Goal: Task Accomplishment & Management: Complete application form

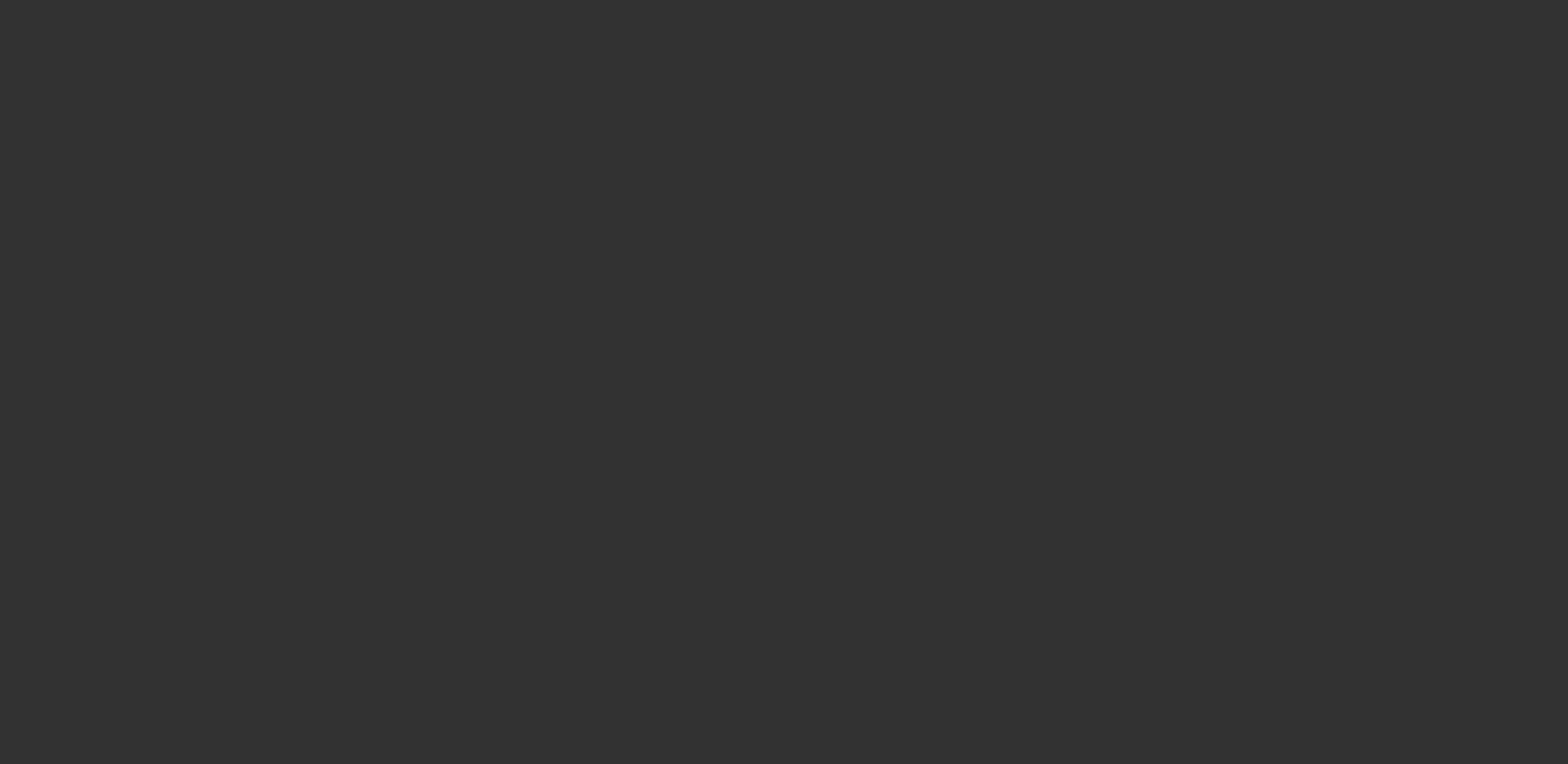
select select "3"
select select "0"
select select "2"
select select "0"
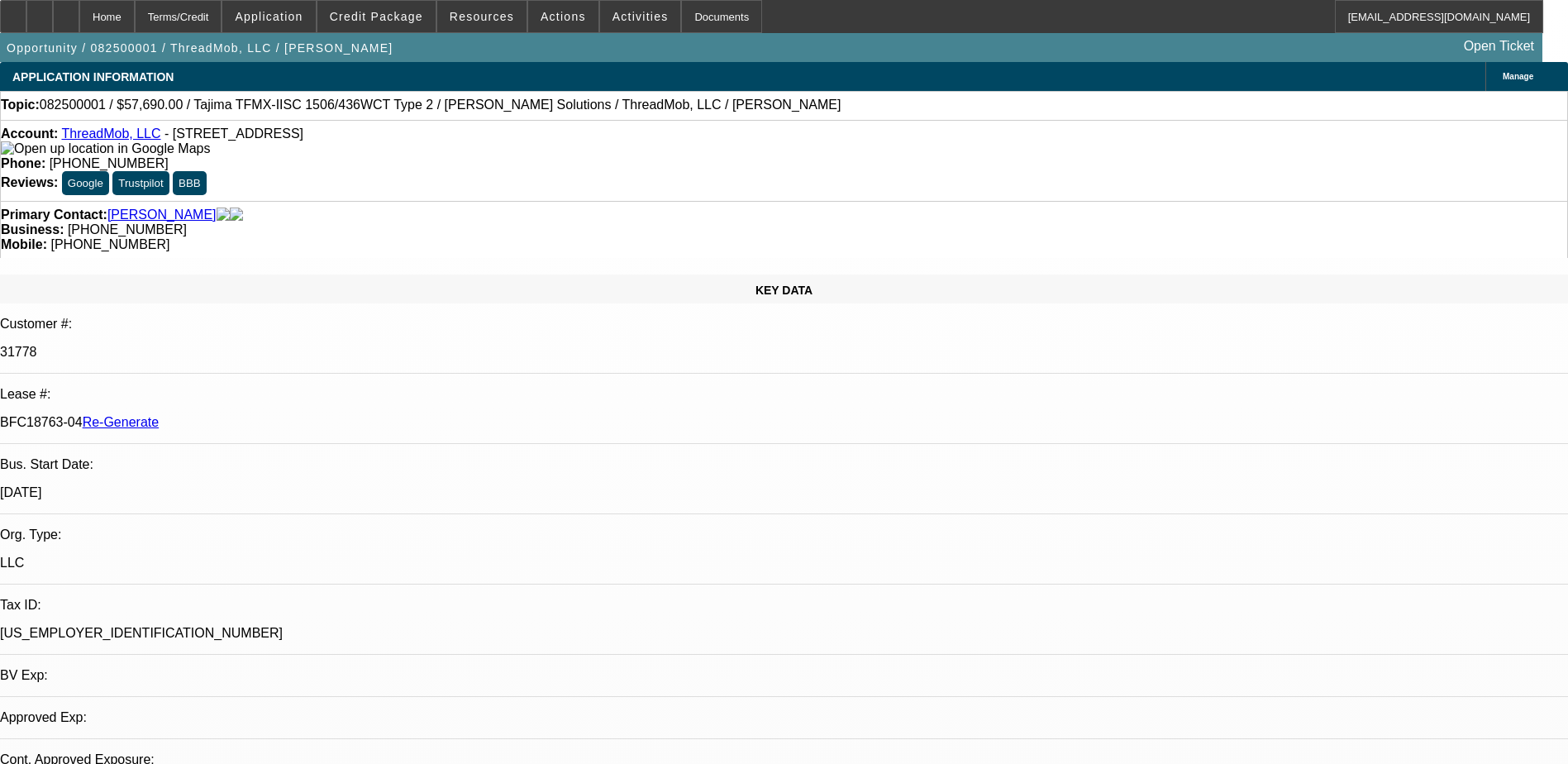
select select "1"
select select "2"
select select "6"
click at [693, 15] on div "Documents" at bounding box center [722, 17] width 81 height 33
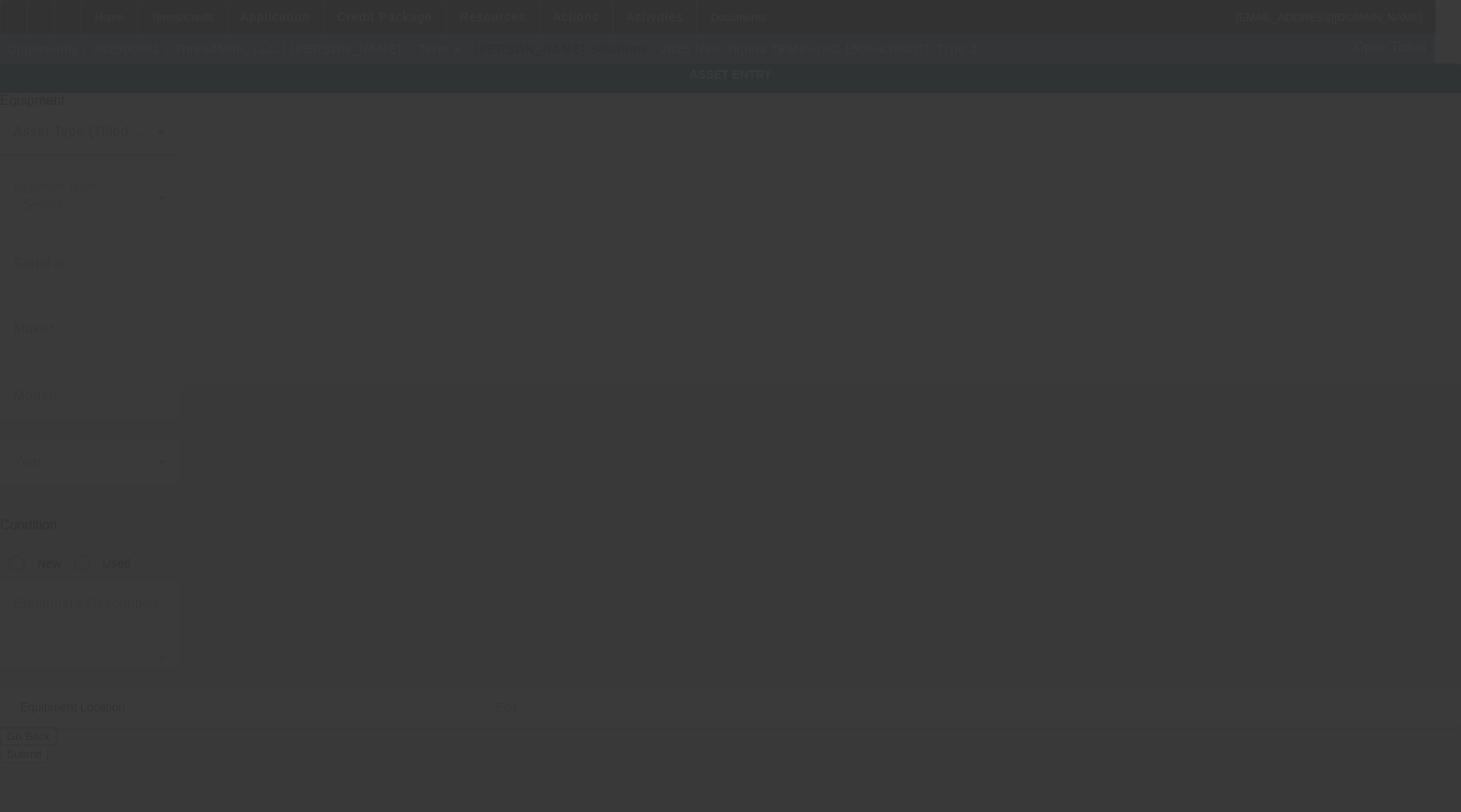
type input "Tajima"
type input "TFMX-IISC 1506/436WCT Type 2"
radio input "true"
type textarea "15 Needle 6 Head Embroidery Machine with Cap Frame Driver with Support Shaft, L…"
type input "1 American Consumer Way"
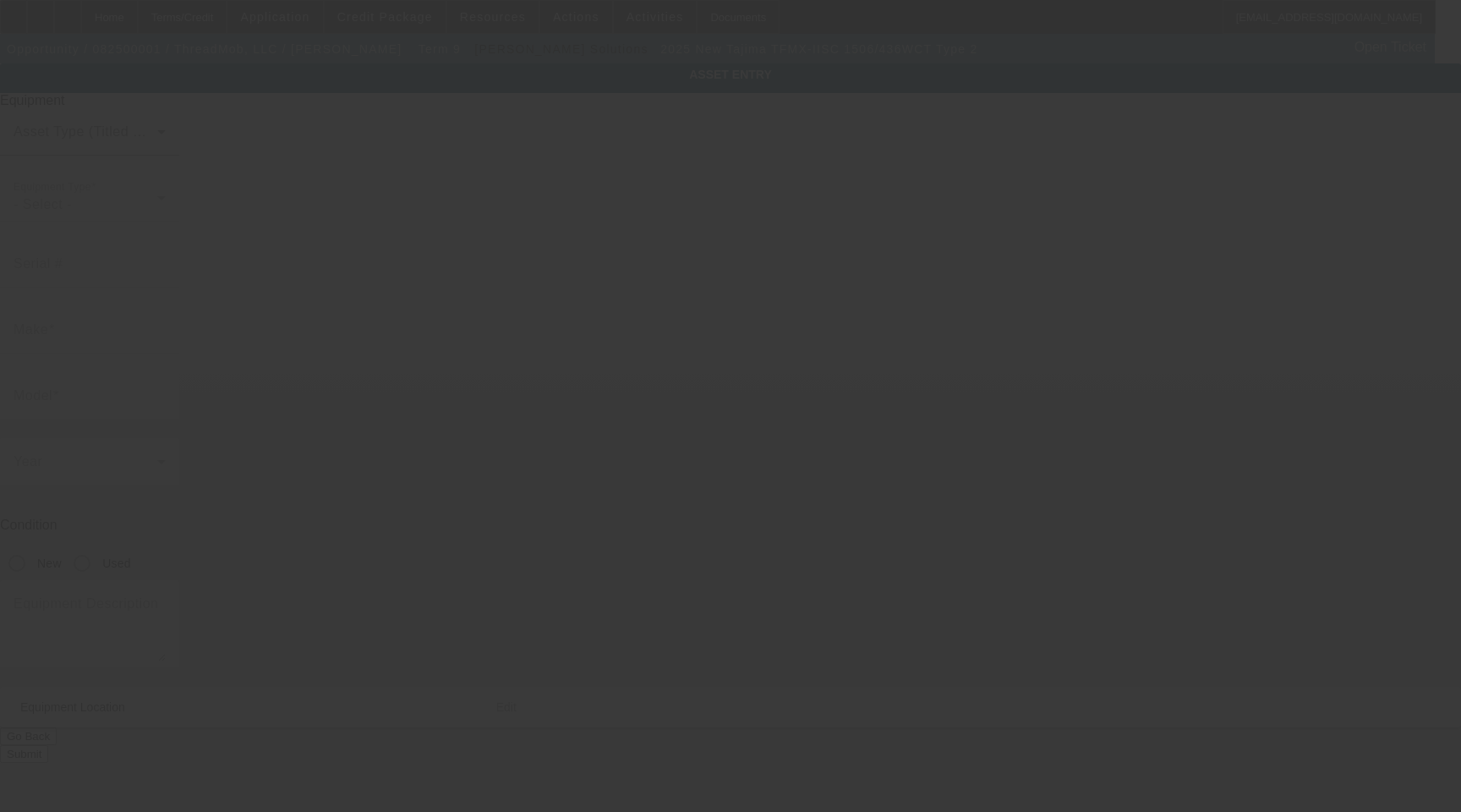
type input "Columbus"
type input "31907"
type input "Muscogee"
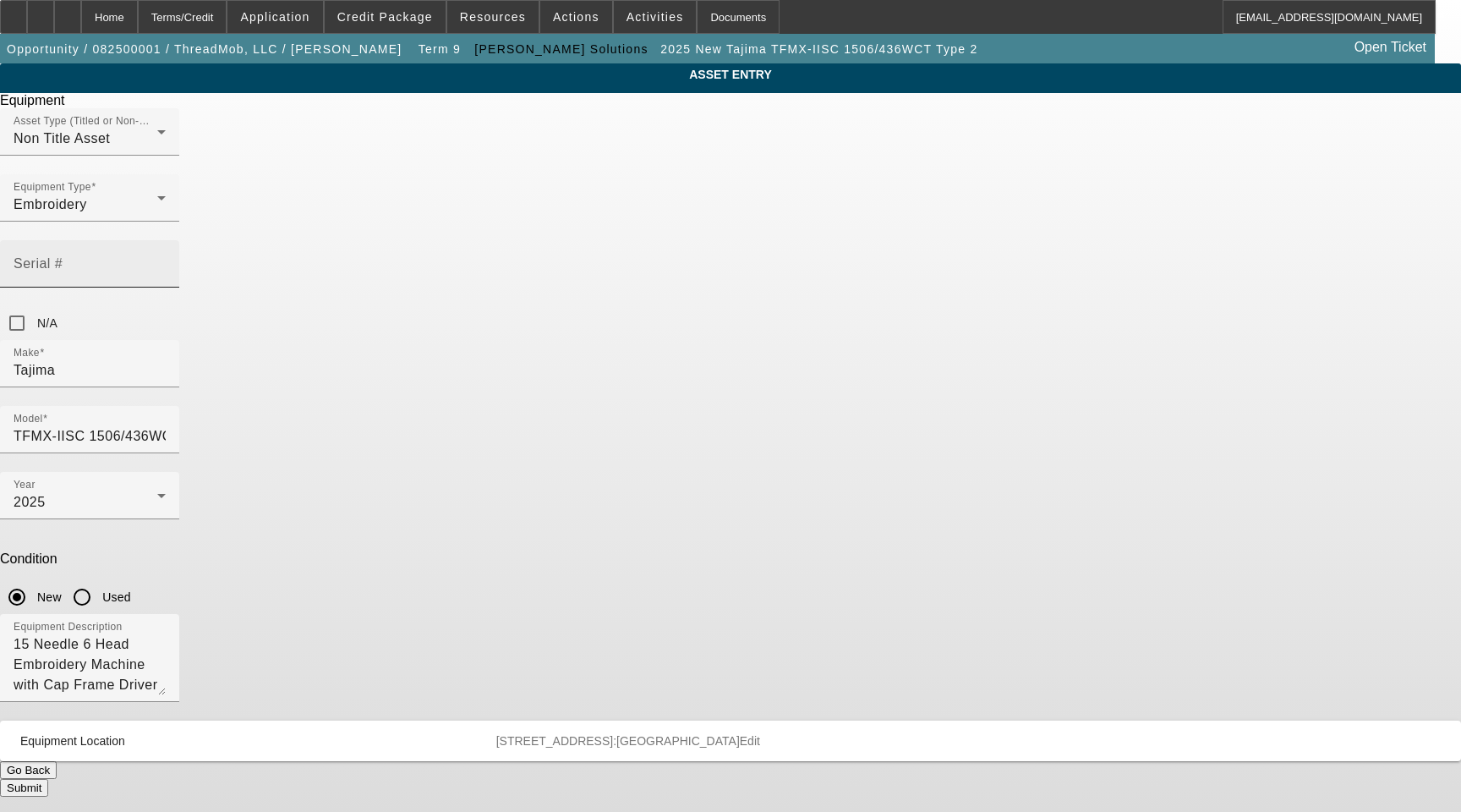
click at [63, 257] on mat-label "Serial #" at bounding box center [38, 263] width 49 height 14
click at [166, 261] on input "Serial #" at bounding box center [89, 271] width 152 height 20
paste input "MJX11853"
type input "MJX11853"
click at [48, 779] on button "Submit" at bounding box center [24, 787] width 48 height 18
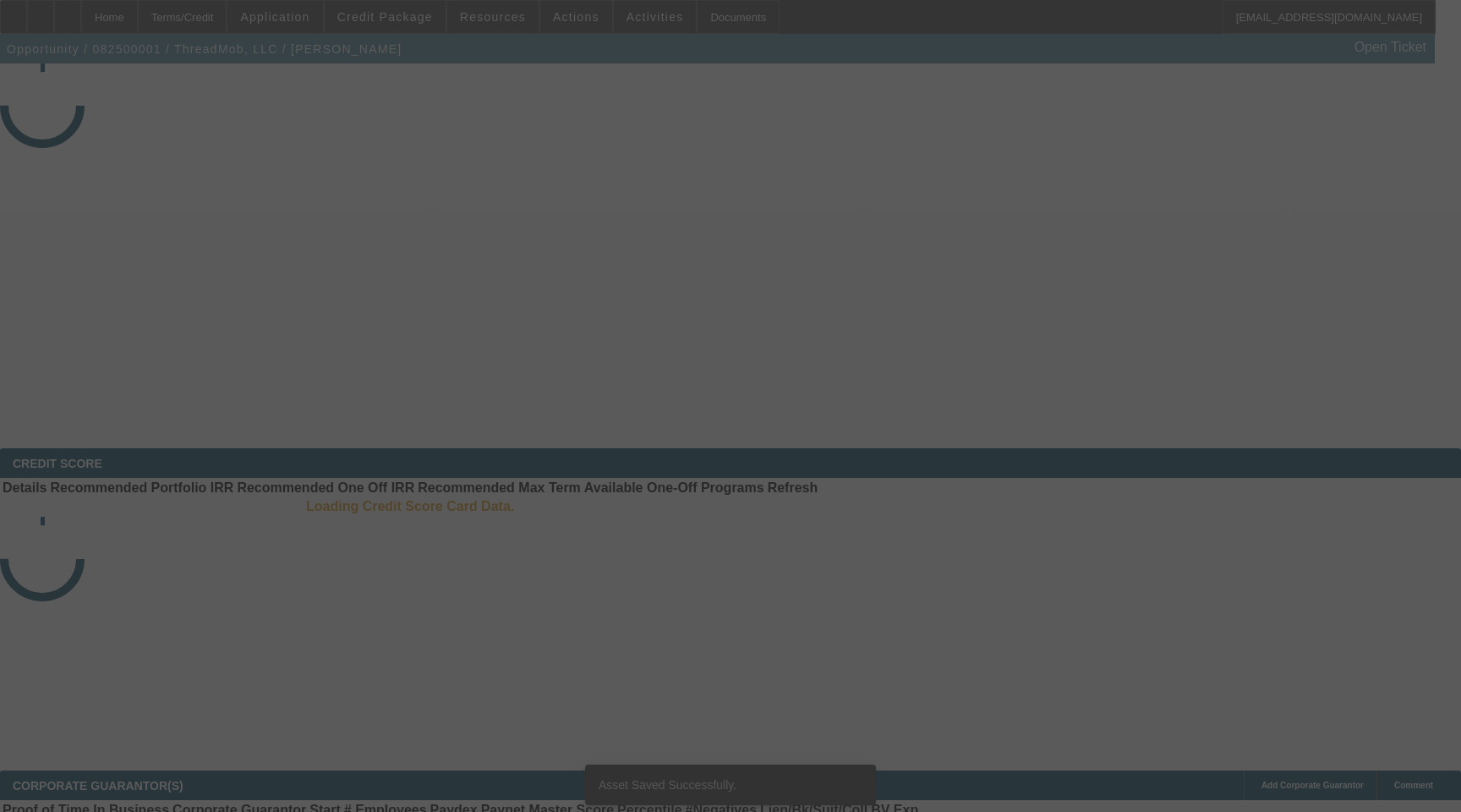
select select "3"
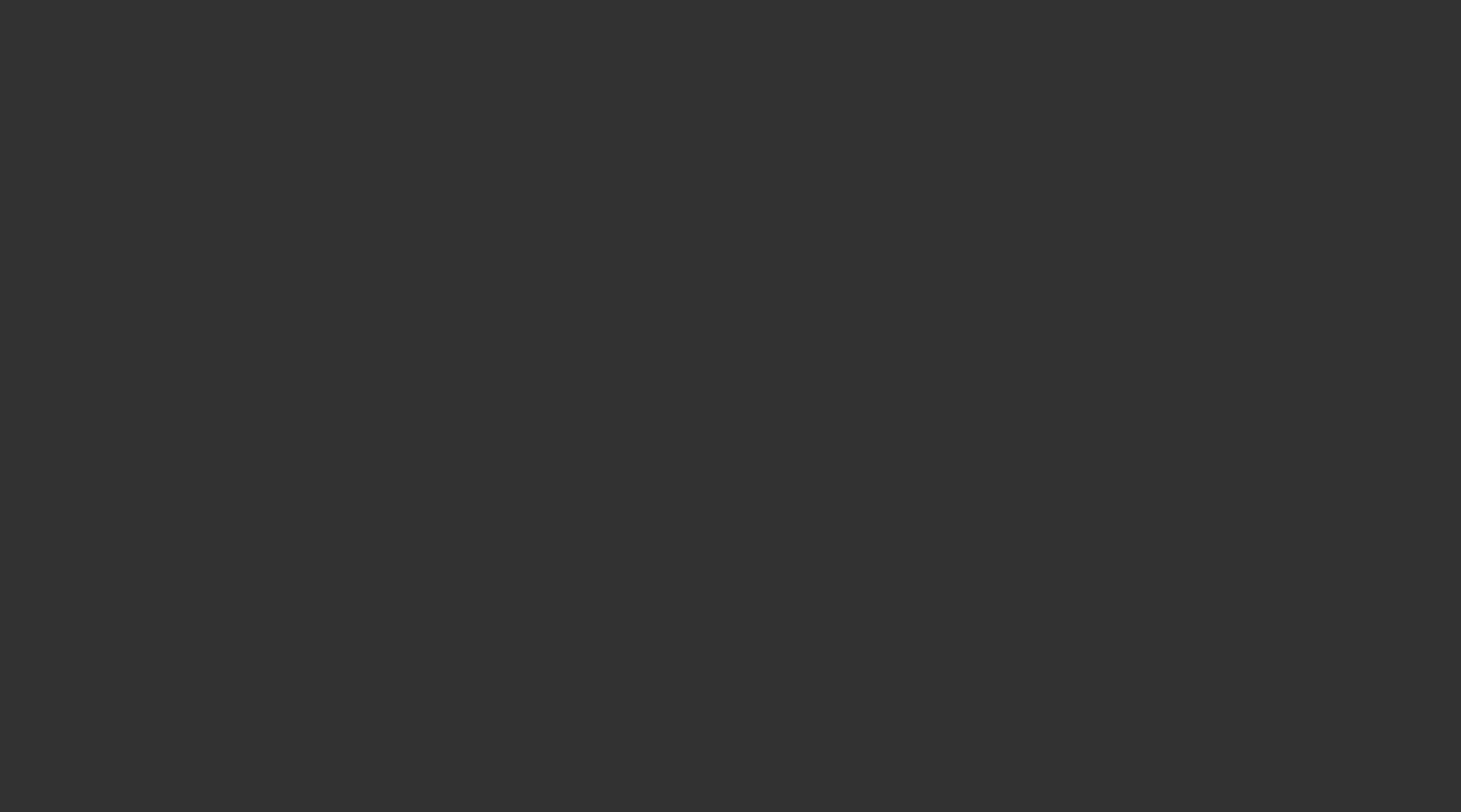
select select "0"
select select "2"
select select "0"
select select "6"
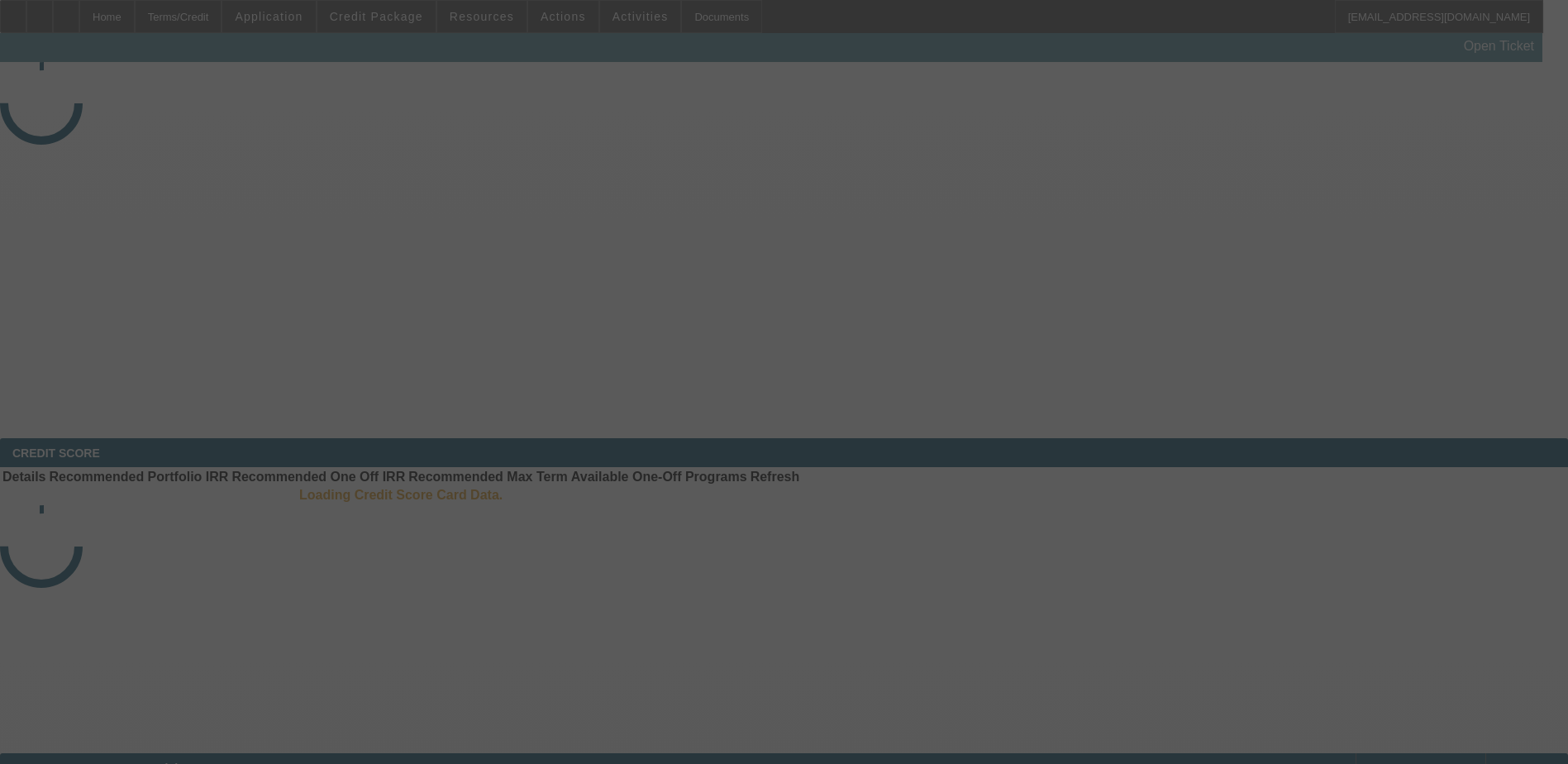
select select "3"
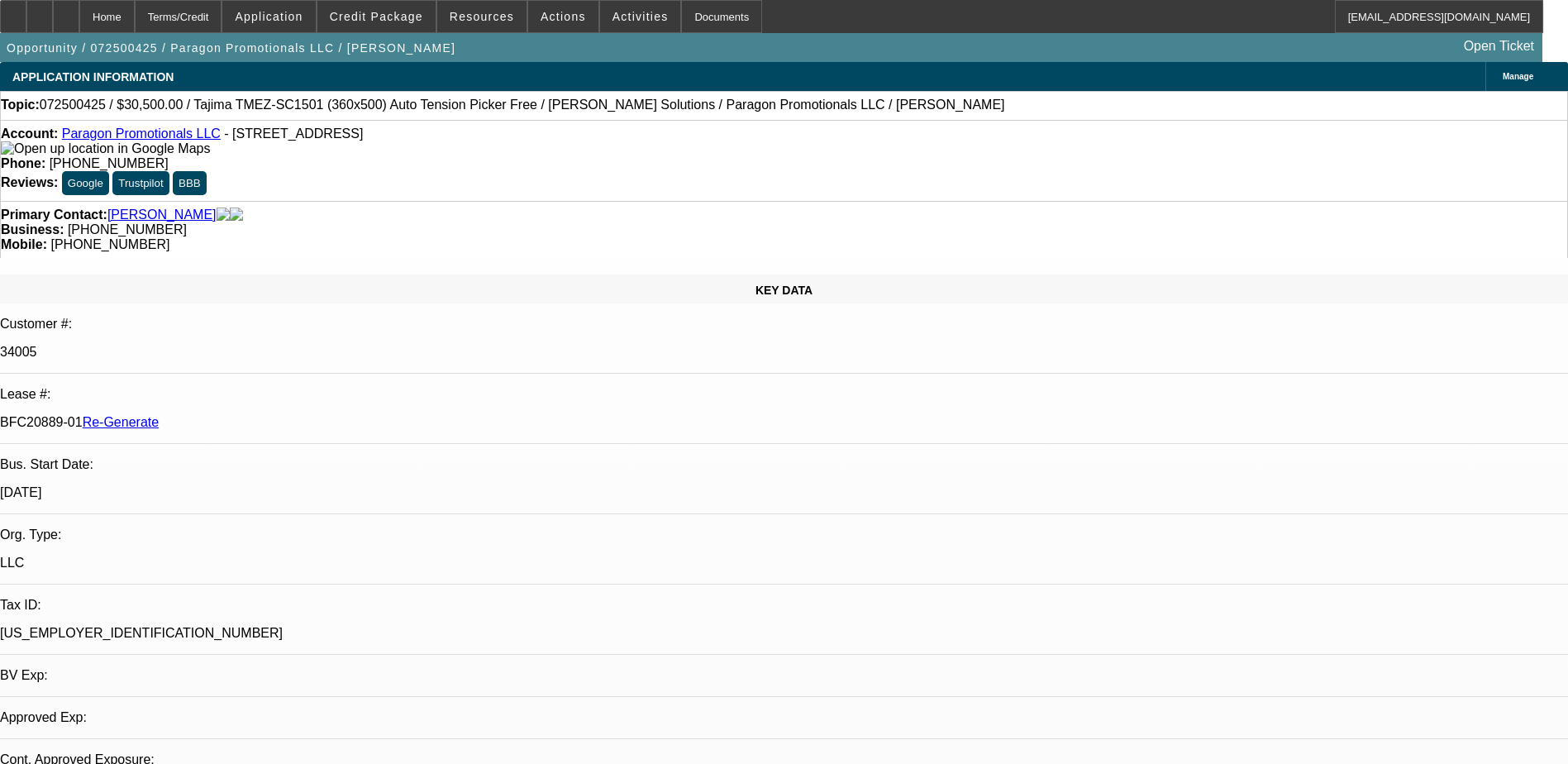
select select "0"
select select "2"
select select "0"
select select "1"
select select "2"
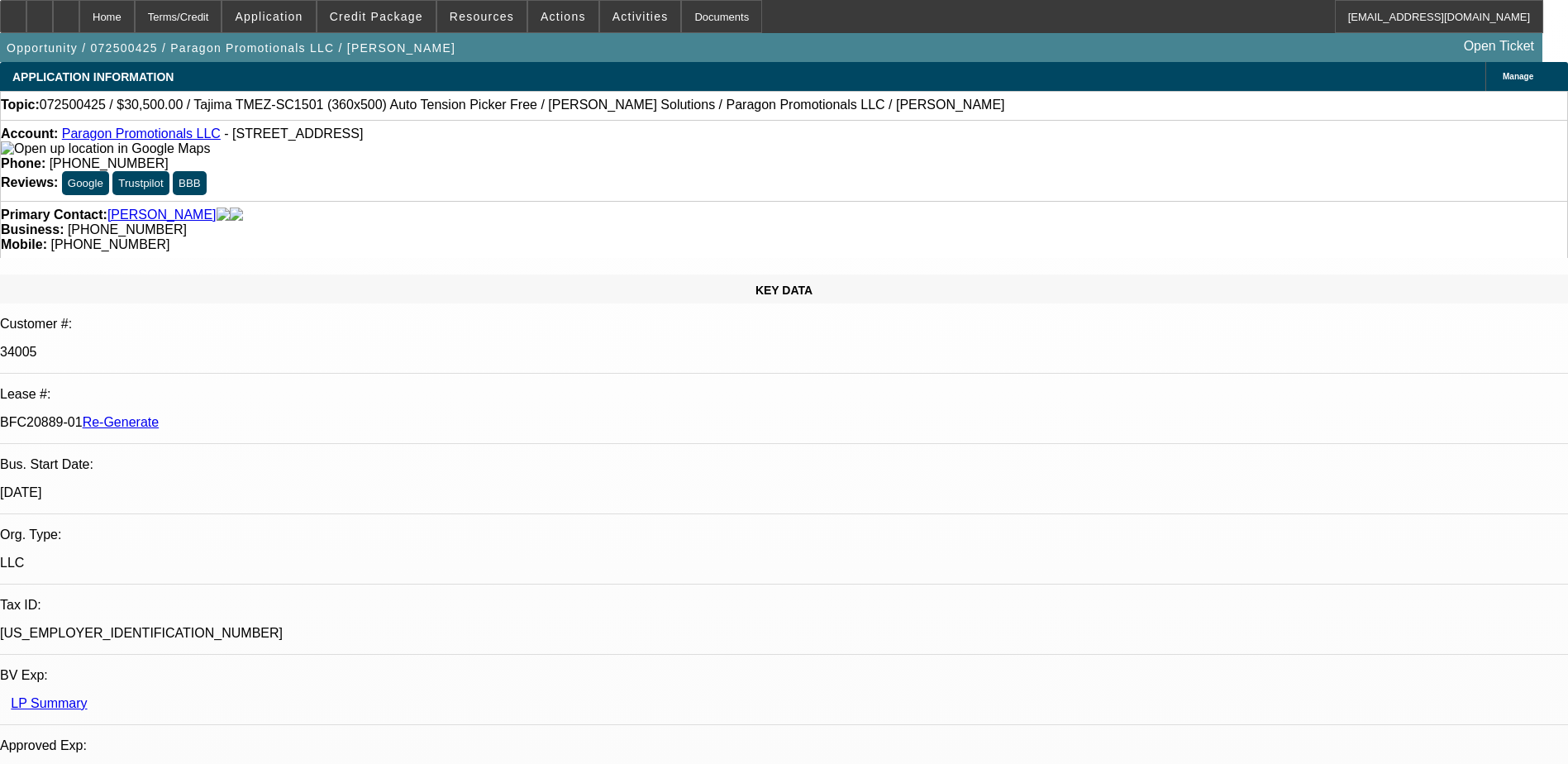
select select "6"
click at [685, 16] on div "Documents" at bounding box center [722, 17] width 81 height 33
click at [688, 9] on div "Documents" at bounding box center [722, 17] width 81 height 33
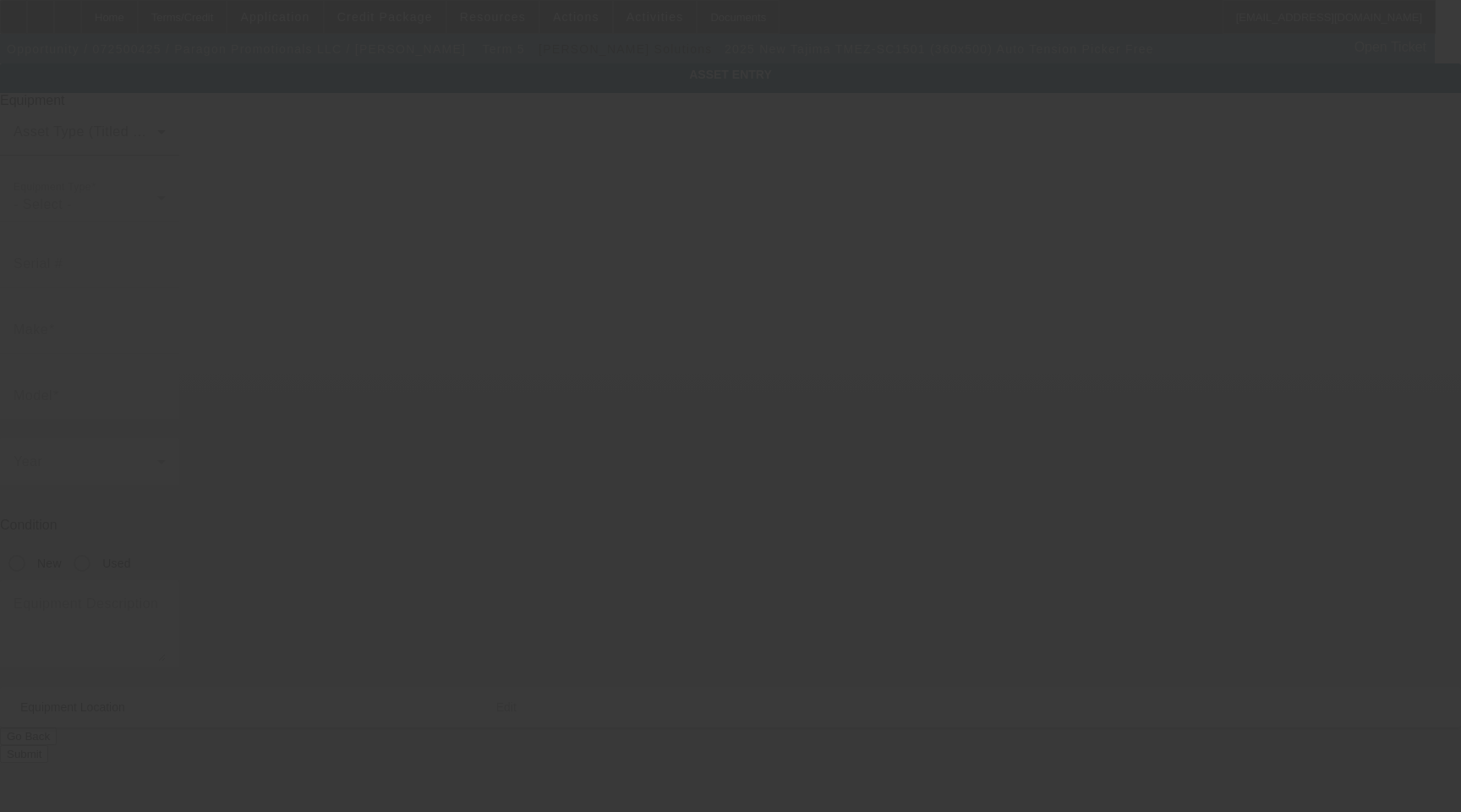
type input "Tajima"
type input "TMEZ-SC1501 (360x500) Auto Tension Picker Free"
radio input "true"
type textarea "15 Needle Single Head Embroidery Machine with Cap Driver with Support Shaft, (1…"
type input "3720 Phils Ln"
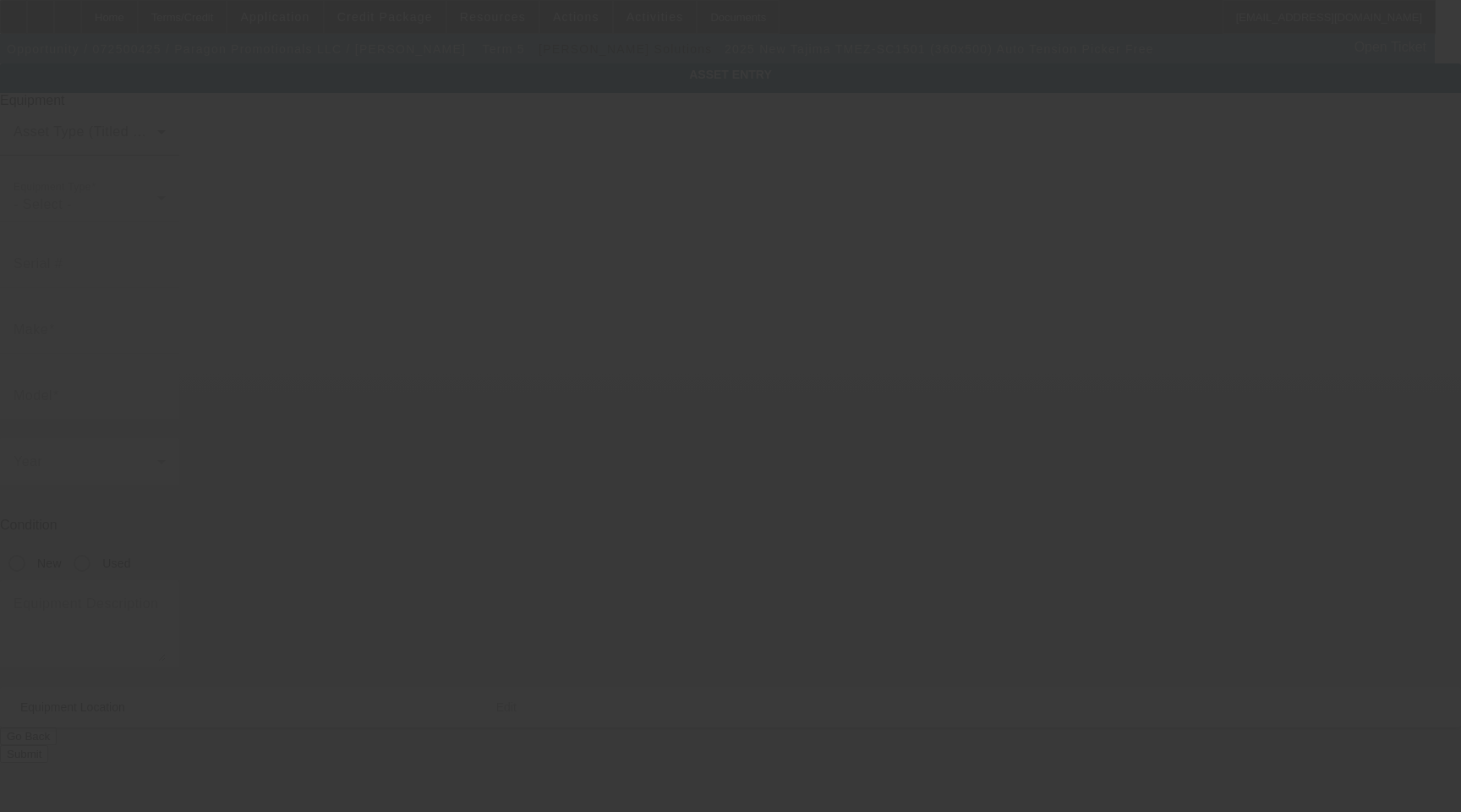
type input "Apopka"
type input "32712"
type input "Orange"
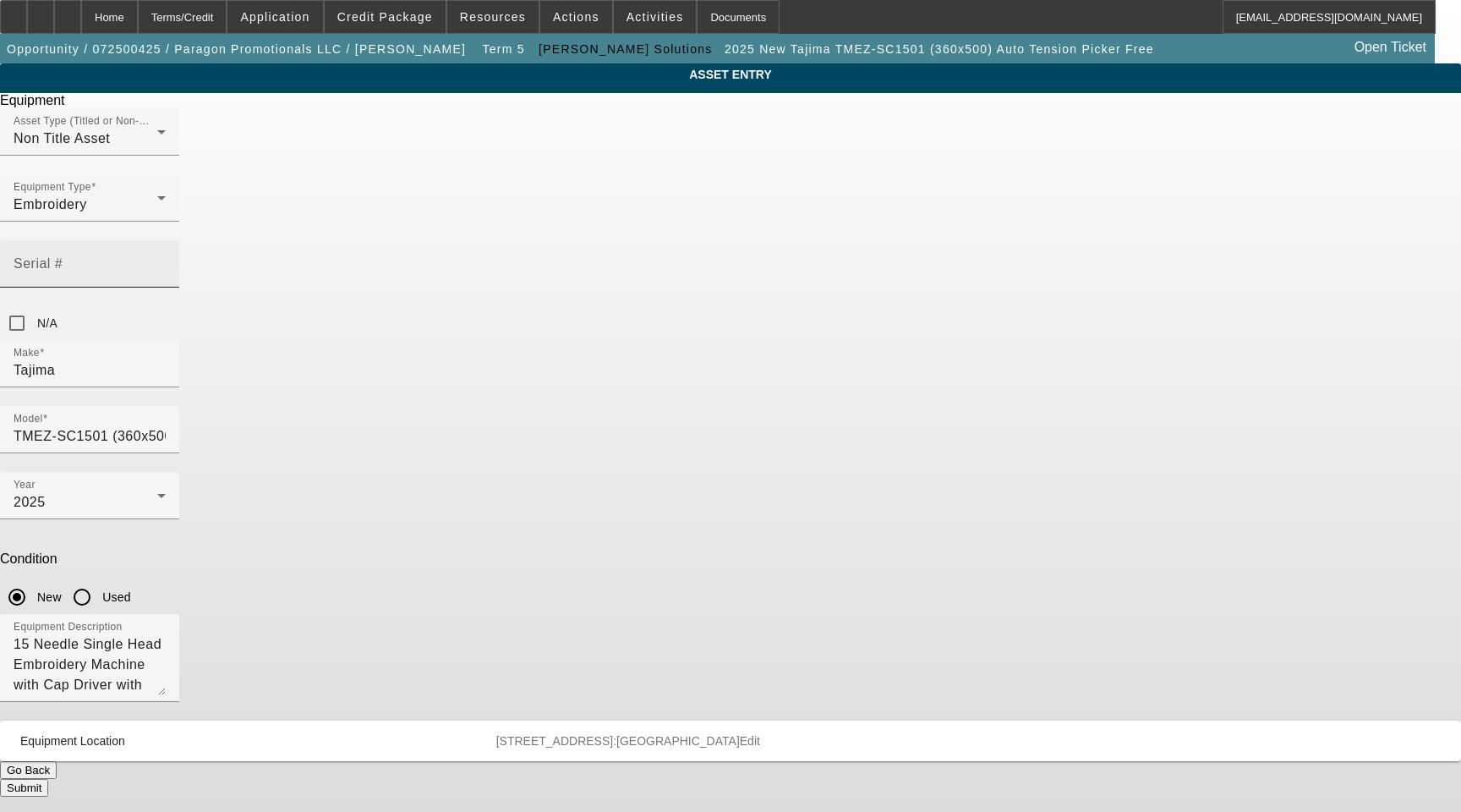
click at [63, 257] on mat-label "Serial #" at bounding box center [38, 263] width 49 height 14
click at [166, 261] on input "Serial #" at bounding box center [89, 271] width 152 height 20
paste input "B1F03522"
type input "B1F03522"
click at [48, 779] on button "Submit" at bounding box center [24, 787] width 48 height 18
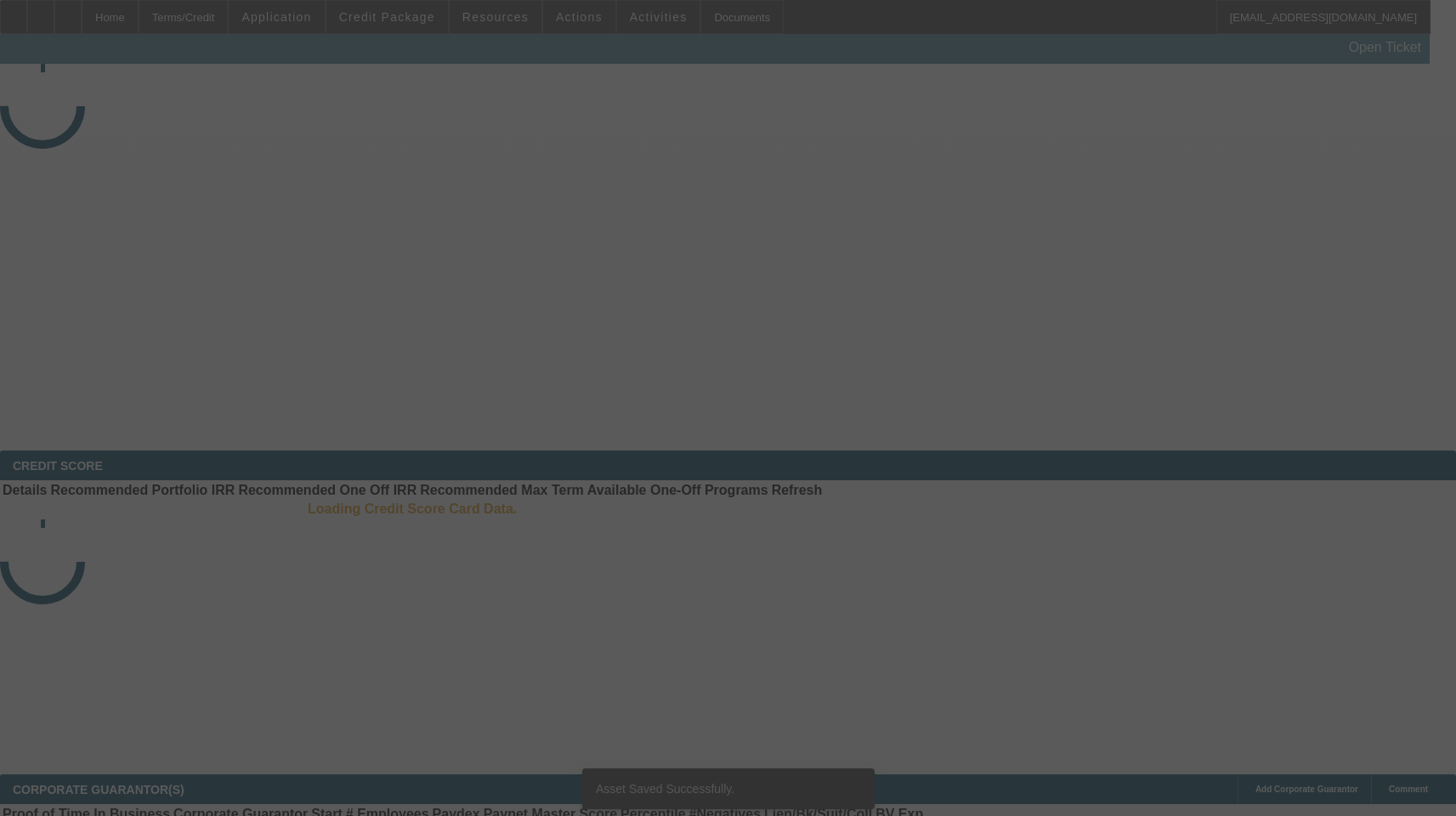
select select "3"
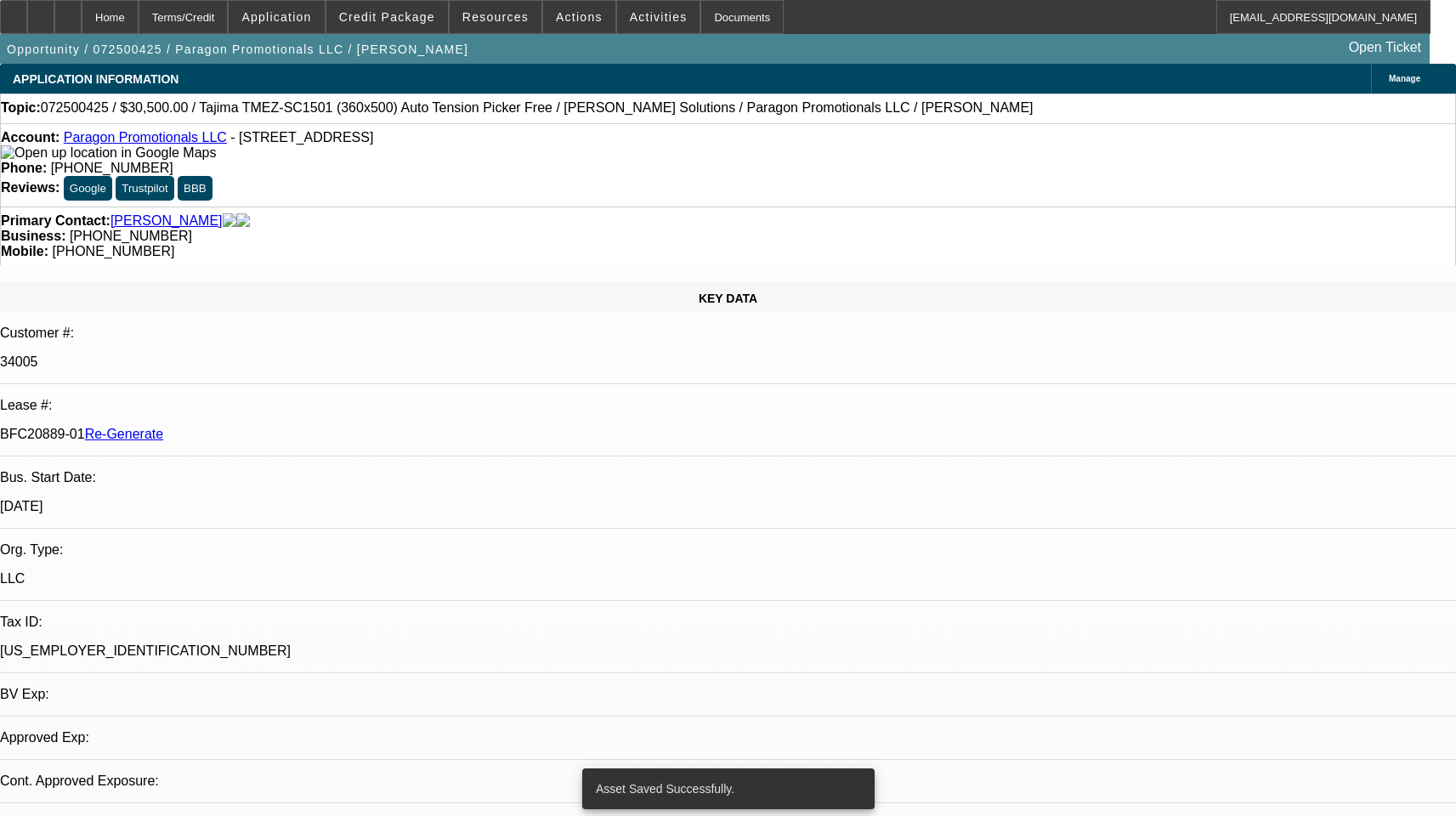
select select "0"
select select "2"
select select "0"
select select "1"
select select "2"
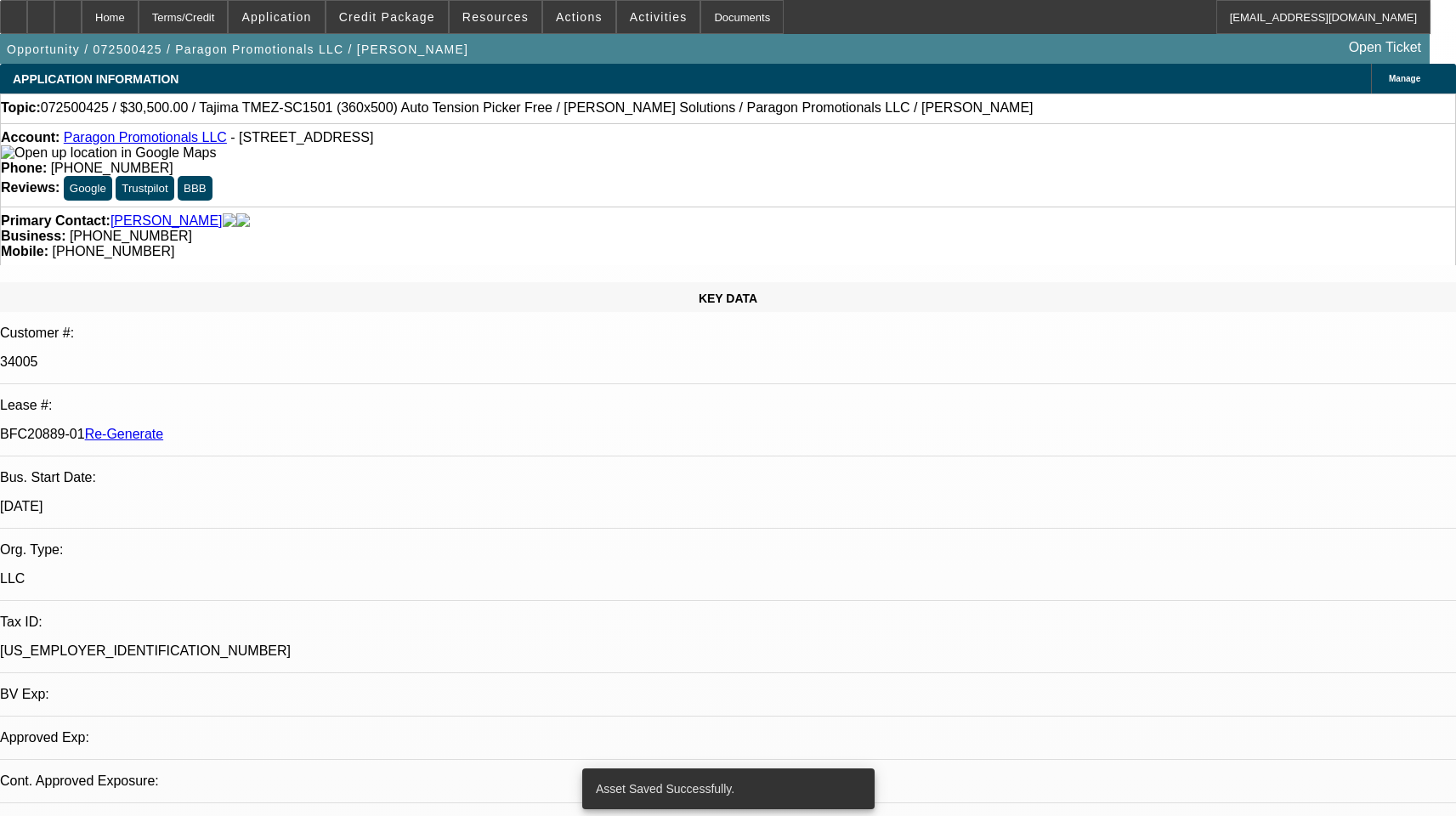
select select "6"
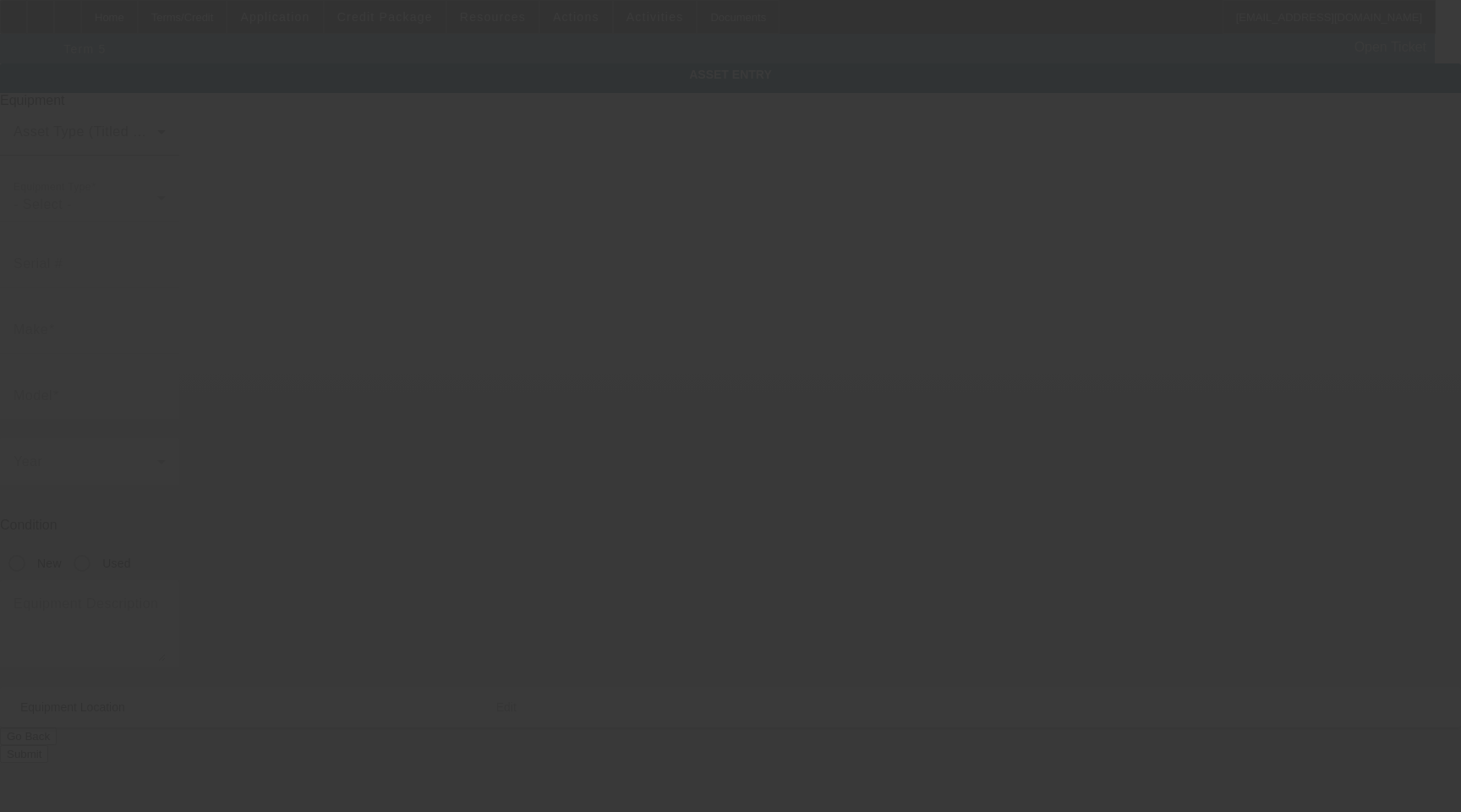
type input "Pulse"
type input "L-ILEX Illustrator Extreme Tajima DG/ML Software + LAN License"
radio input "true"
type textarea "with Dongle"
type input "3720 Phils Ln"
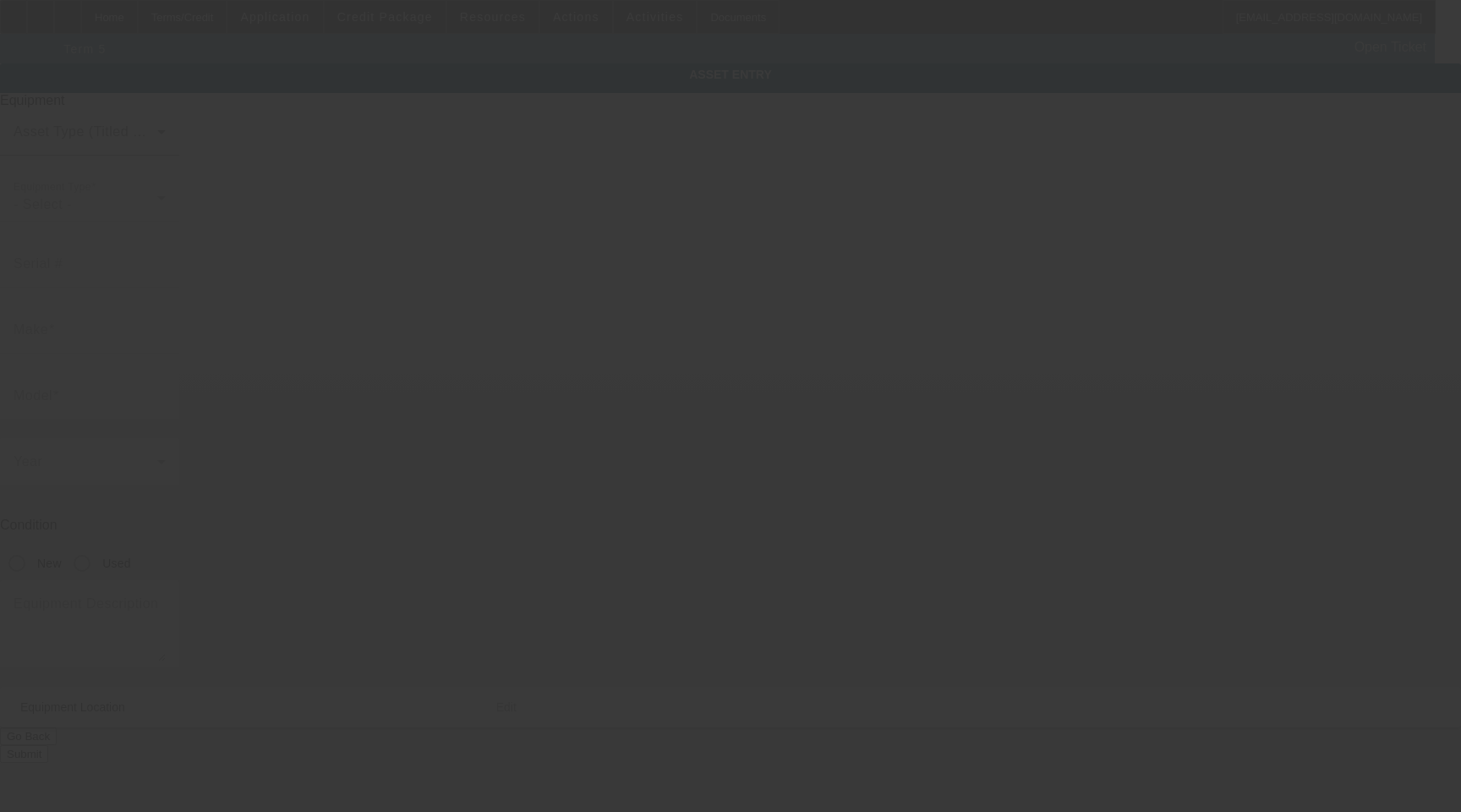
type input "Apopka"
type input "32712"
type input "Orange"
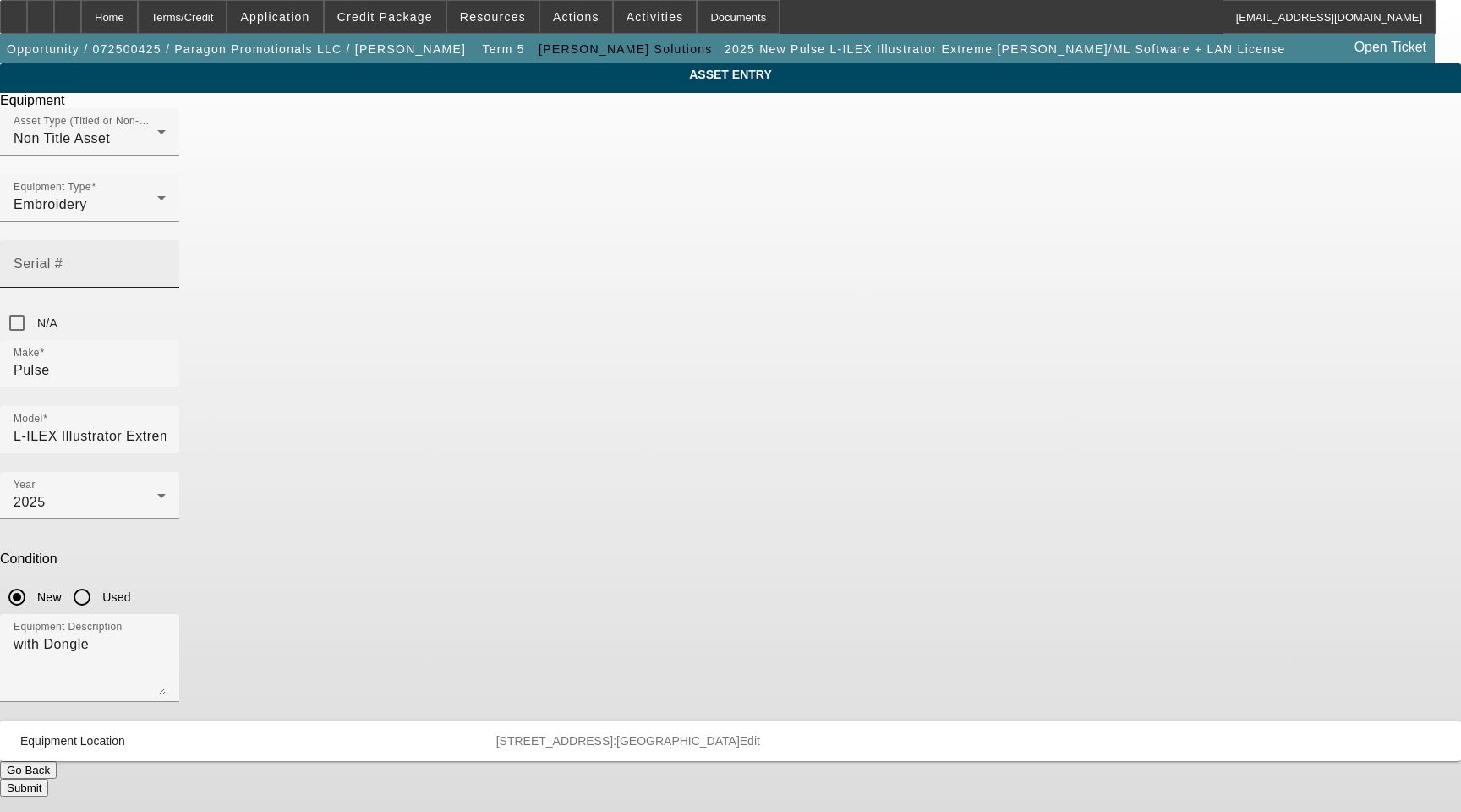
click at [166, 261] on input "Serial #" at bounding box center [89, 271] width 152 height 20
paste input "NG89377"
type input "NG89377"
click at [48, 779] on button "Submit" at bounding box center [24, 787] width 48 height 18
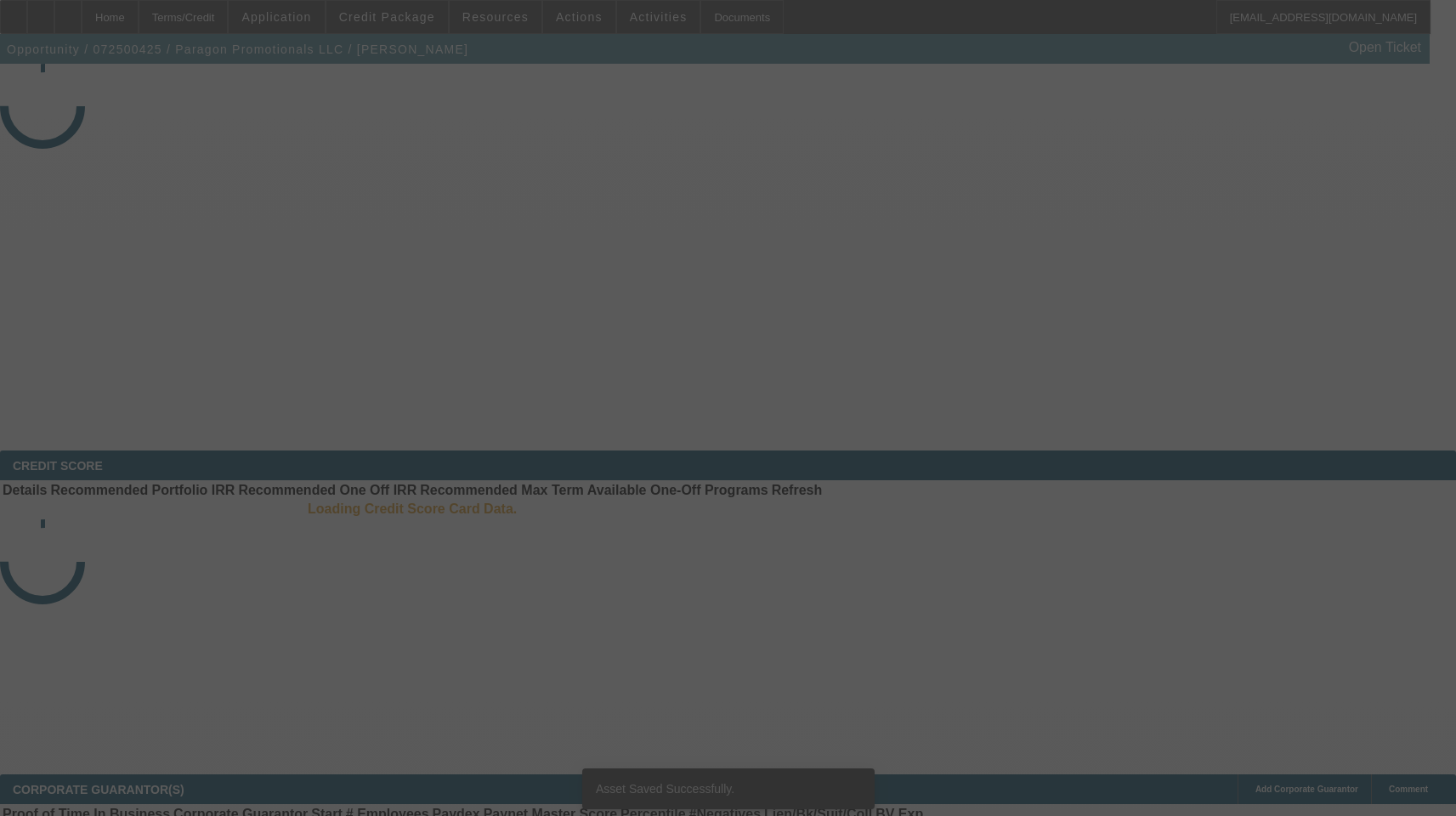
select select "3"
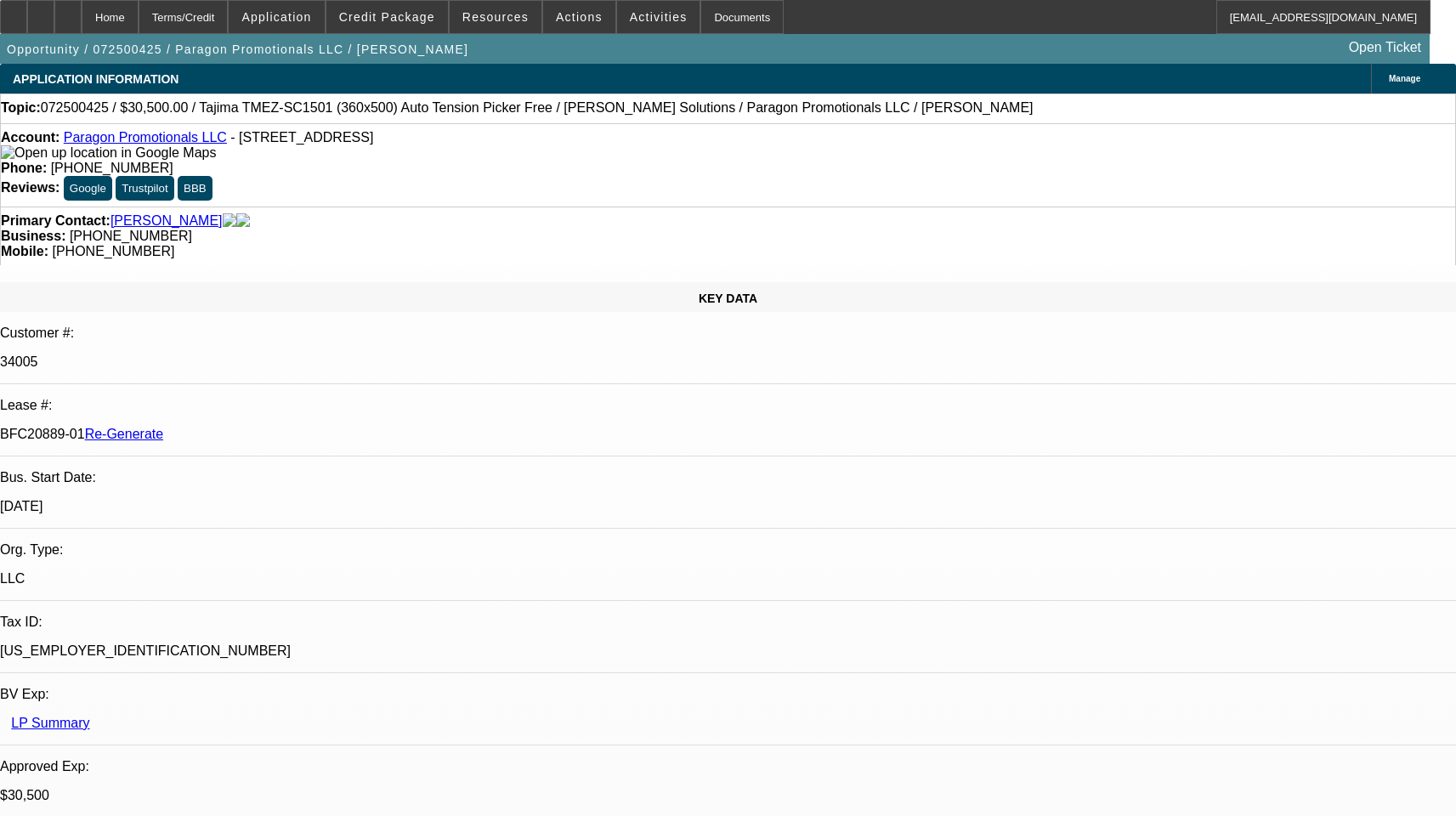
select select "0"
select select "2"
select select "0"
select select "1"
select select "2"
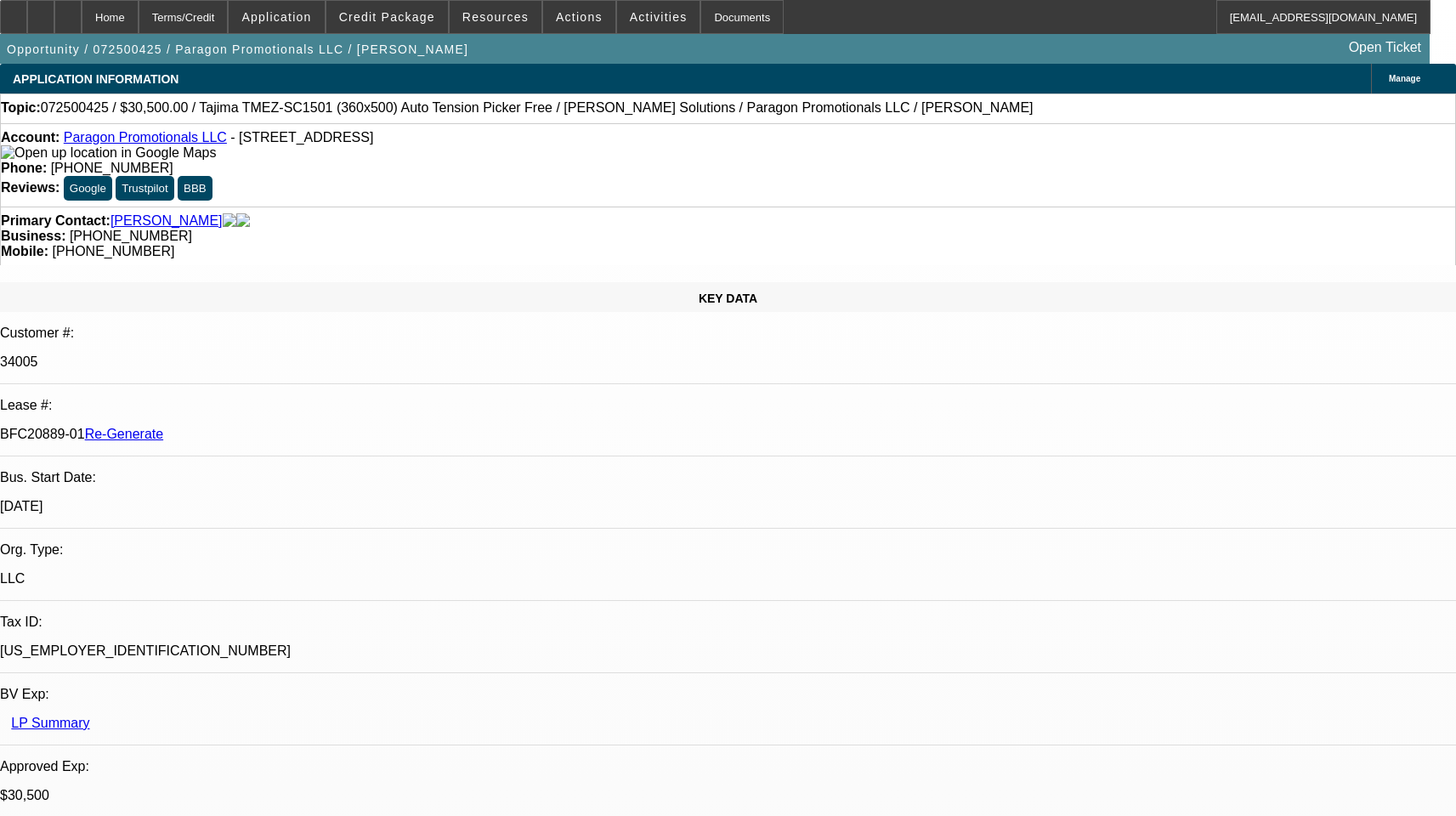
select select "6"
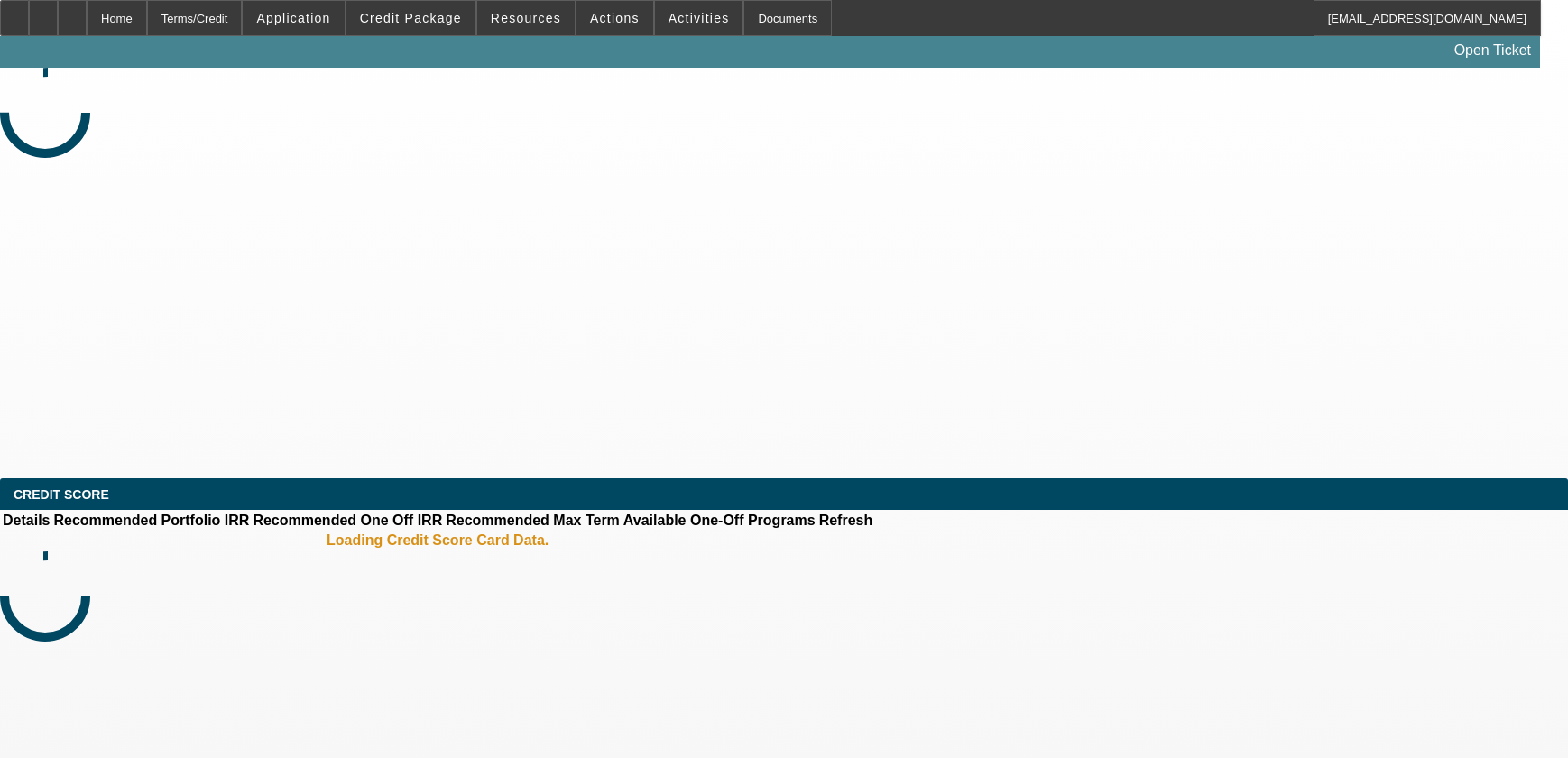
select select "3"
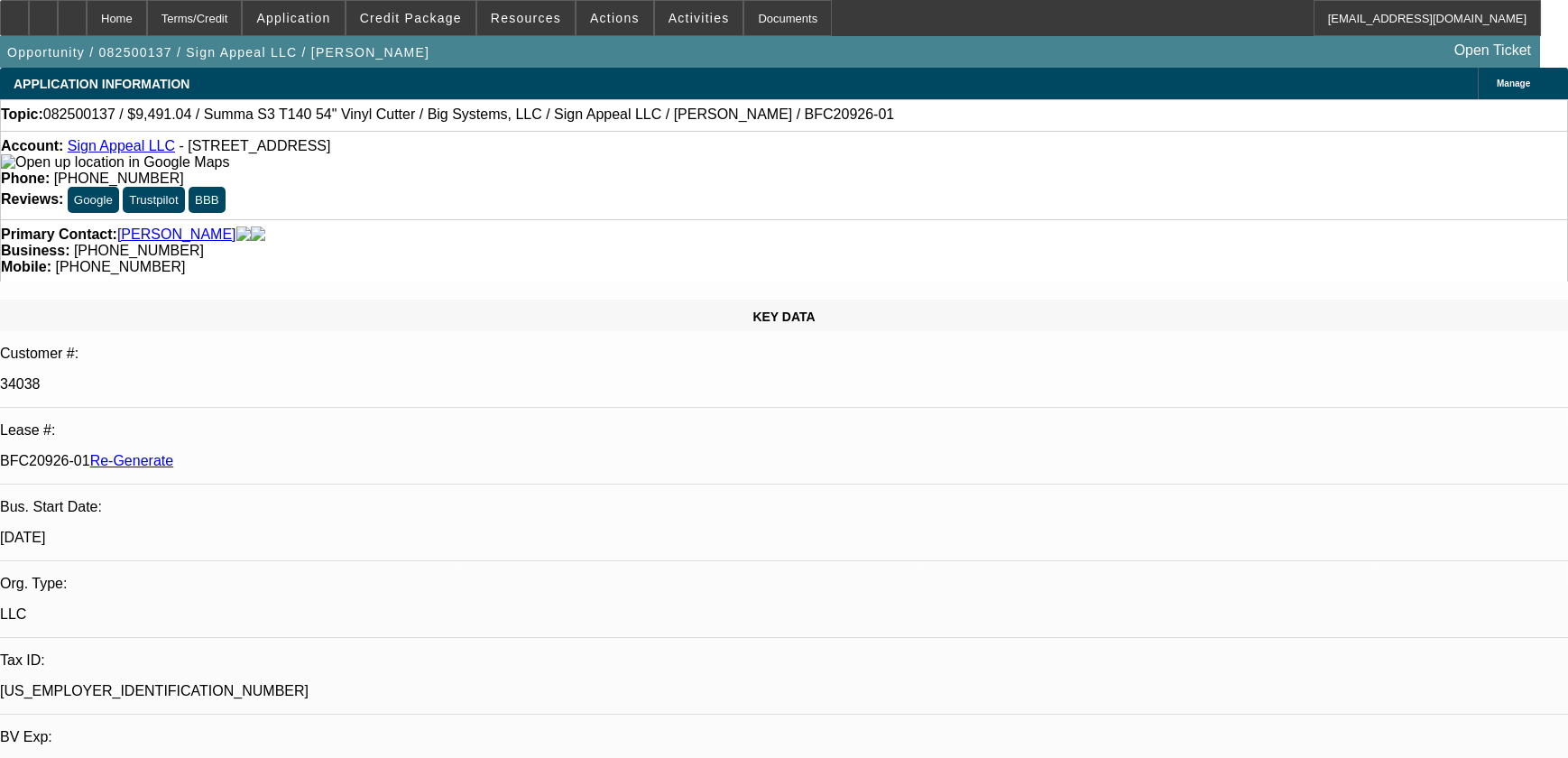
select select "0"
select select "6"
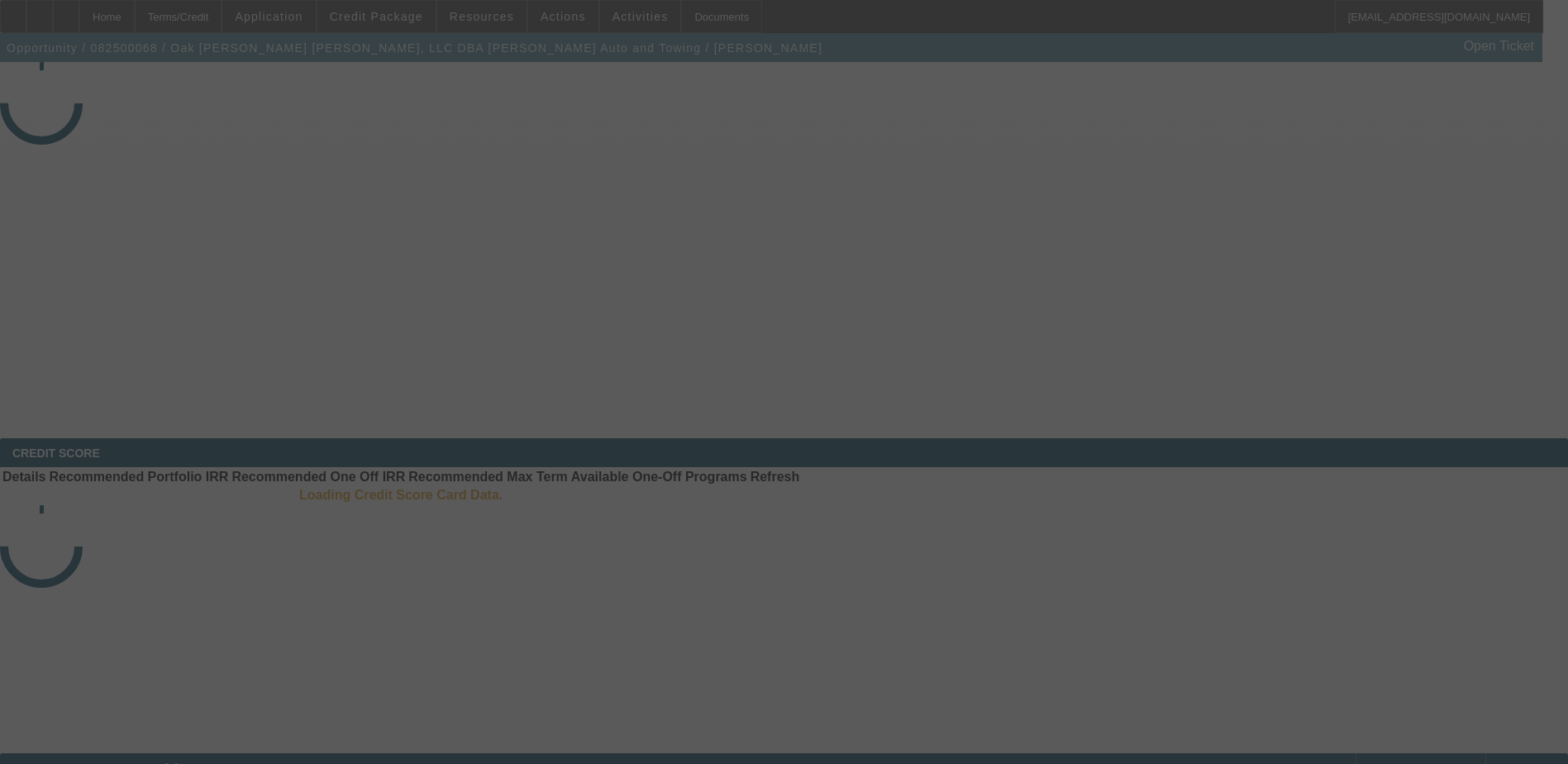
select select "3"
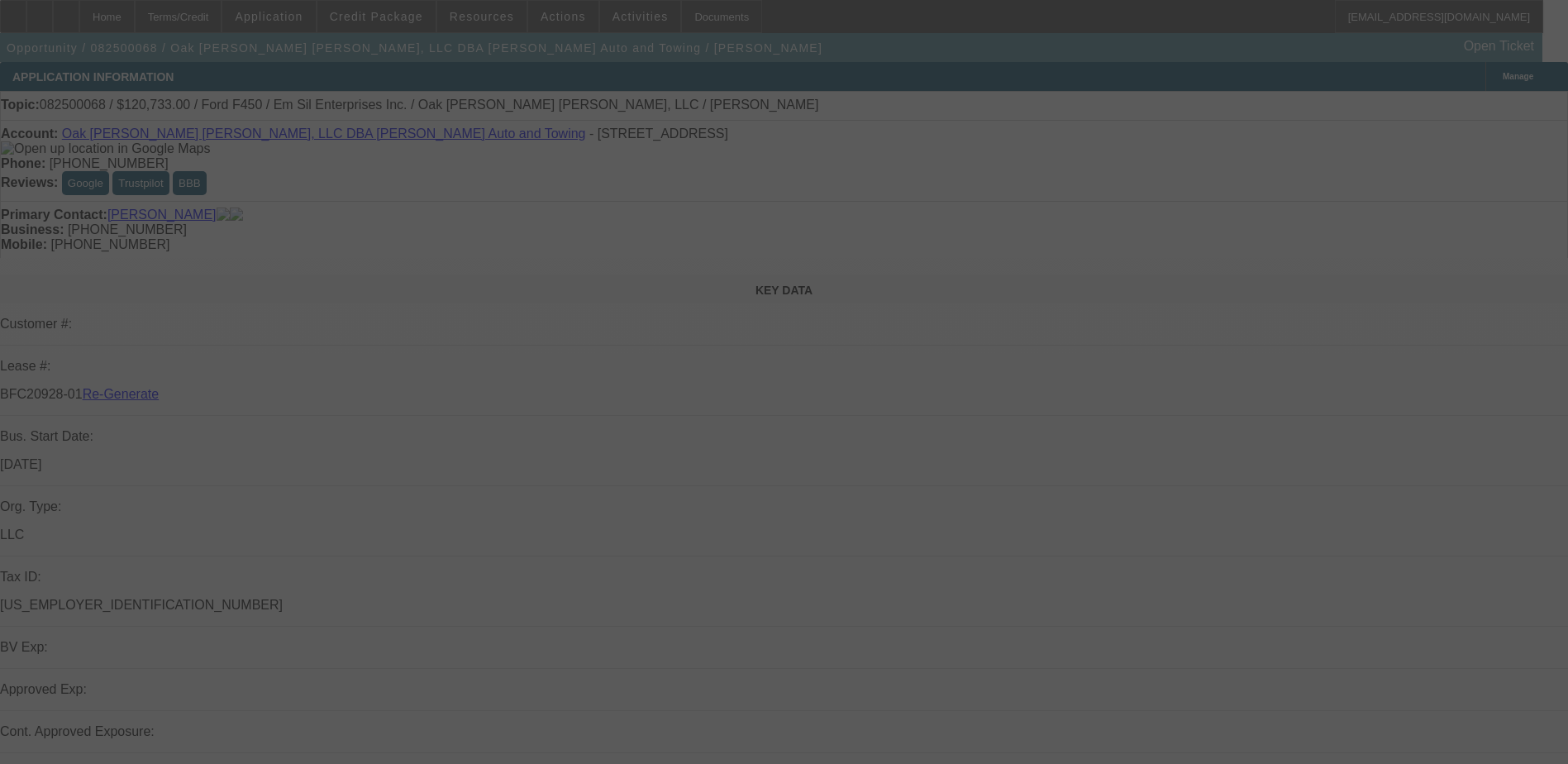
select select "0"
select select "2"
select select "0"
select select "6"
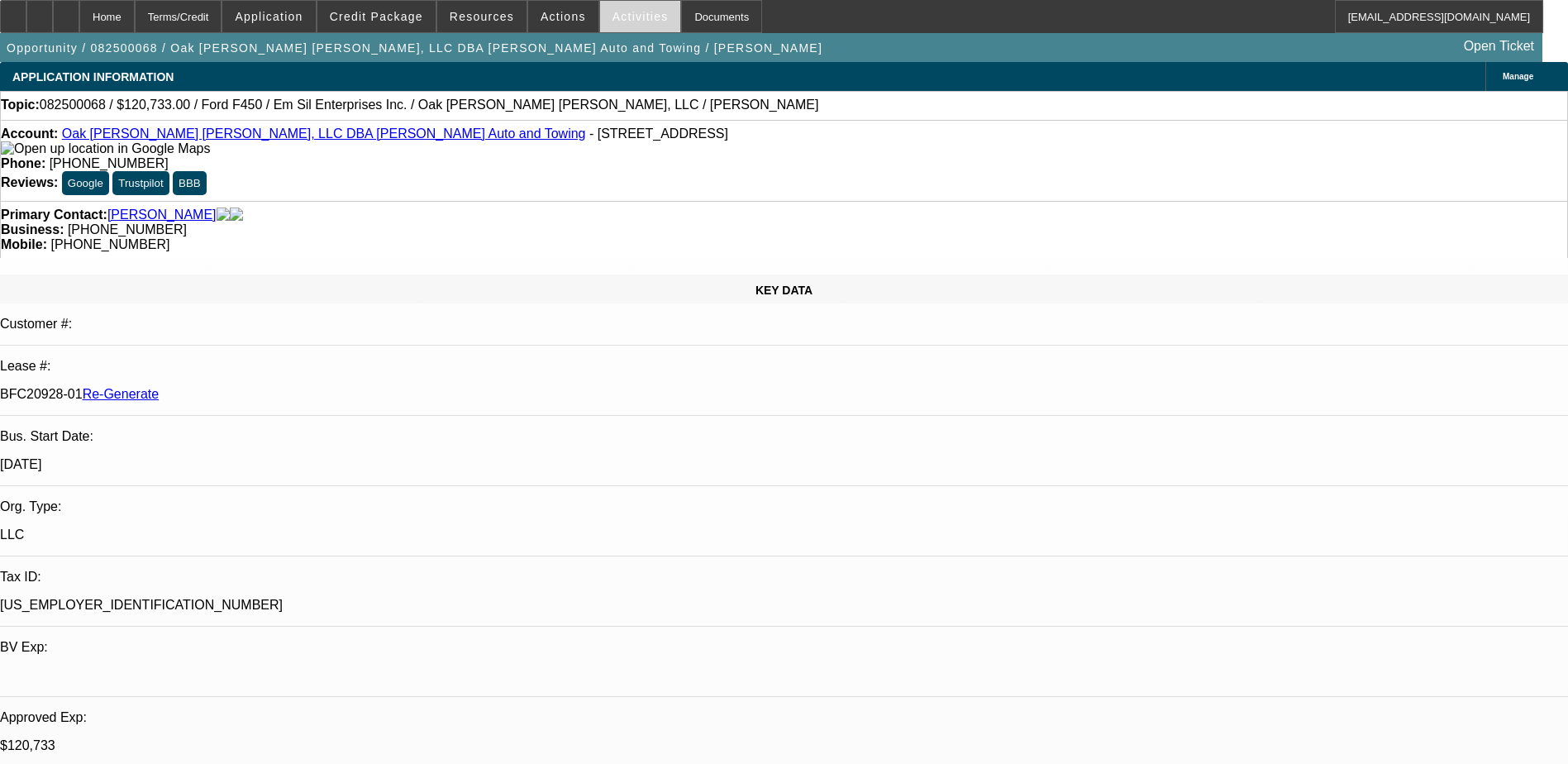
click at [613, 17] on span "Activities" at bounding box center [641, 17] width 56 height 13
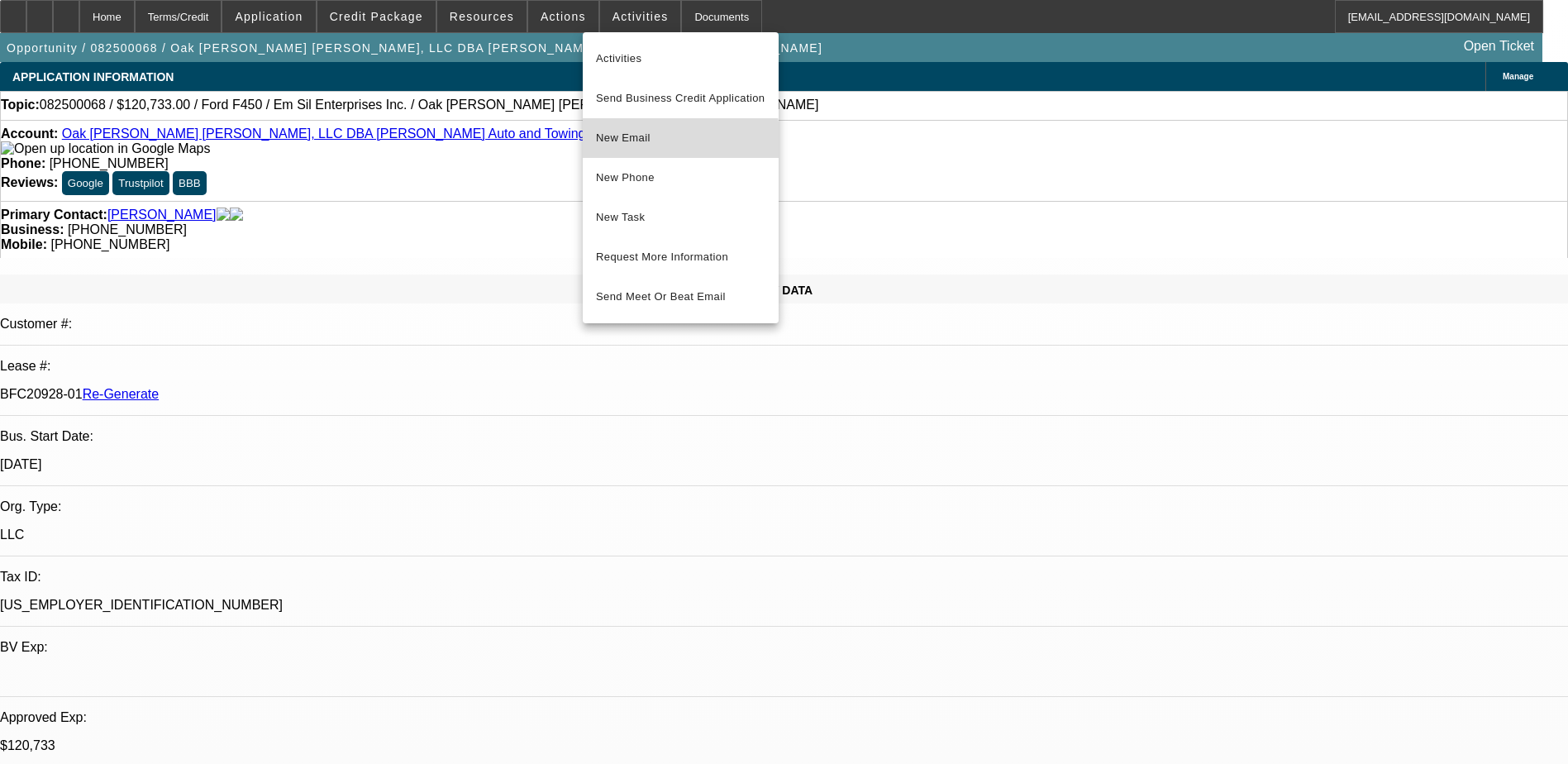
click at [628, 149] on button "New Email" at bounding box center [681, 138] width 196 height 40
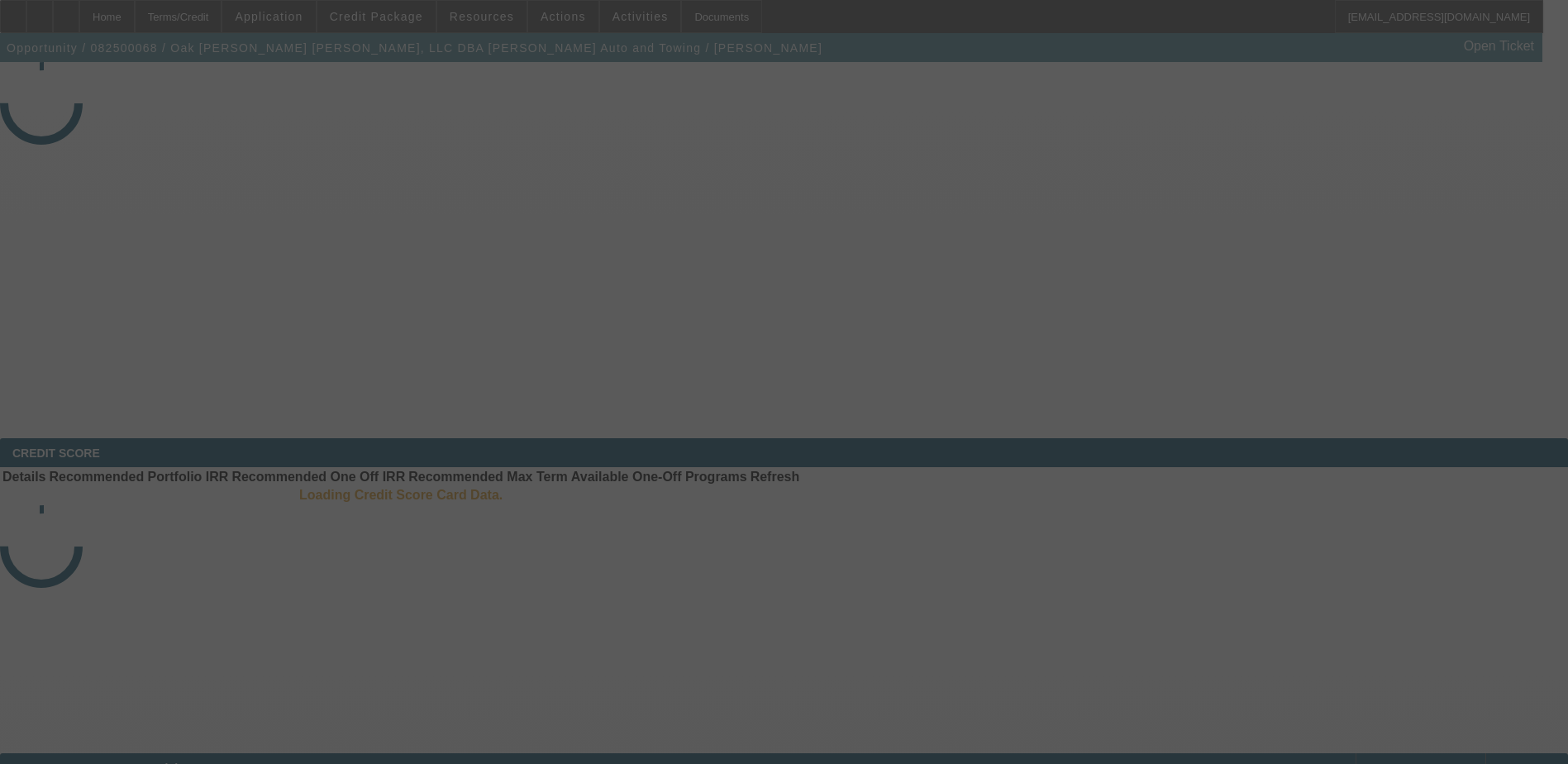
select select "3"
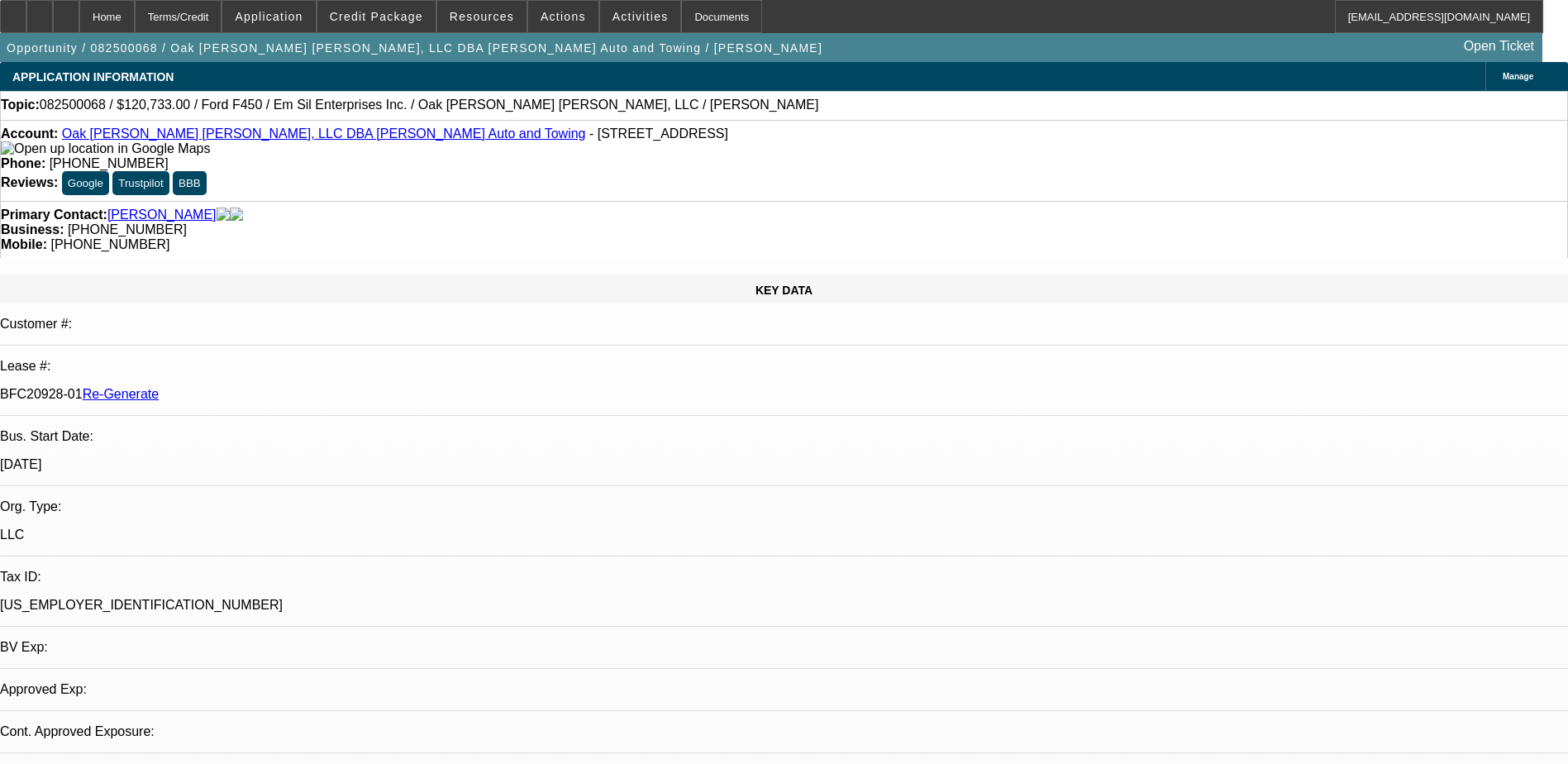
select select "0"
select select "2"
select select "0"
select select "1"
select select "2"
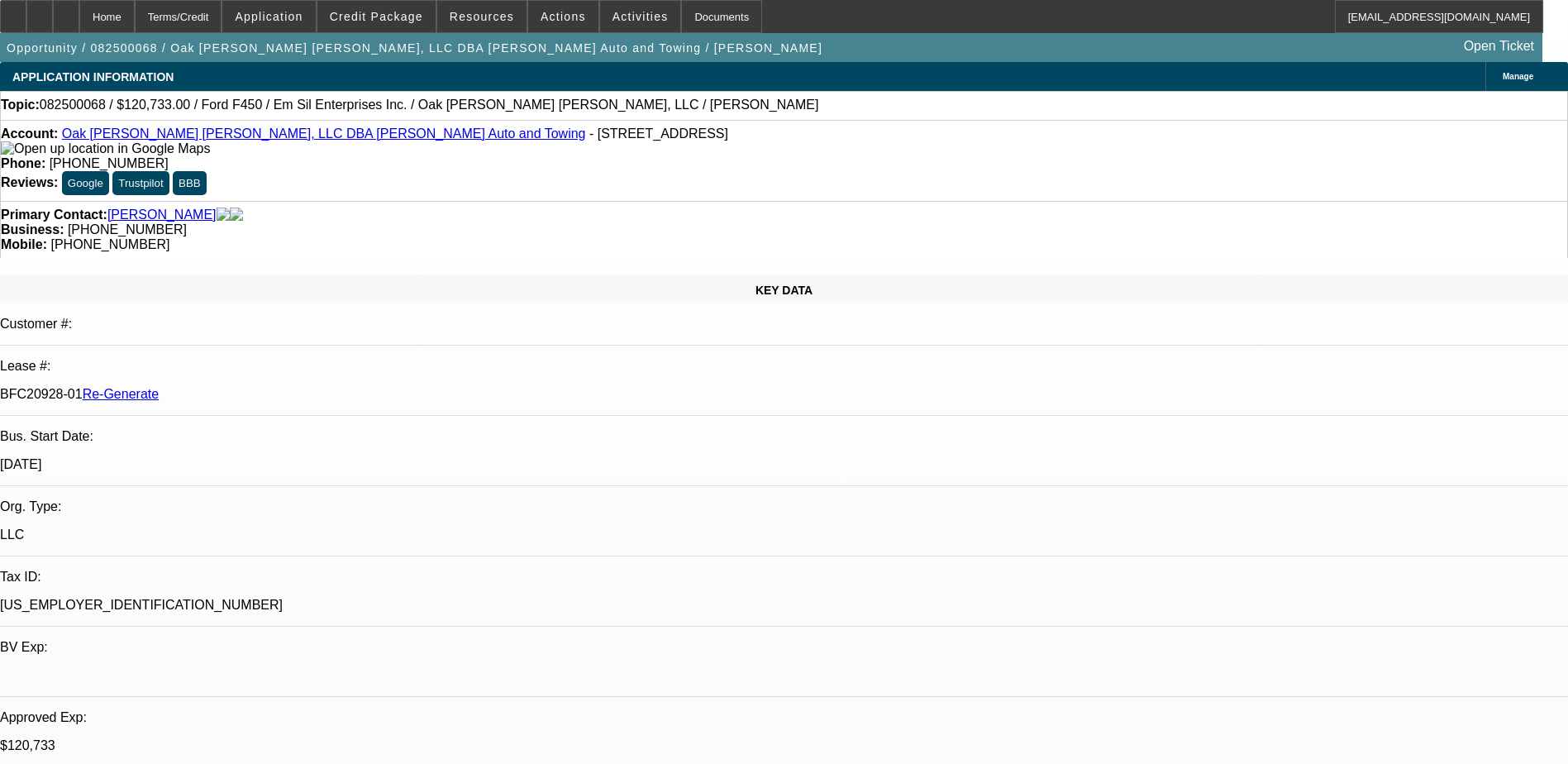
select select "6"
click at [688, 12] on div "Documents" at bounding box center [722, 17] width 81 height 33
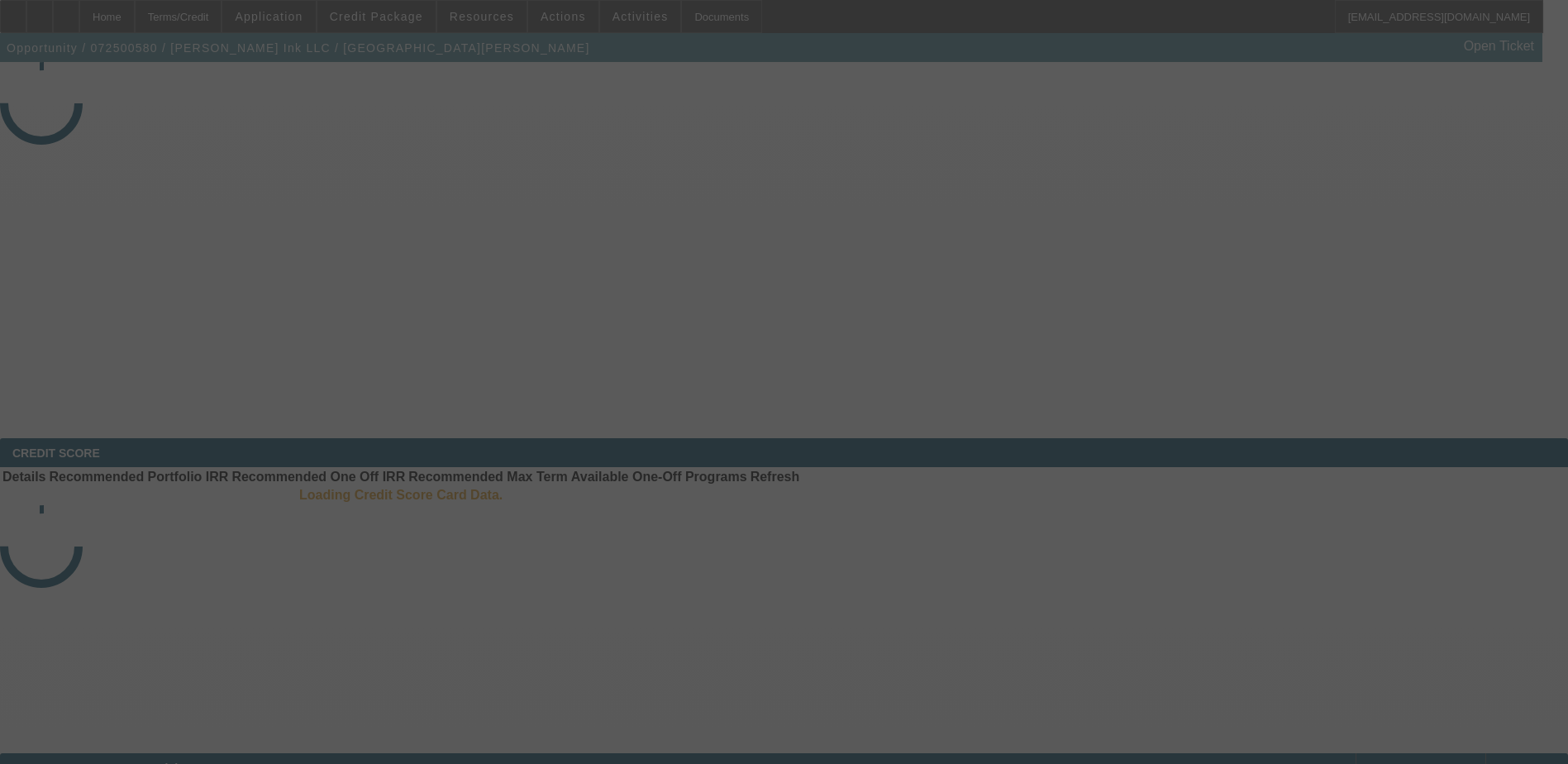
select select "3"
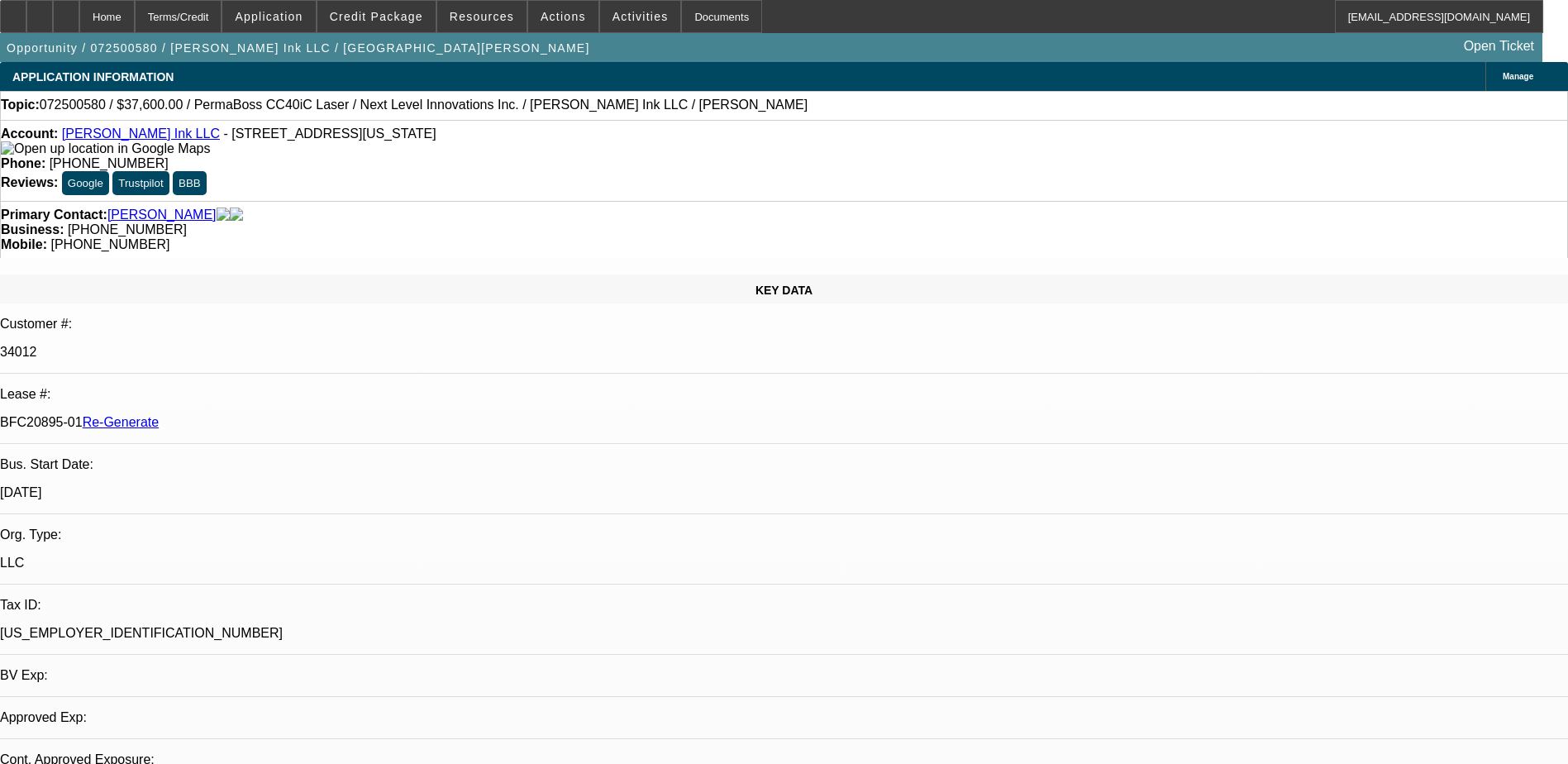
select select "0"
select select "1"
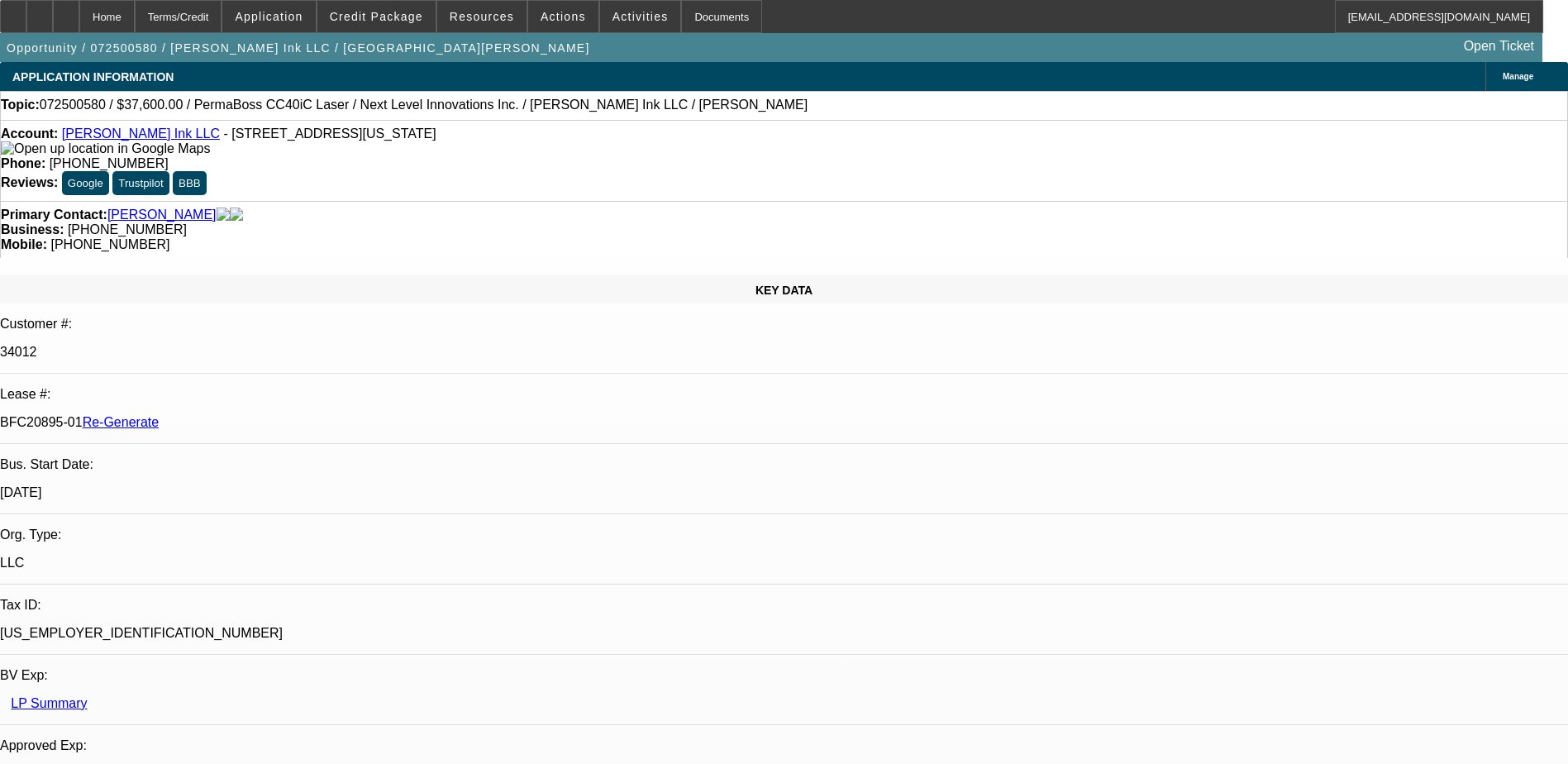
select select "6"
click at [681, 20] on div "Documents" at bounding box center [722, 17] width 81 height 33
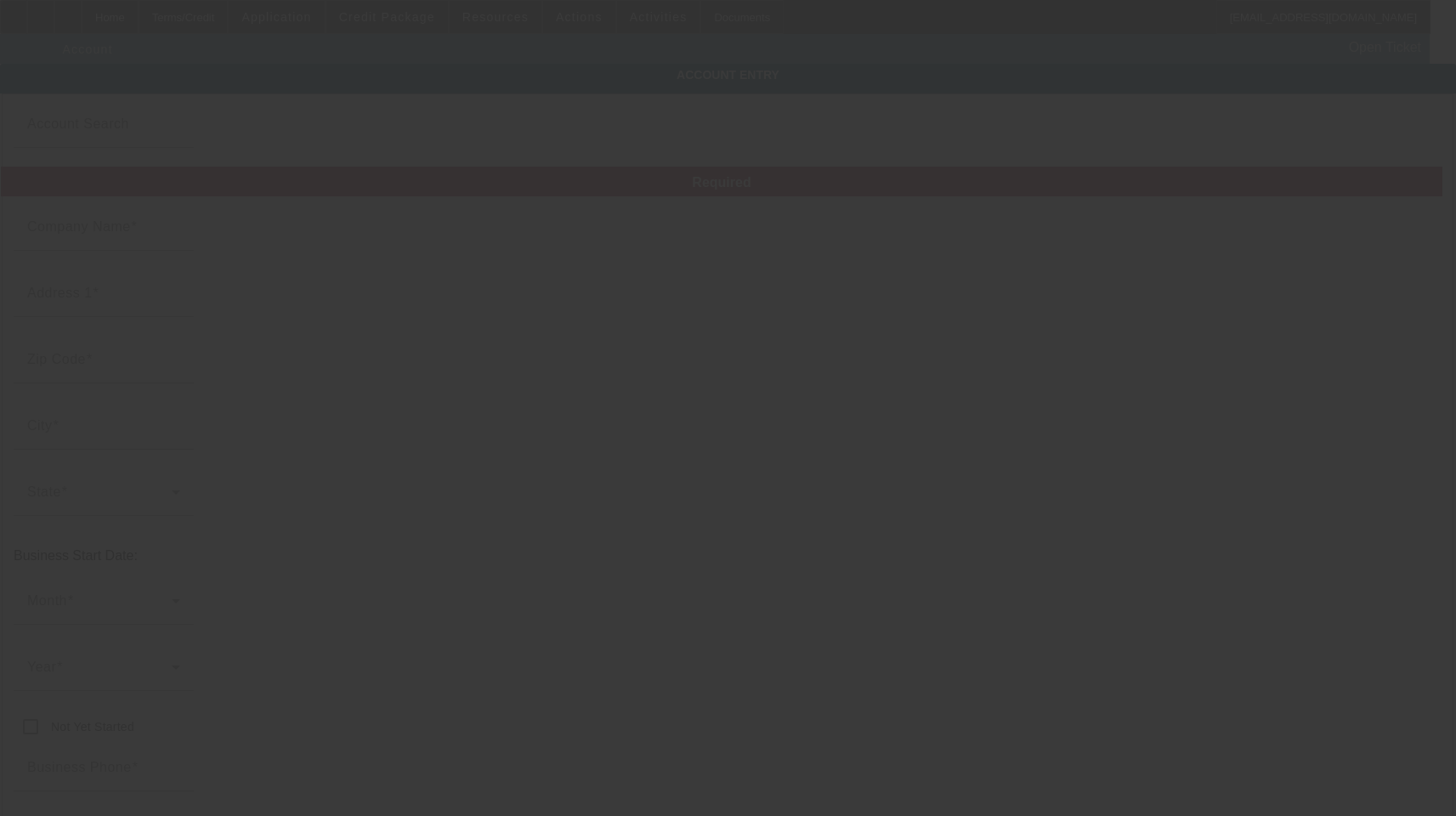
type input "[PERSON_NAME] Ink LLC"
type input "[STREET_ADDRESS][US_STATE]"
type input "99216"
type input "[GEOGRAPHIC_DATA]"
type input "[PHONE_NUMBER]"
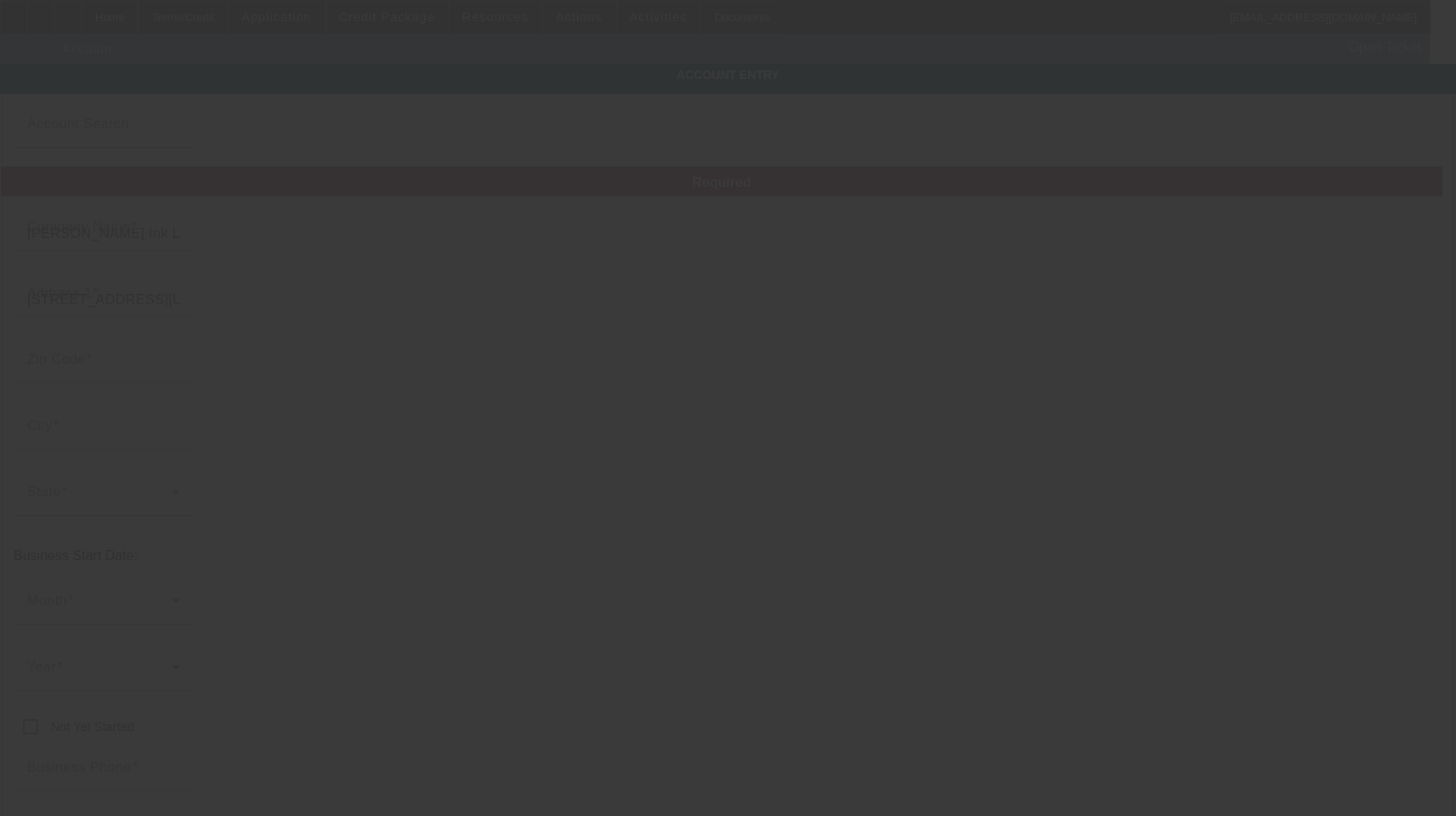
type input "Spc 2088"
type input "[EMAIL_ADDRESS][DOMAIN_NAME]"
type input "[GEOGRAPHIC_DATA]"
type input "[US_EMPLOYER_IDENTIFICATION_NUMBER]"
type input "[DATE]"
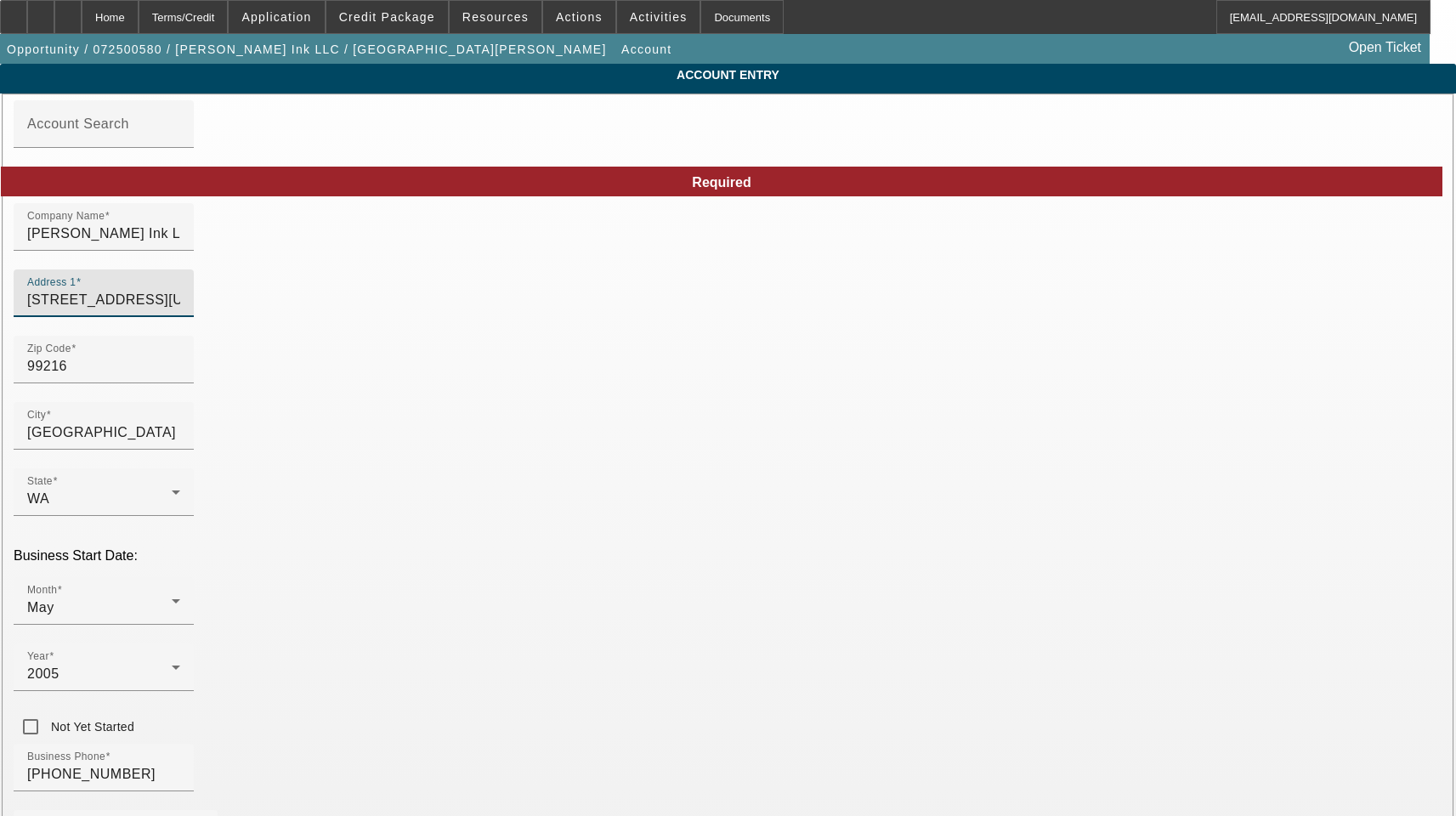
click at [180, 310] on input "[STREET_ADDRESS][US_STATE]" at bounding box center [103, 300] width 153 height 20
paste input "[STREET_ADDRESS][PERSON_NAME]"
type input "[STREET_ADDRESS][PERSON_NAME]"
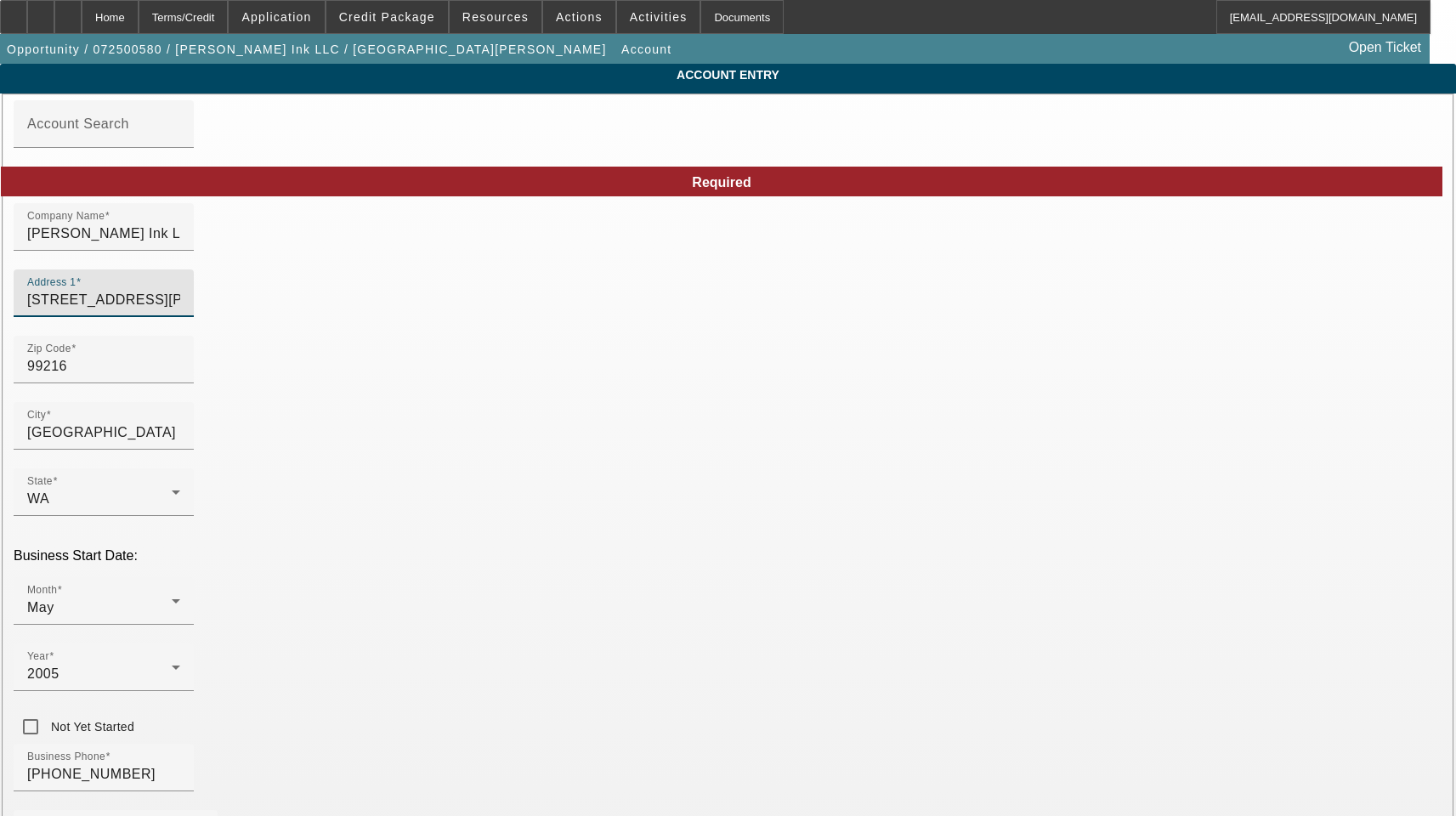
click at [180, 376] on input "99216" at bounding box center [103, 366] width 153 height 20
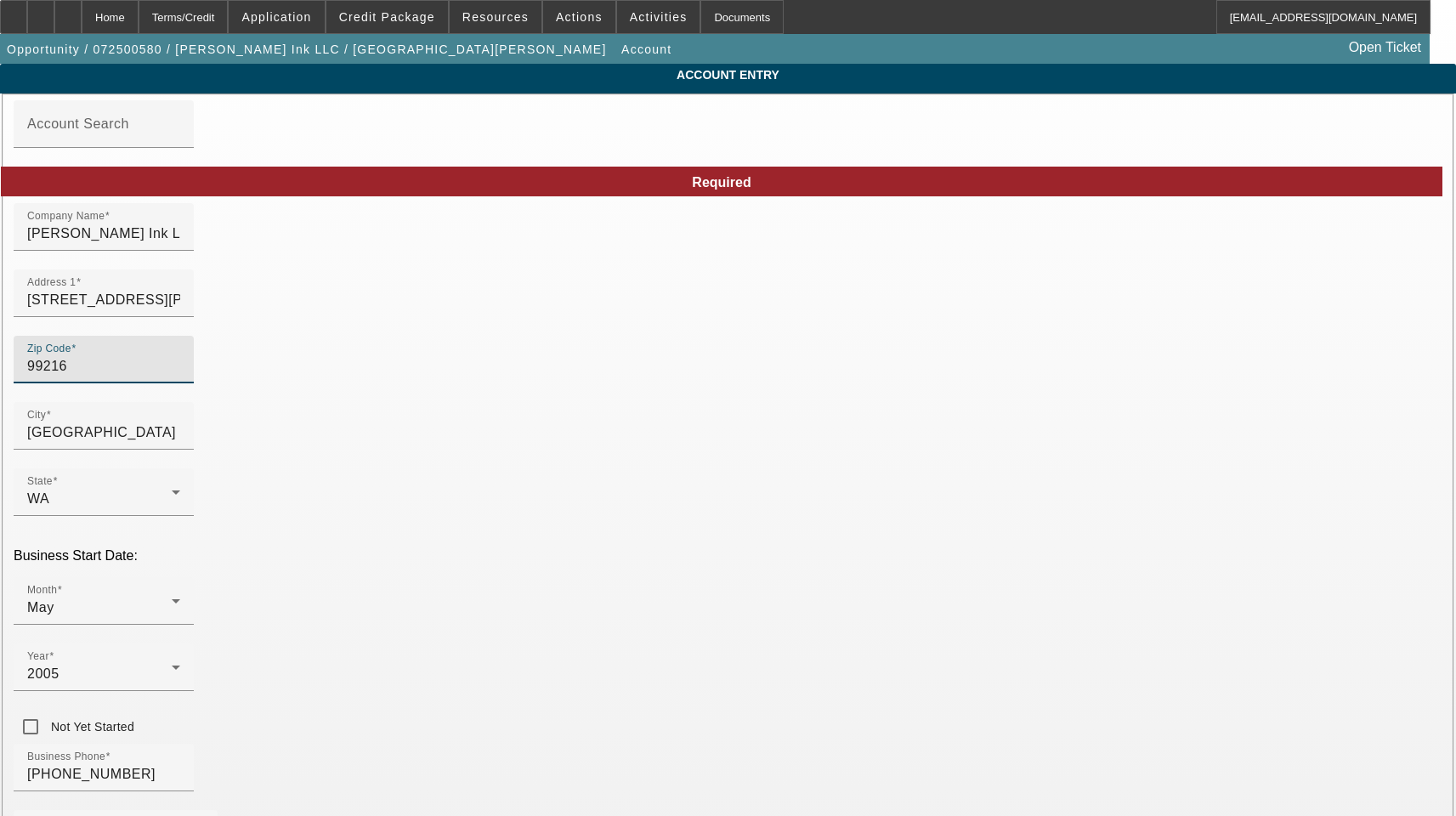
click at [180, 376] on input "99216" at bounding box center [103, 366] width 153 height 20
type input "9"
type input "99025"
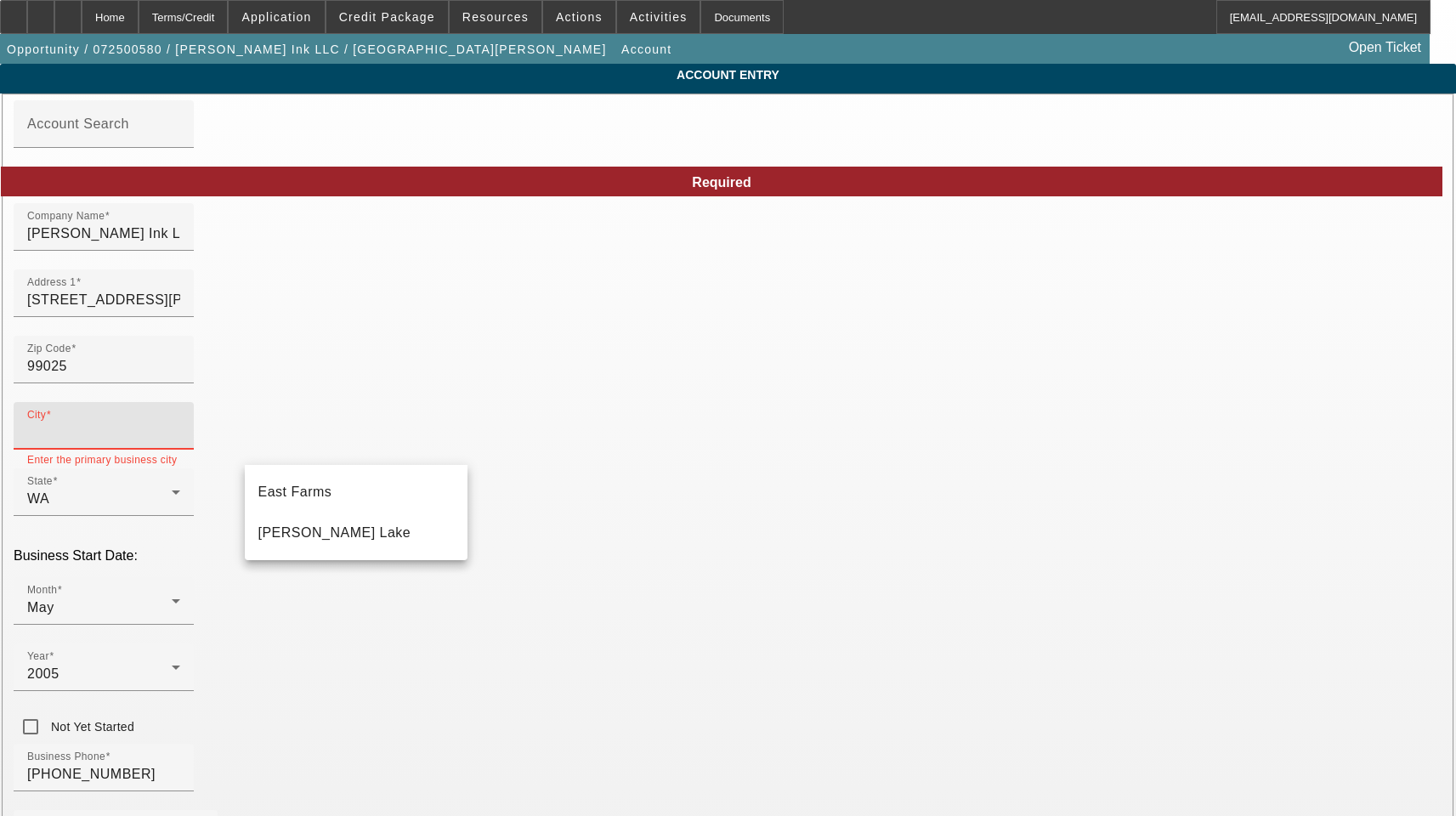
click at [180, 443] on input "City" at bounding box center [103, 433] width 153 height 20
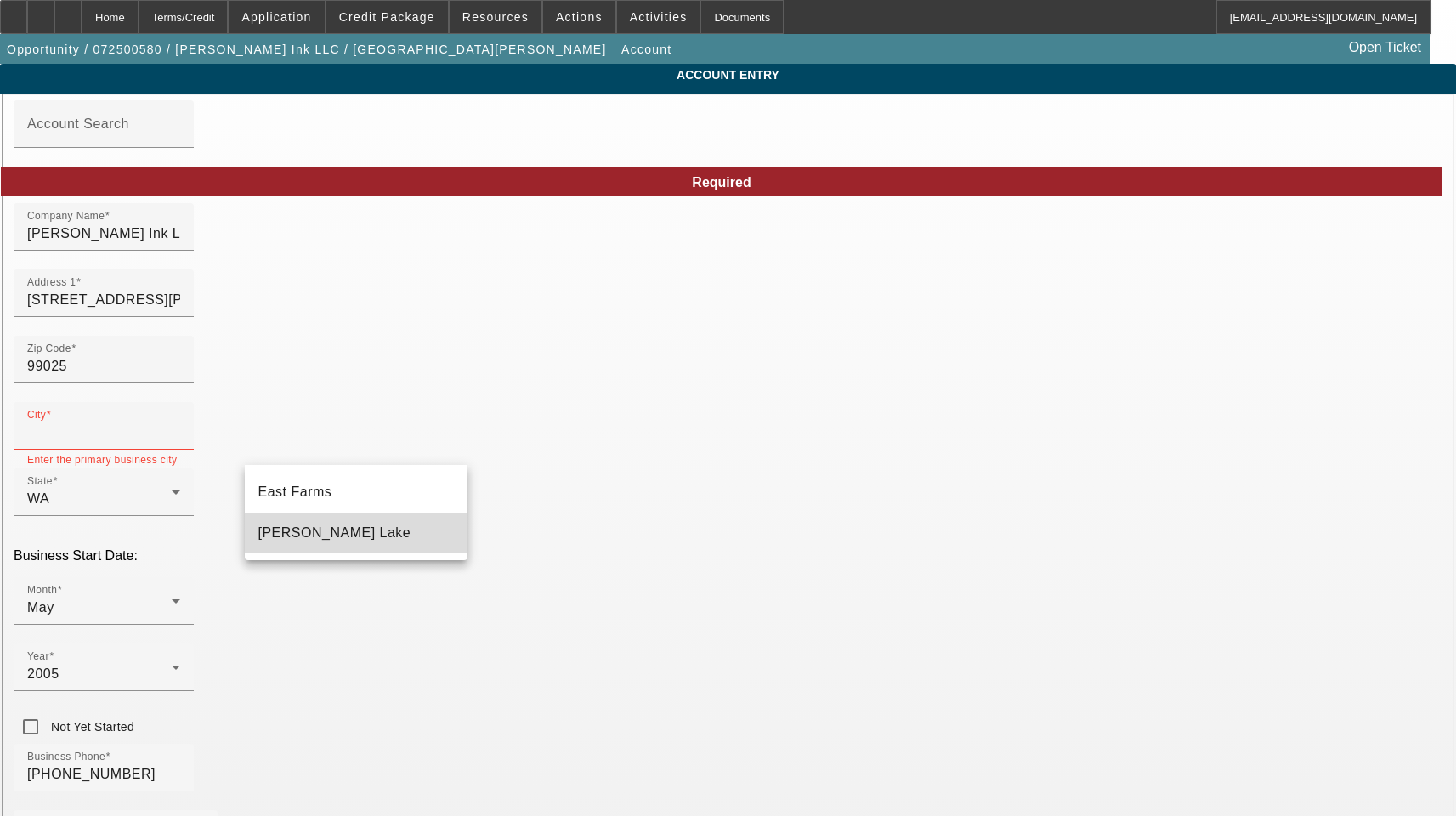
click at [325, 531] on span "[PERSON_NAME] Lake" at bounding box center [335, 532] width 153 height 15
type input "[PERSON_NAME] Lake"
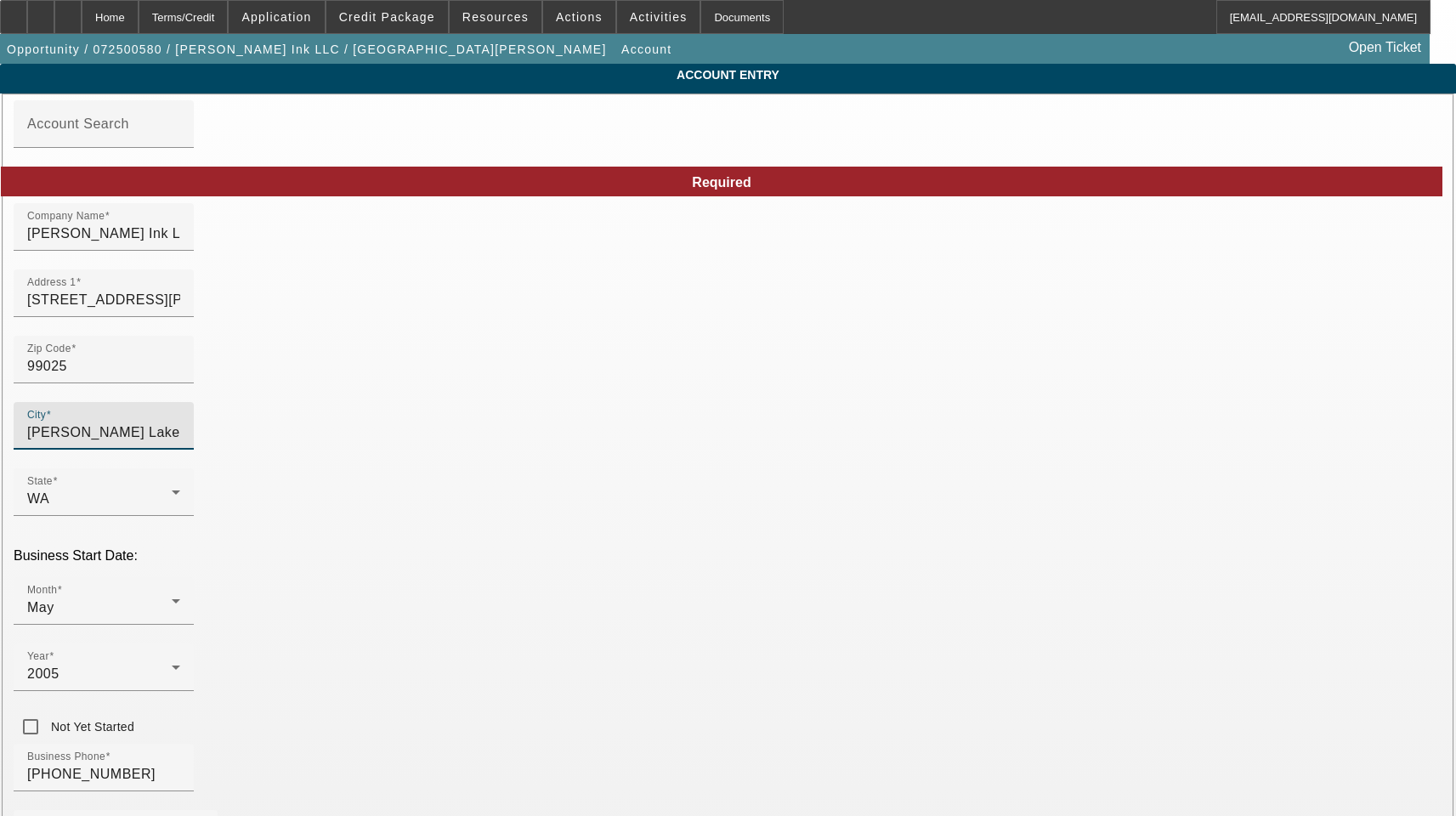
type input "[GEOGRAPHIC_DATA]"
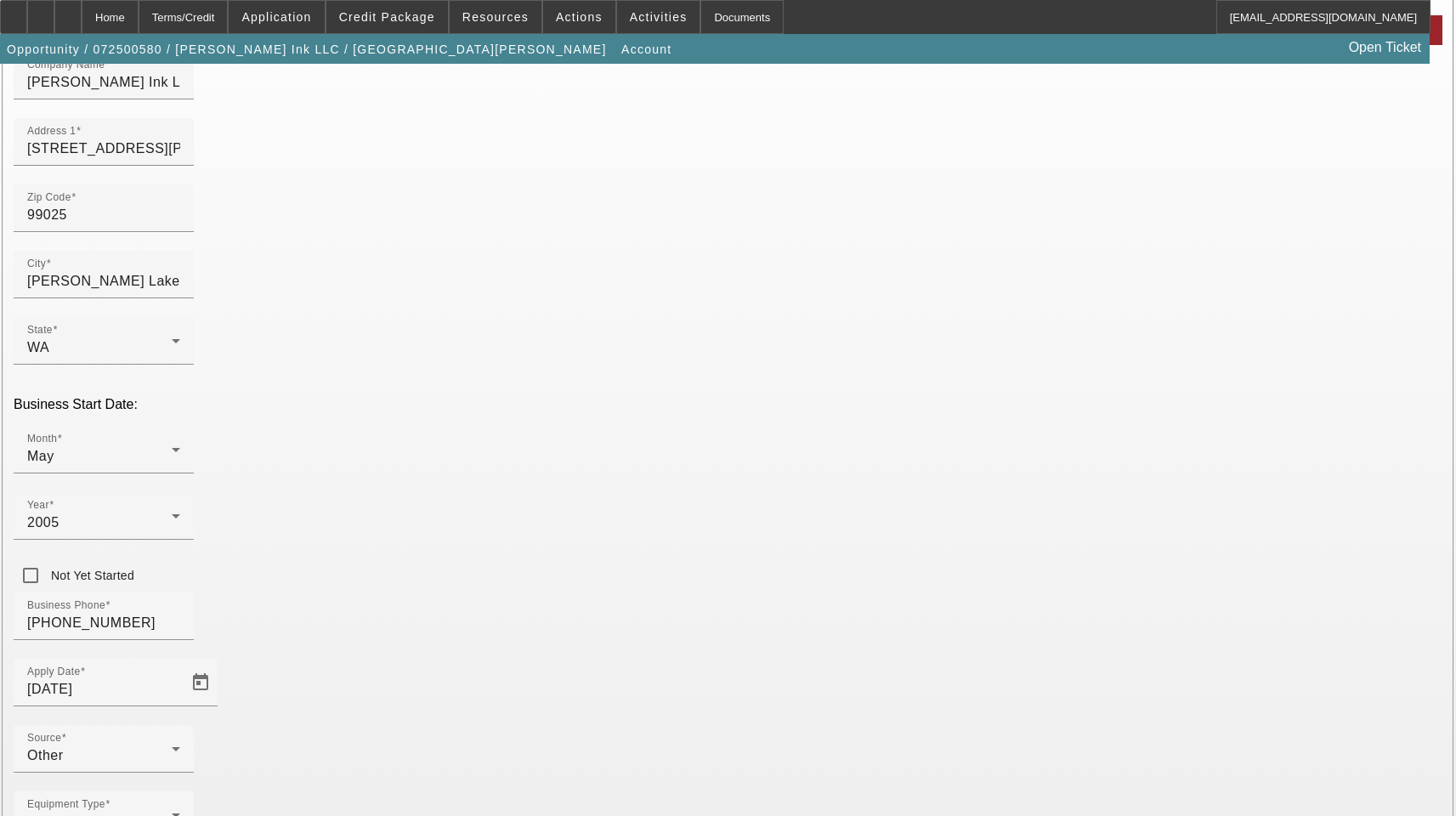
scroll to position [186, 0]
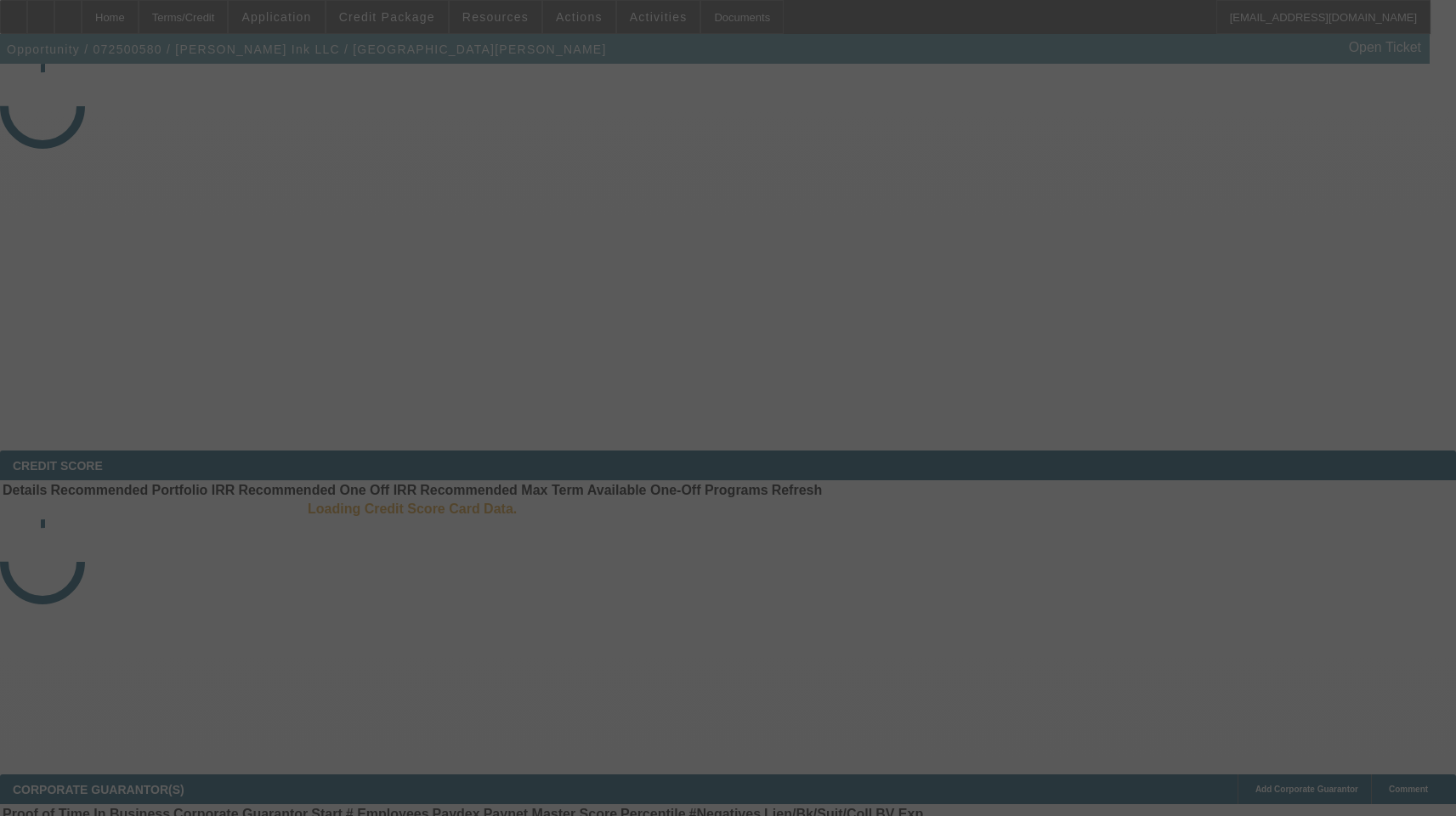
select select "3"
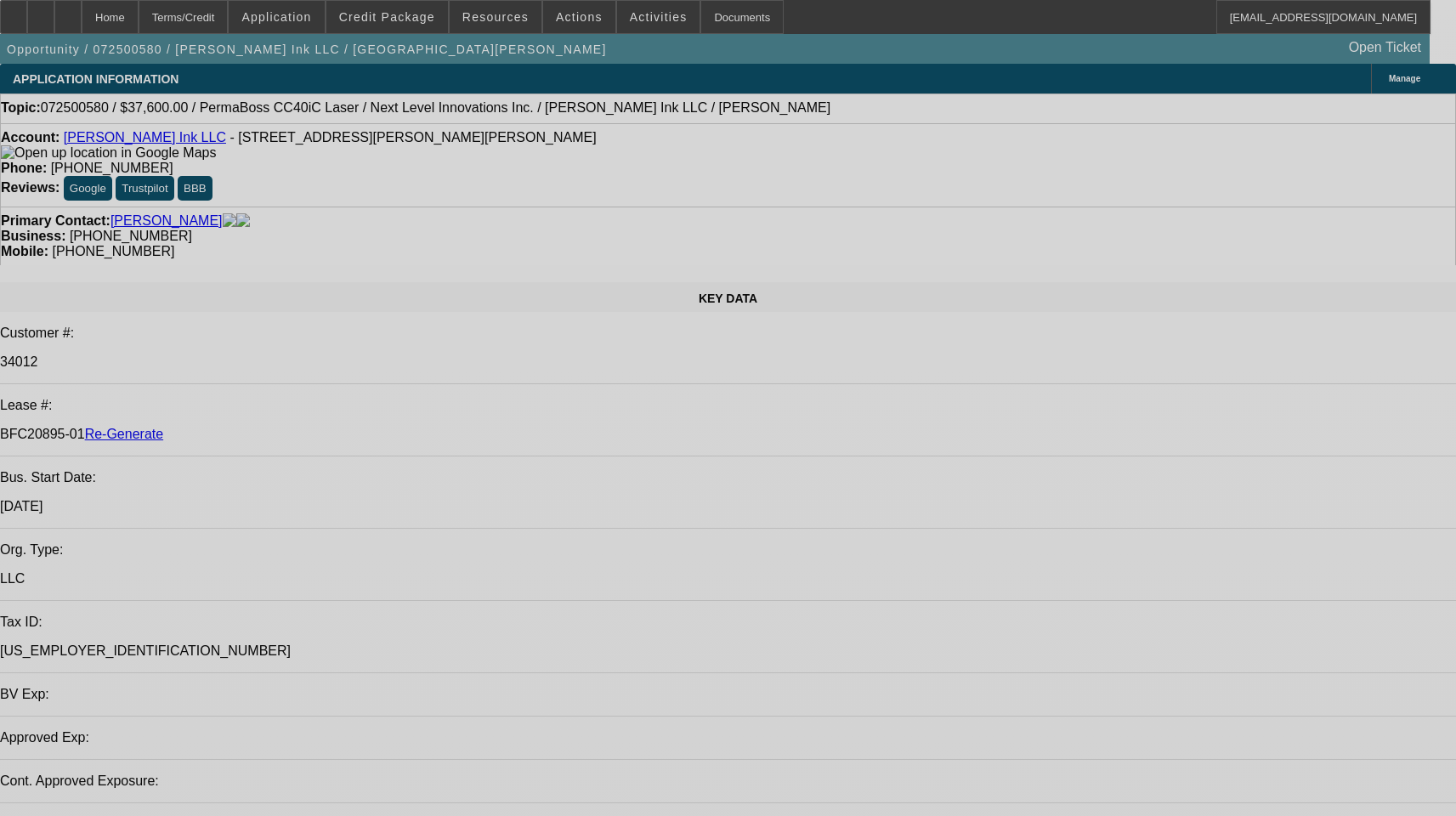
select select "0"
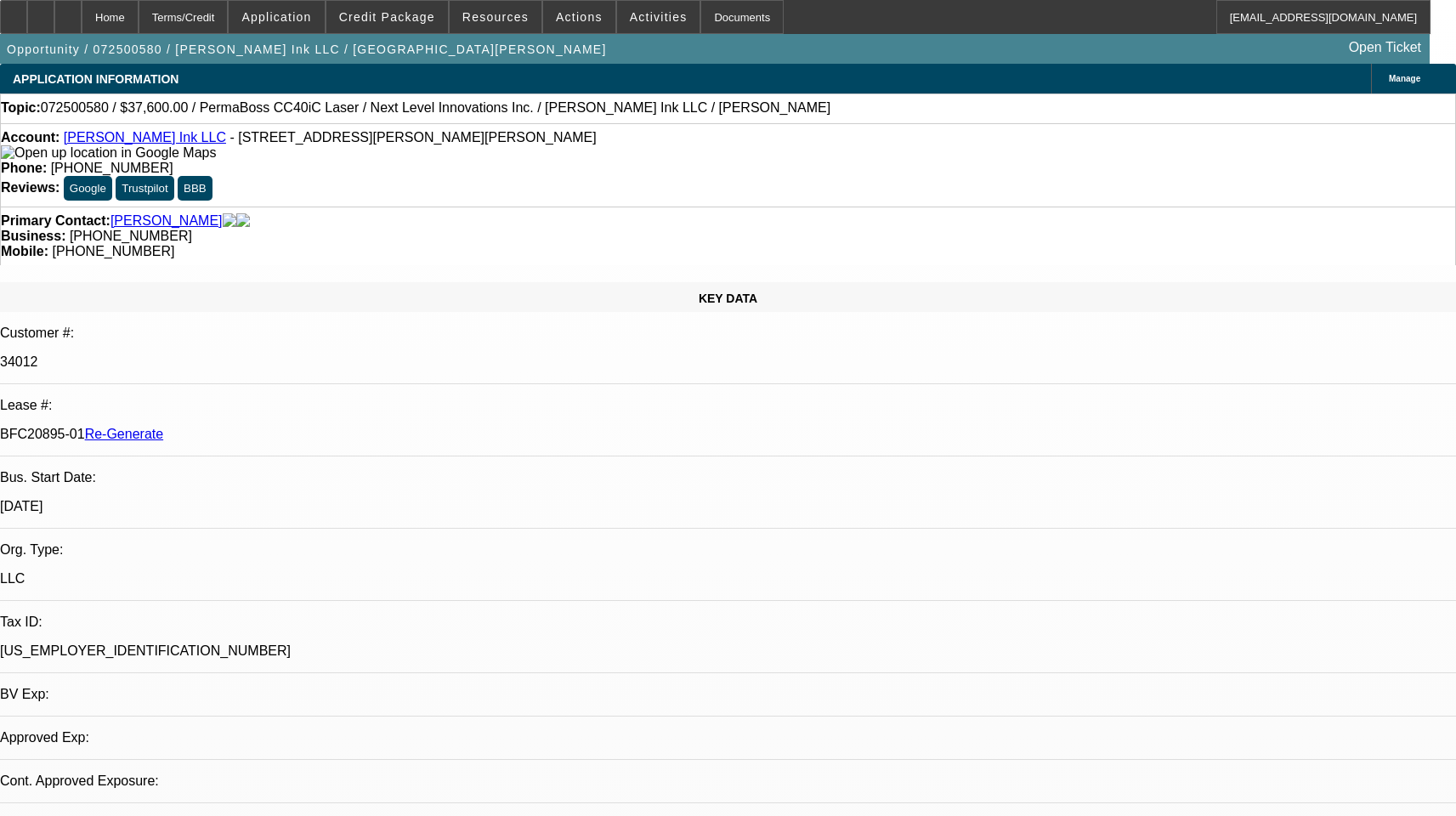
select select "0"
select select "1"
select select "6"
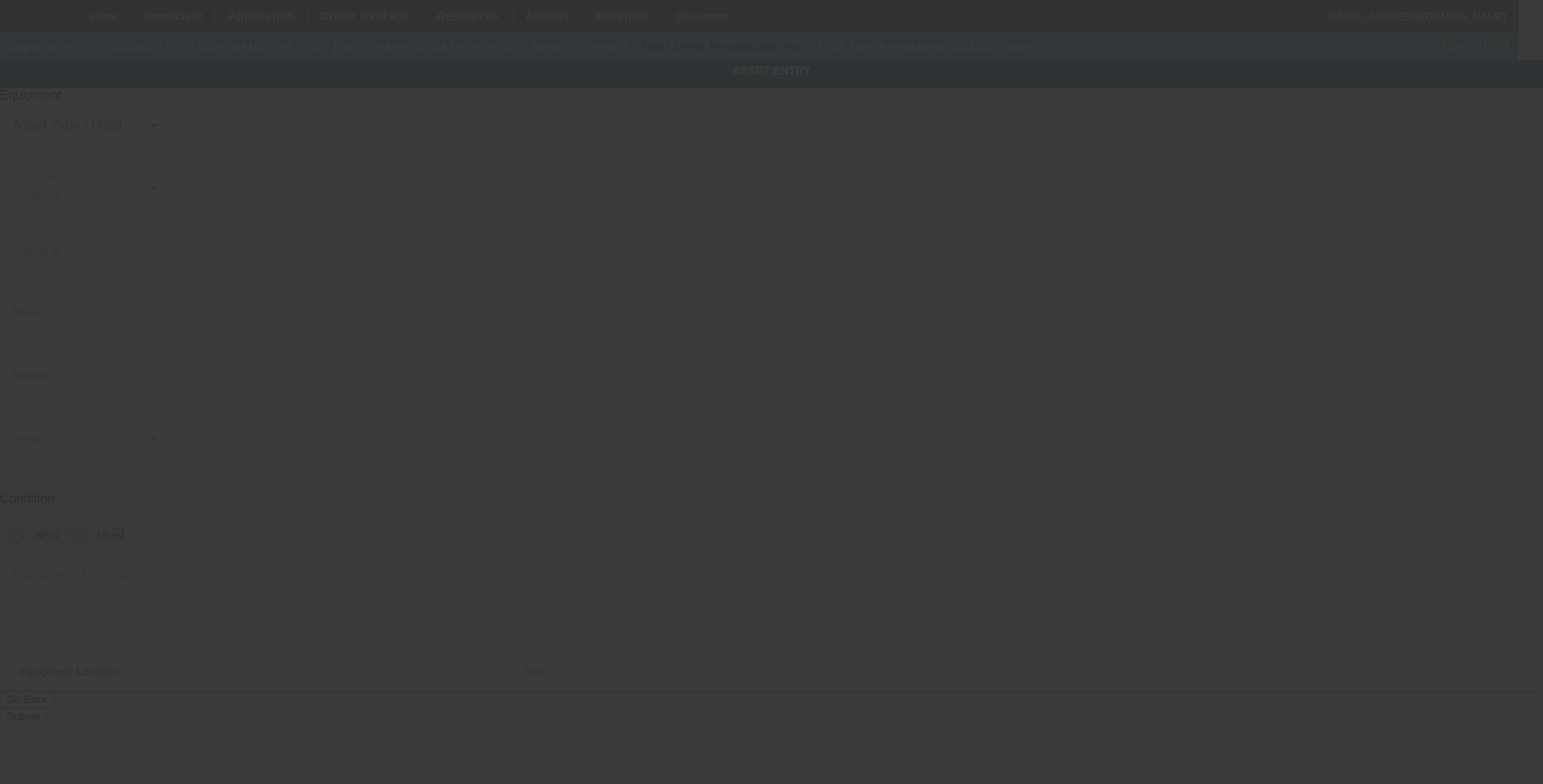
type input "PermaBoss"
type input "CC40iC Laser"
radio input "true"
type textarea "with Hooping Arms, Laser Driver Software with DST File Reader, (1) Exhaust Syst…"
type input "[STREET_ADDRESS][US_STATE]"
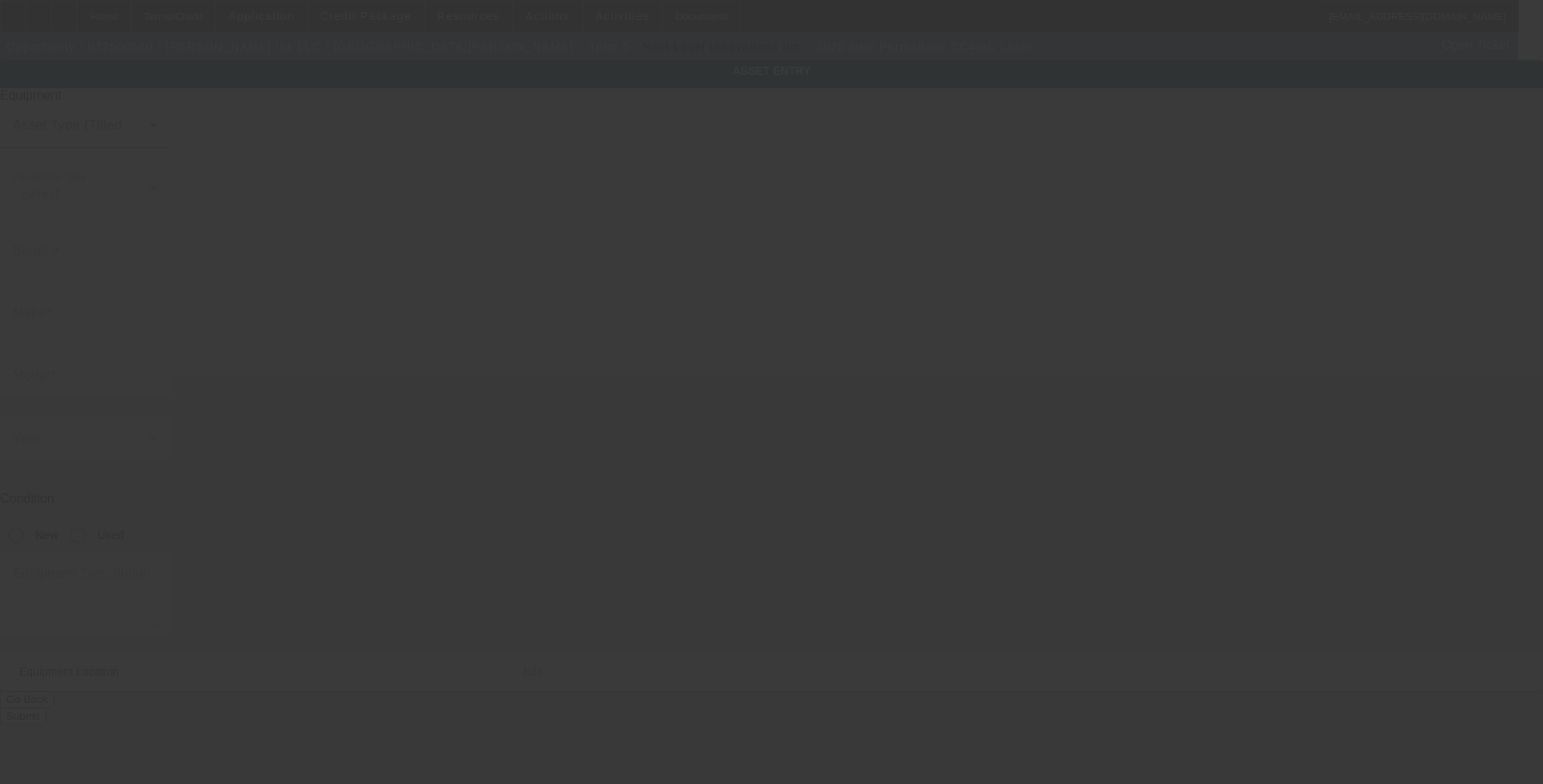
type input "Spc 2088"
type input "[GEOGRAPHIC_DATA]"
type input "99216"
type input "[GEOGRAPHIC_DATA]"
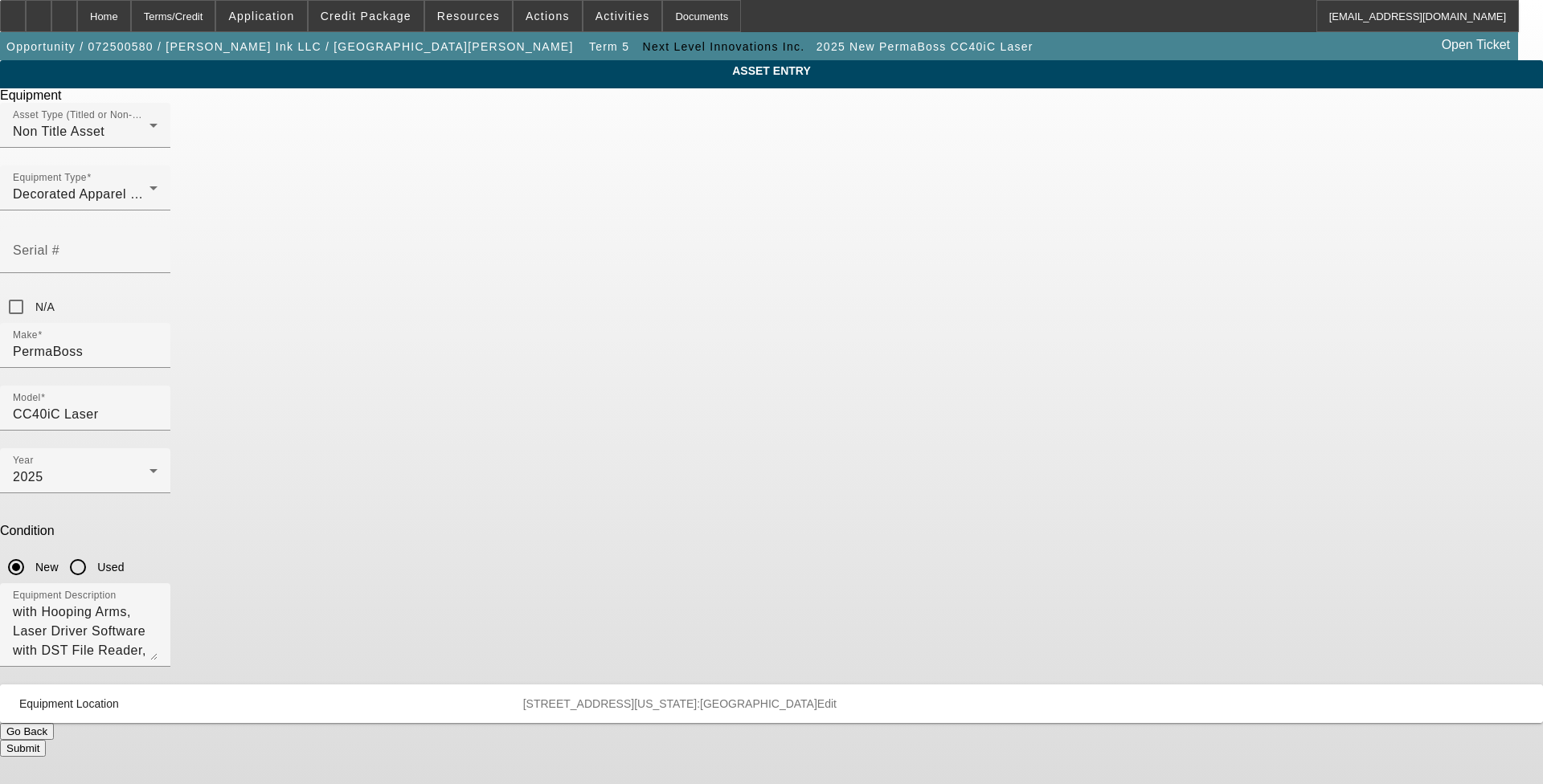
click at [836, 698] on span "Edit" at bounding box center [827, 704] width 19 height 13
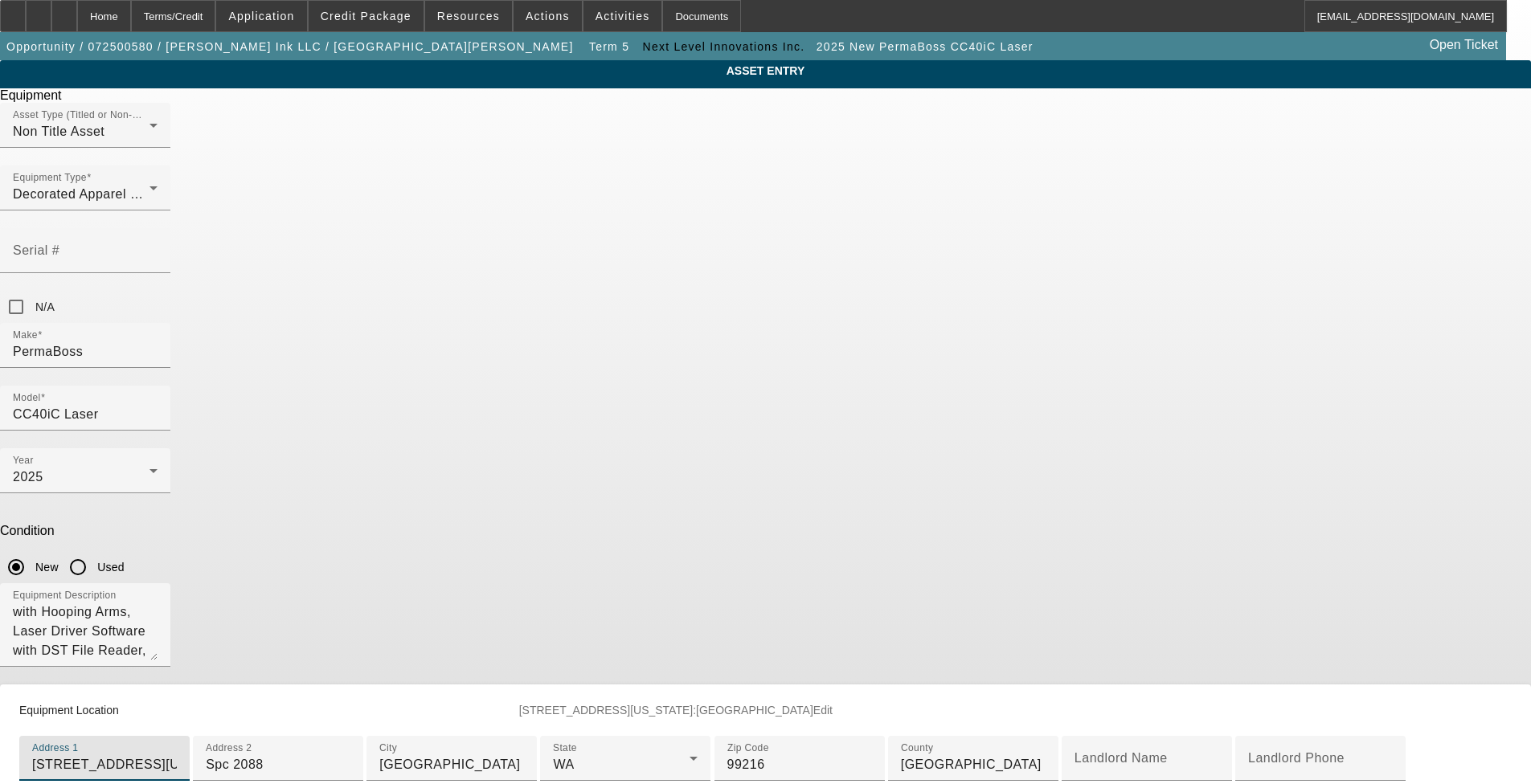
drag, startPoint x: 729, startPoint y: 580, endPoint x: 288, endPoint y: 588, distance: 441.1
click at [295, 597] on div "ASSET ENTRY Delete asset Equipment Asset Type (Titled or Non-Titled) Non Title …" at bounding box center [766, 453] width 1531 height 785
paste input "[STREET_ADDRESS][PERSON_NAME]"
type input "[STREET_ADDRESS][PERSON_NAME]"
click at [524, 756] on input "[GEOGRAPHIC_DATA]" at bounding box center [451, 765] width 145 height 19
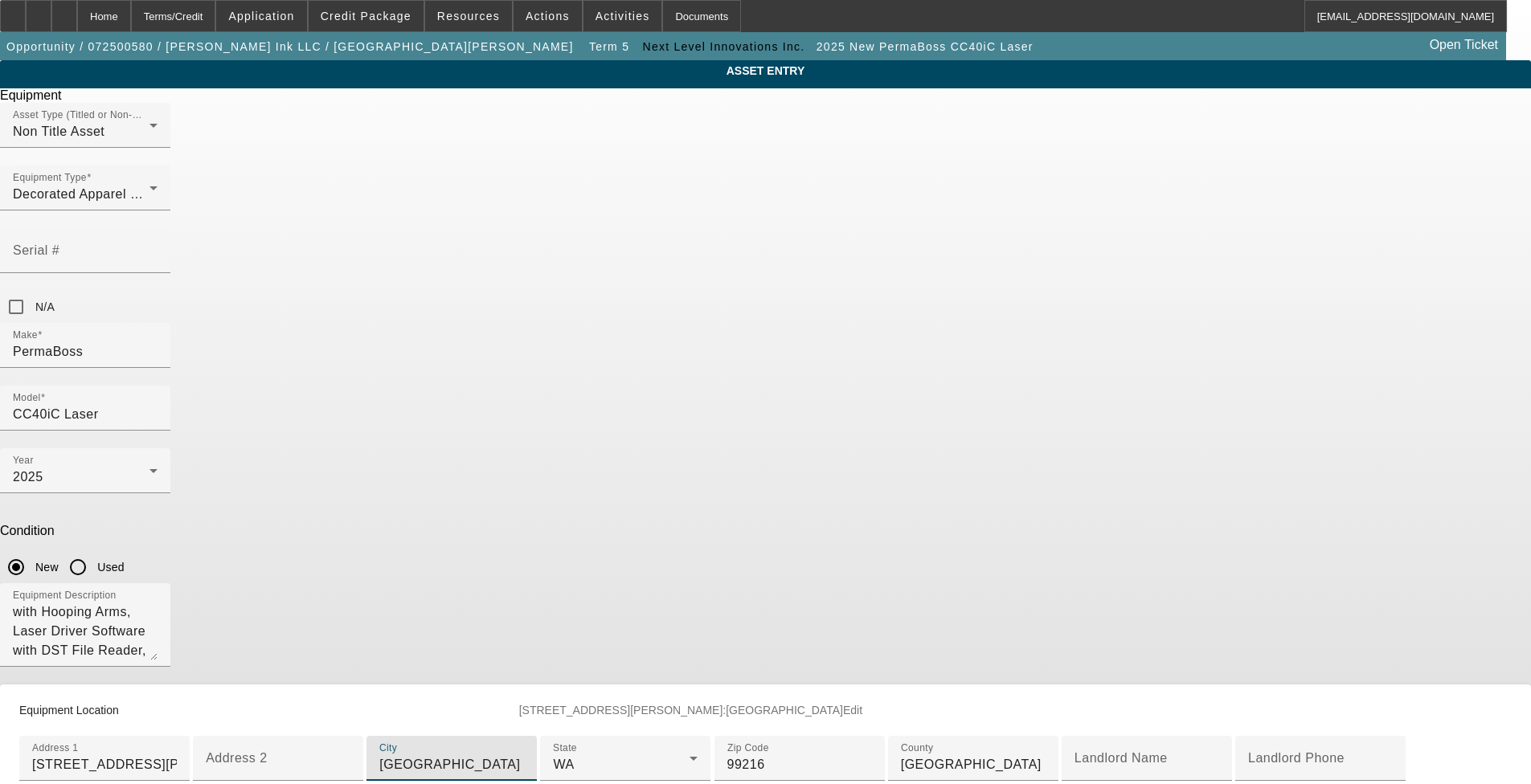
click at [524, 756] on input "[GEOGRAPHIC_DATA]" at bounding box center [451, 765] width 145 height 19
paste input "[PERSON_NAME] Lake"
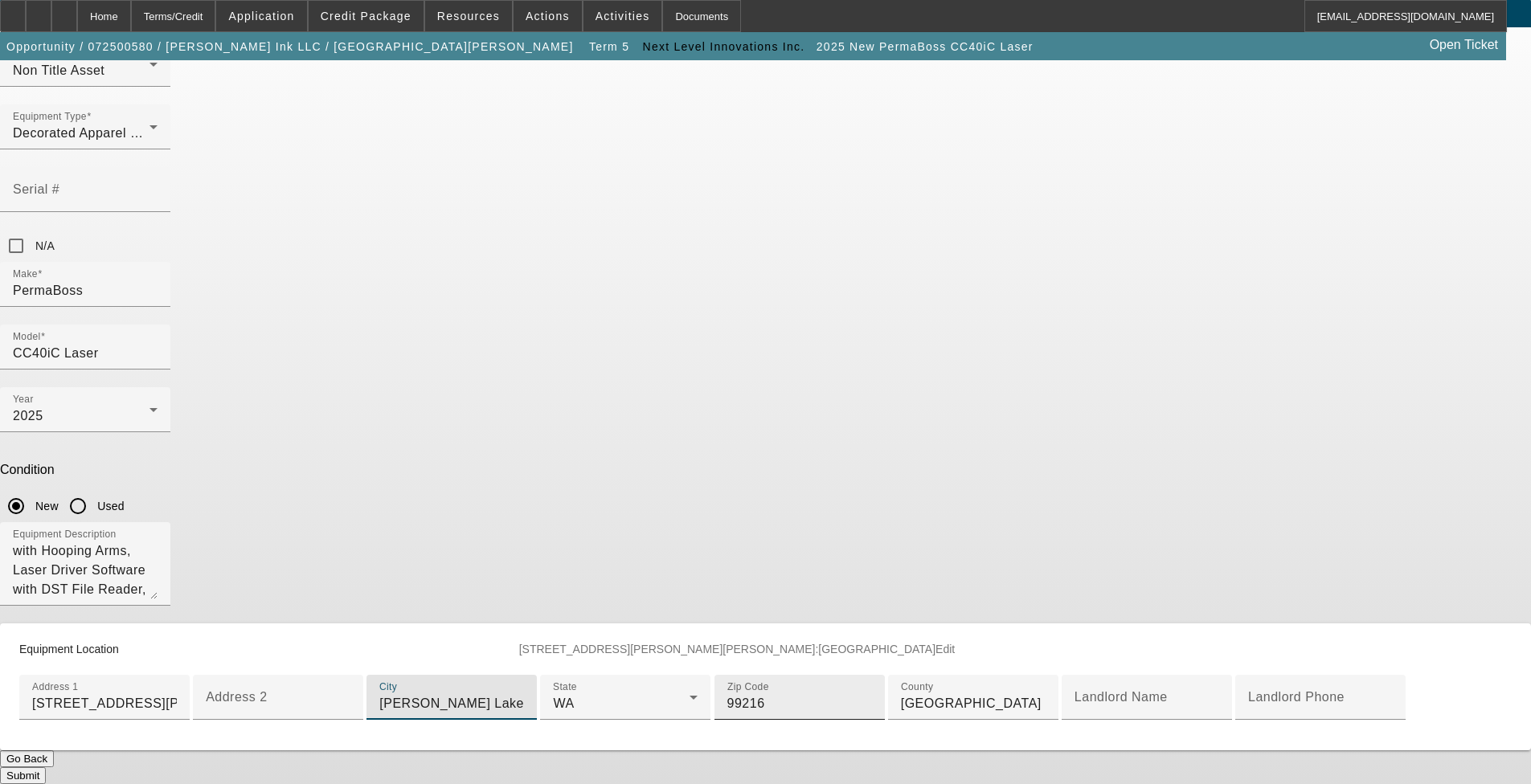
scroll to position [241, 0]
type input "[PERSON_NAME] Lake"
drag, startPoint x: 614, startPoint y: 593, endPoint x: 589, endPoint y: 599, distance: 25.7
click at [728, 694] on input "99216" at bounding box center [799, 704] width 145 height 19
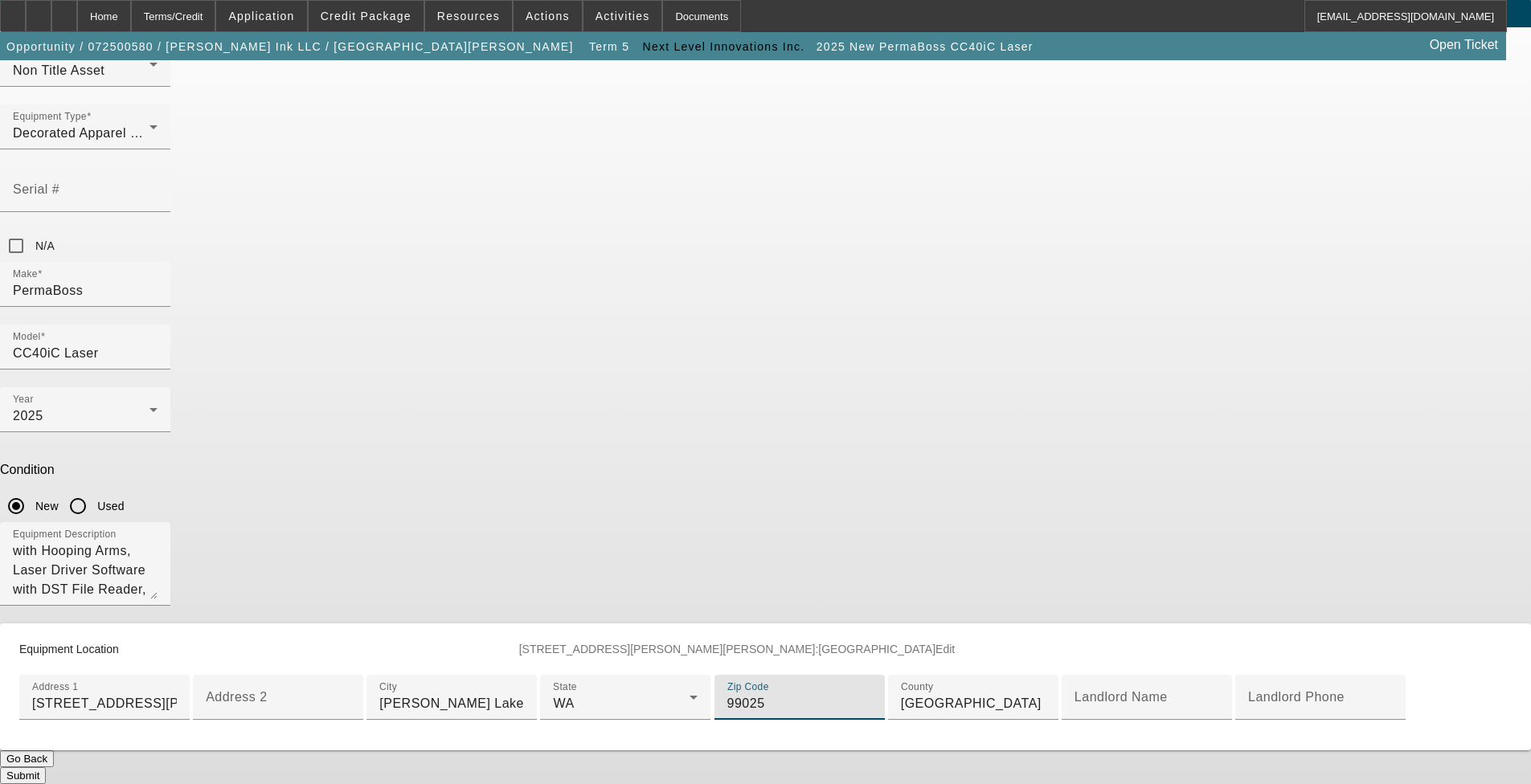
type input "99025"
click at [46, 768] on button "Submit" at bounding box center [23, 776] width 46 height 17
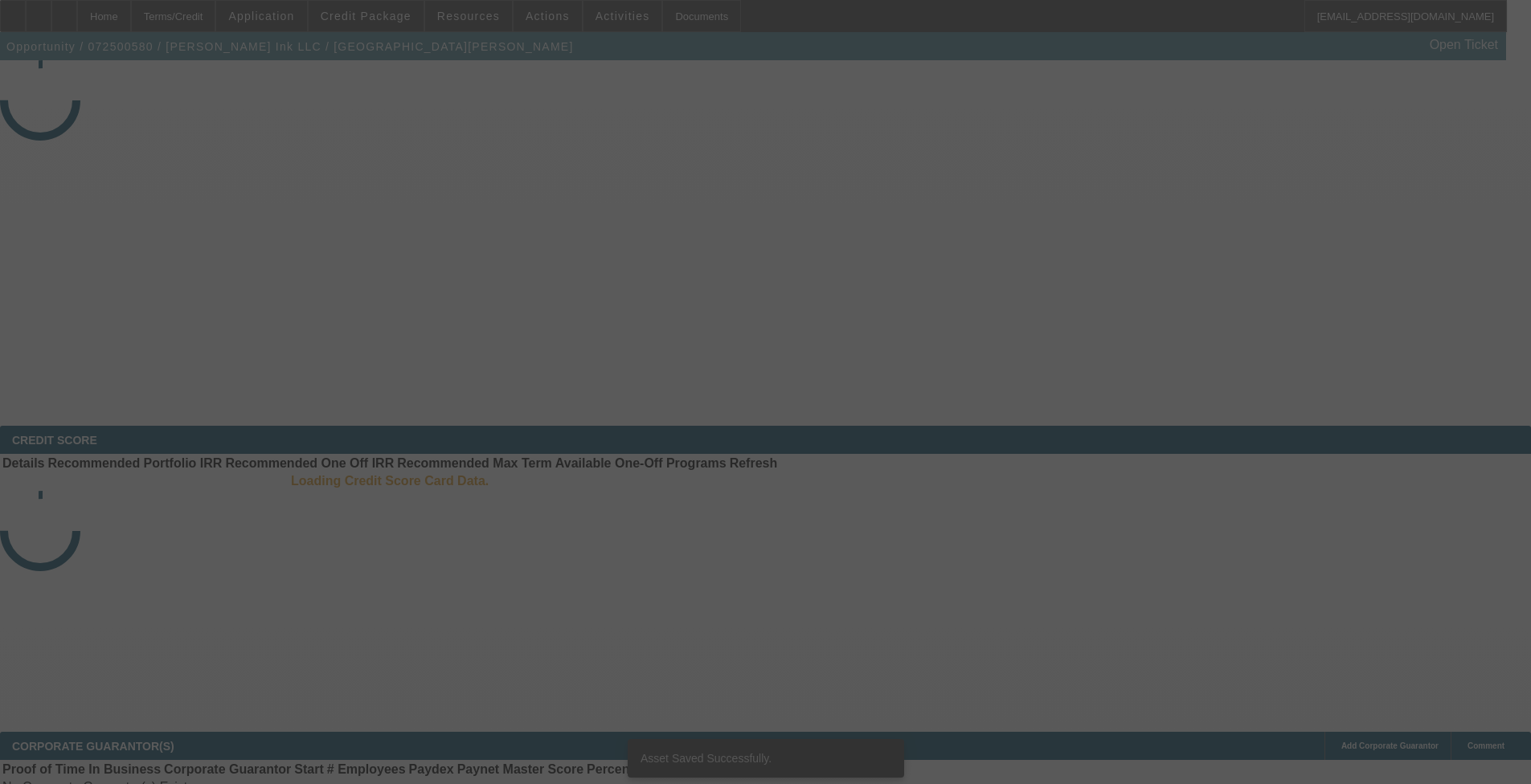
select select "3"
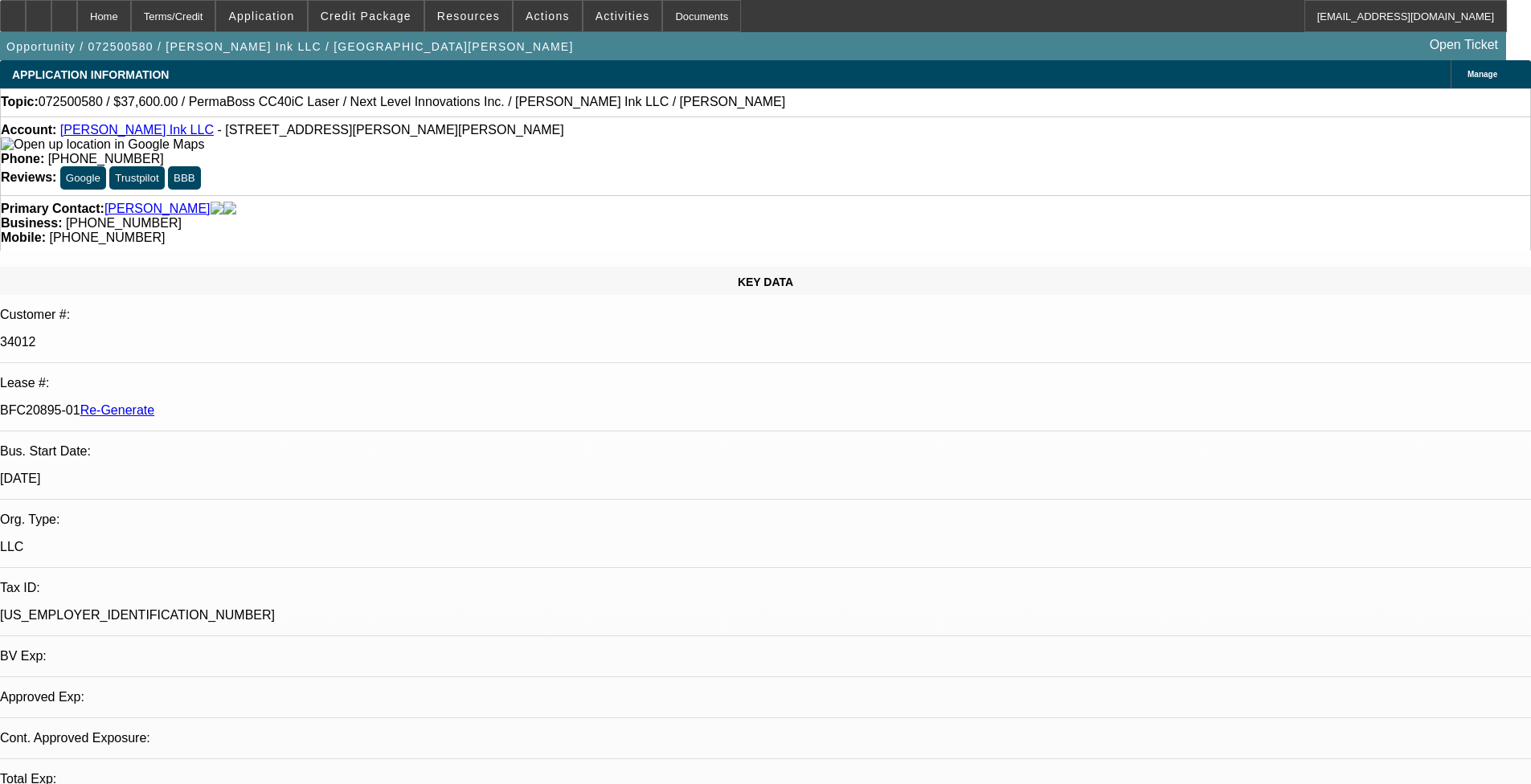
select select "0"
select select "1"
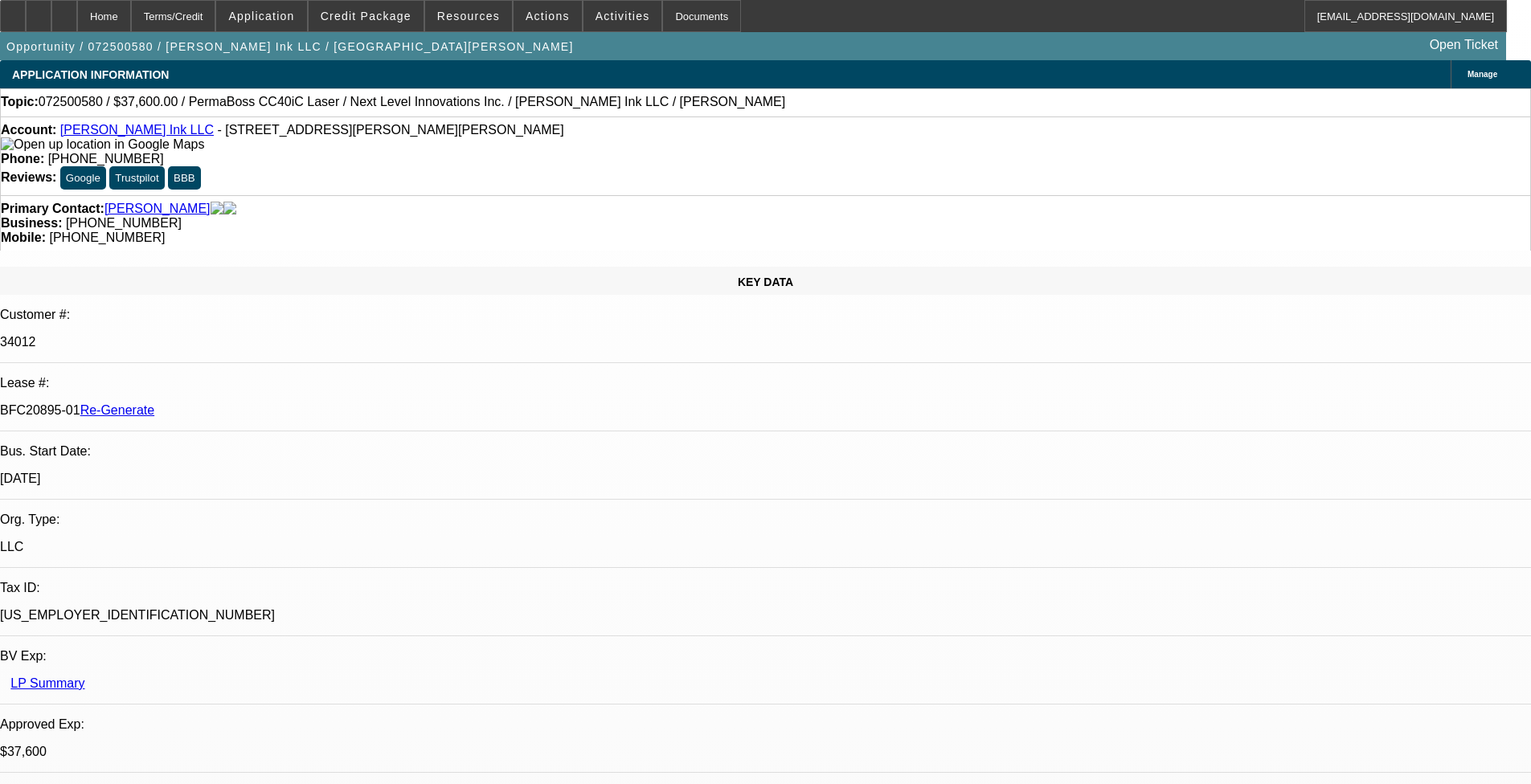
select select "6"
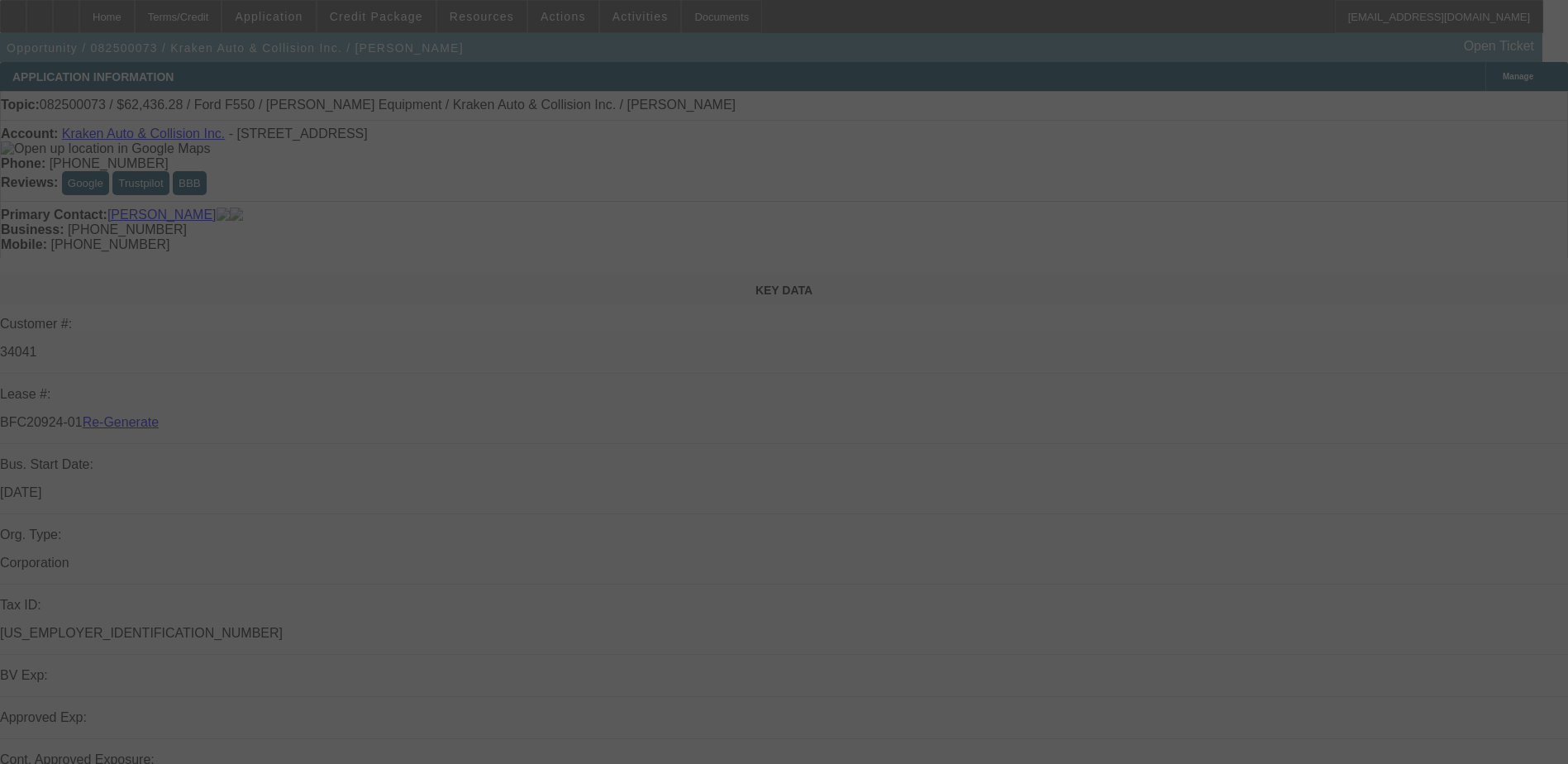
select select "3"
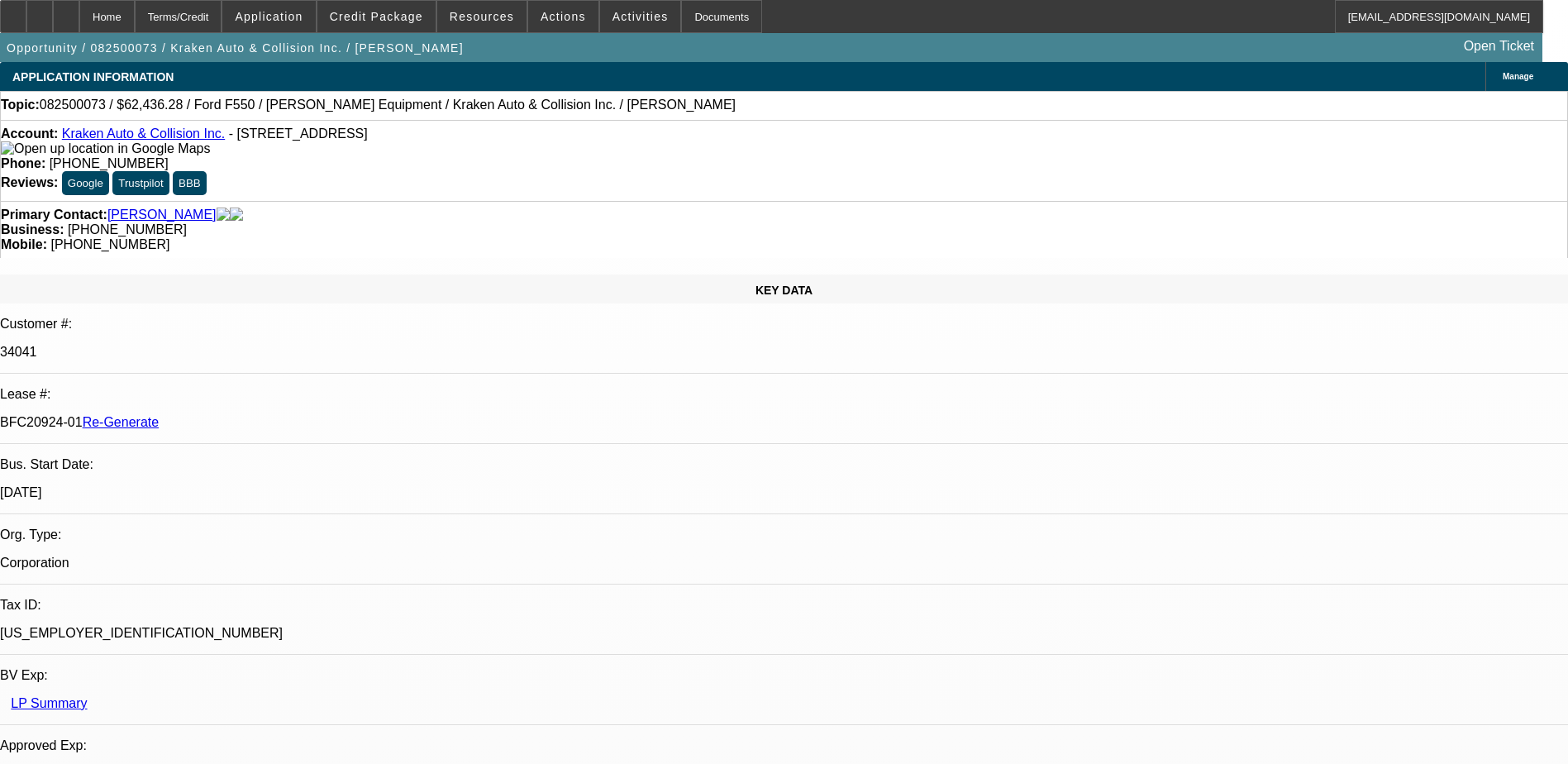
select select "0"
select select "0.1"
select select "1"
select select "3"
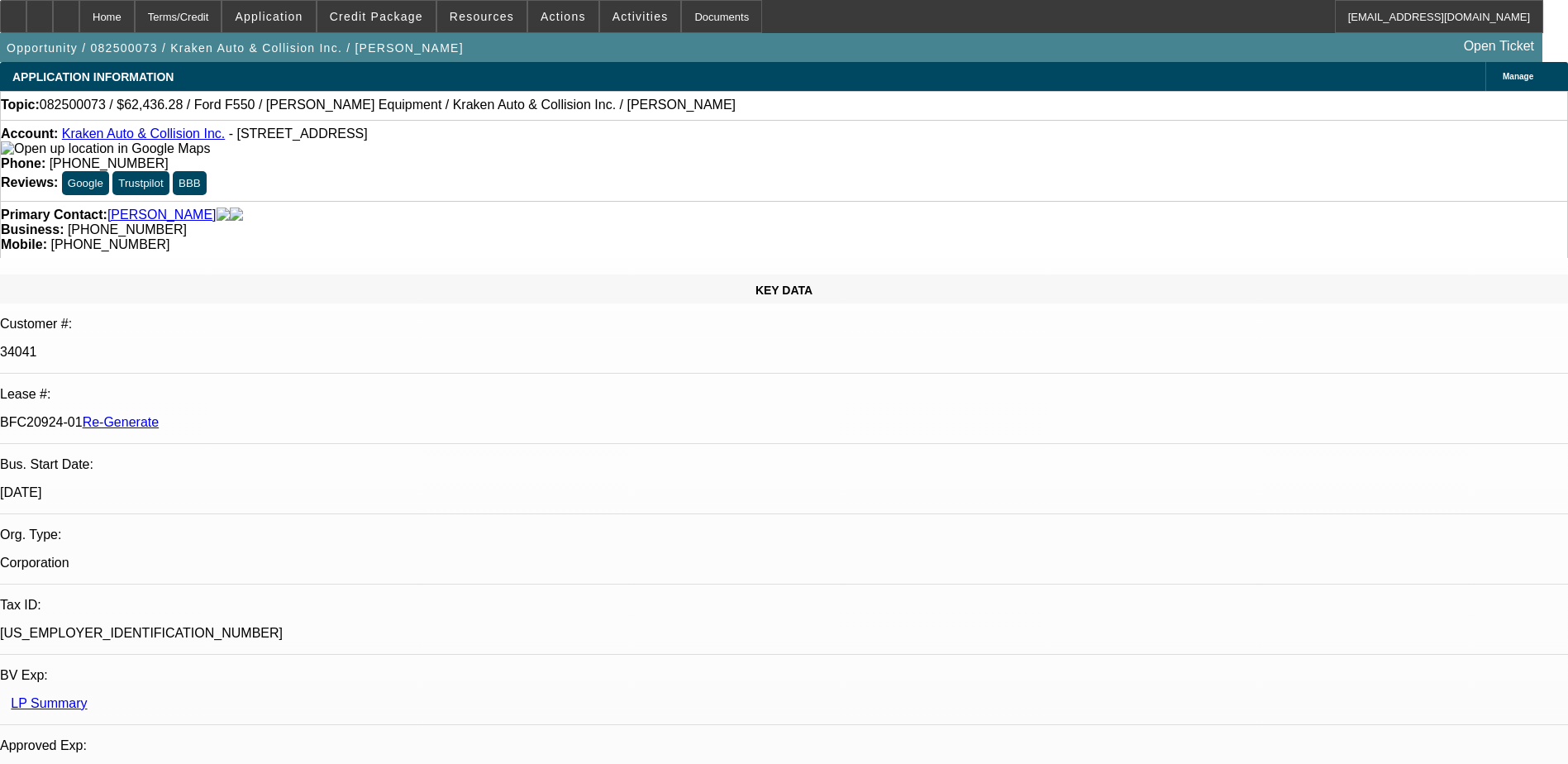
select select "4"
click at [684, 17] on div "Documents" at bounding box center [722, 17] width 81 height 33
click at [613, 12] on span "Activities" at bounding box center [641, 17] width 56 height 13
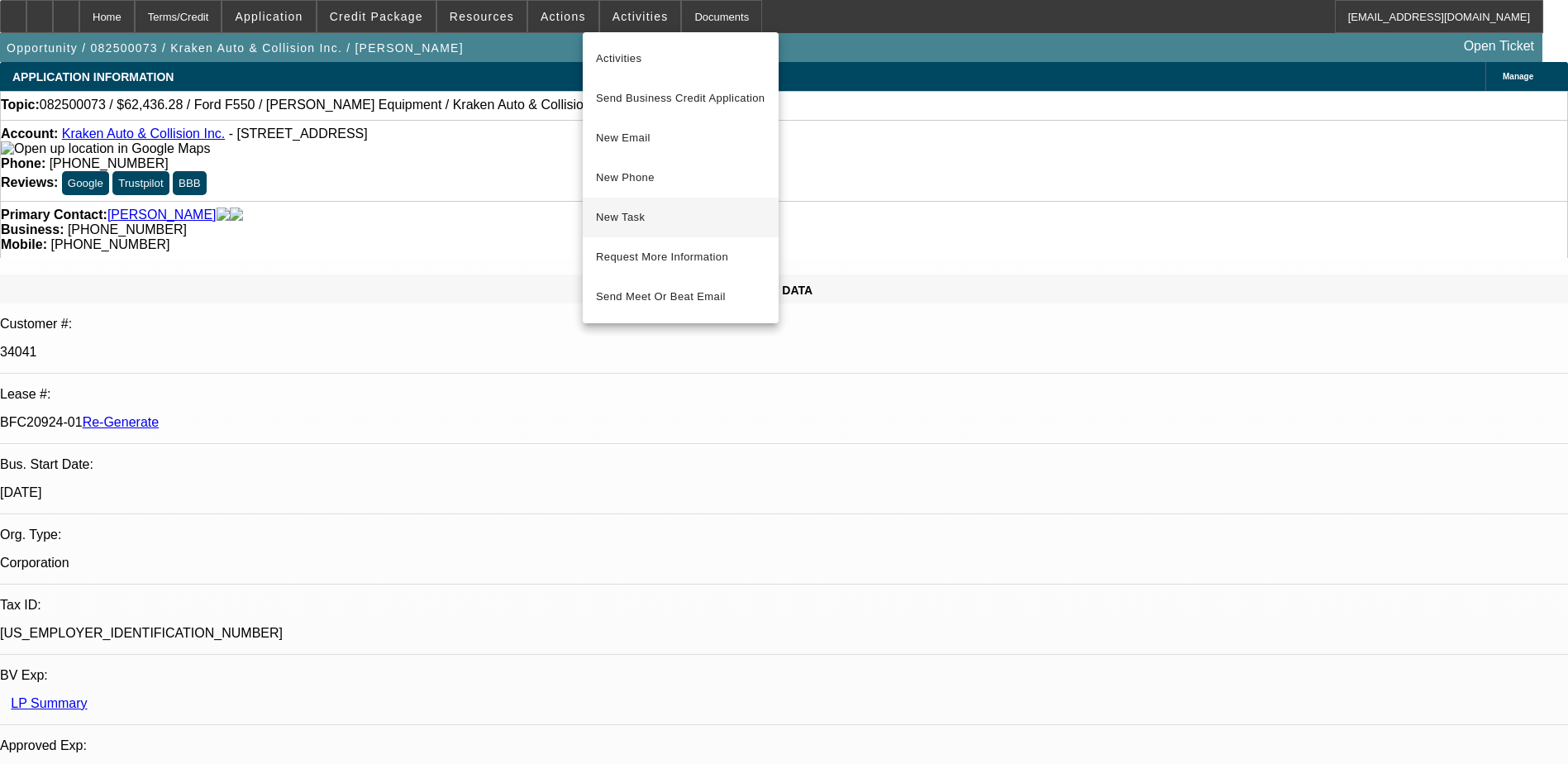
click at [633, 223] on span "New Task" at bounding box center [681, 218] width 169 height 20
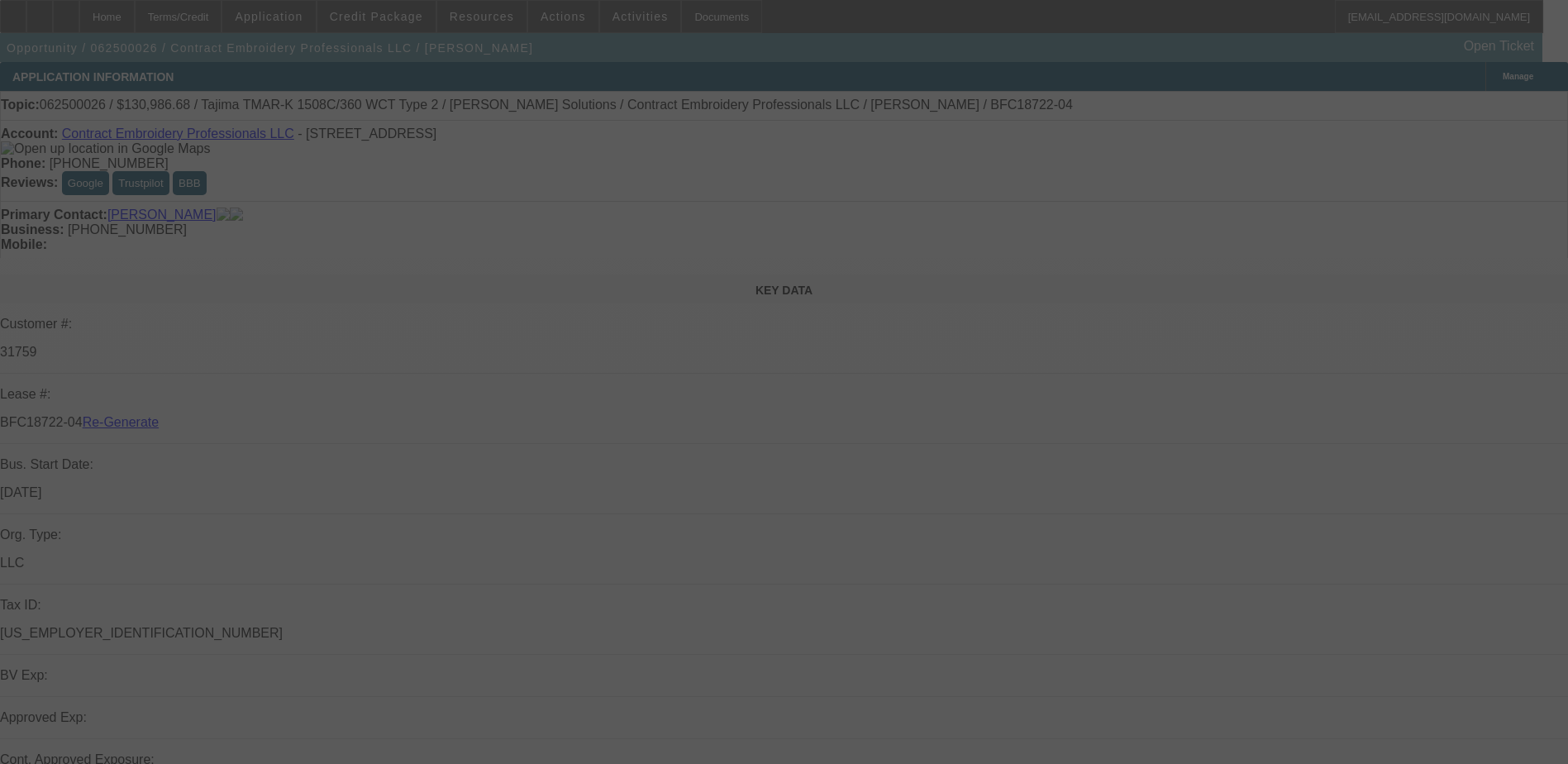
select select "3"
select select "0"
select select "2"
select select "0.1"
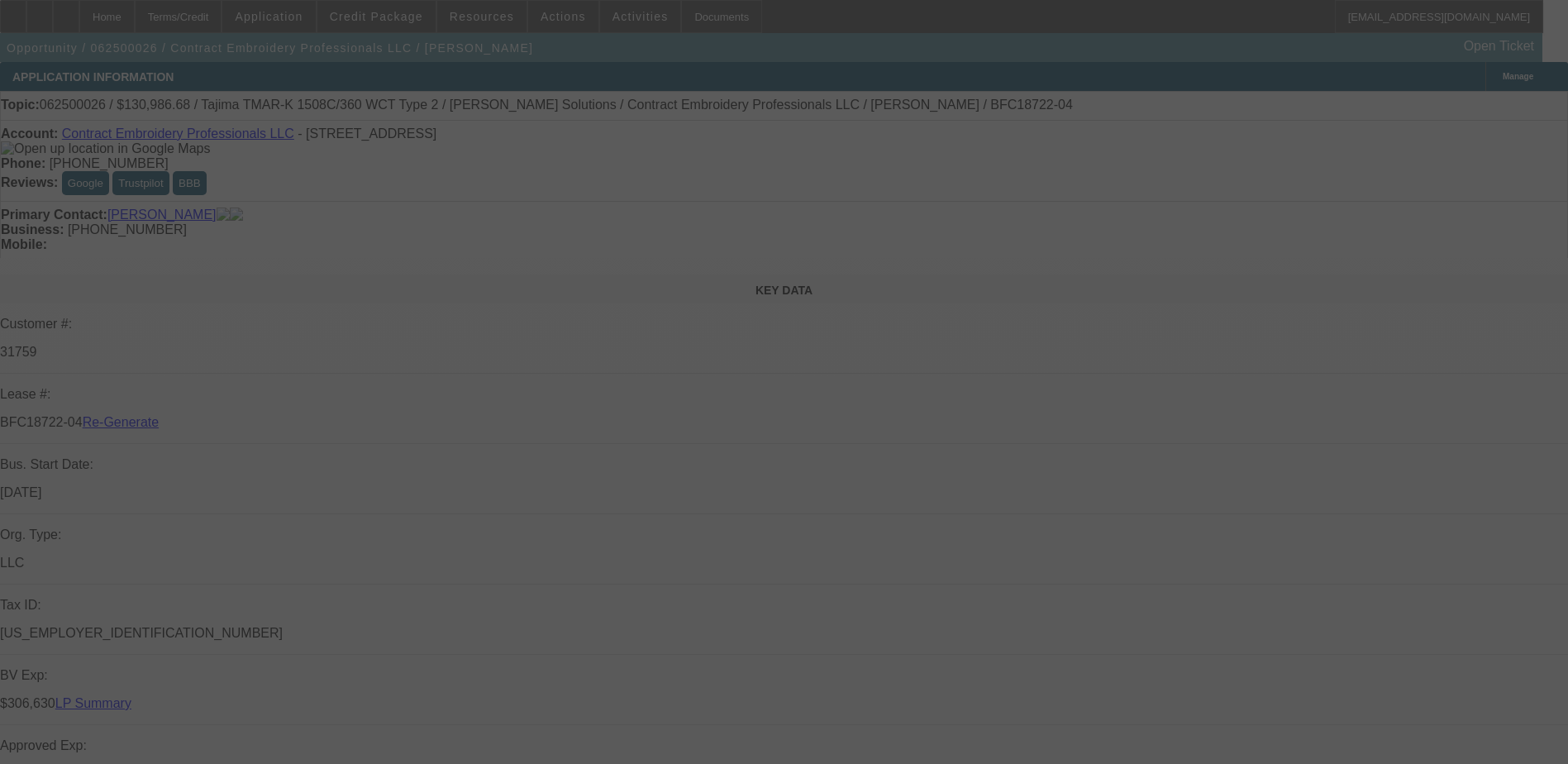
select select "4"
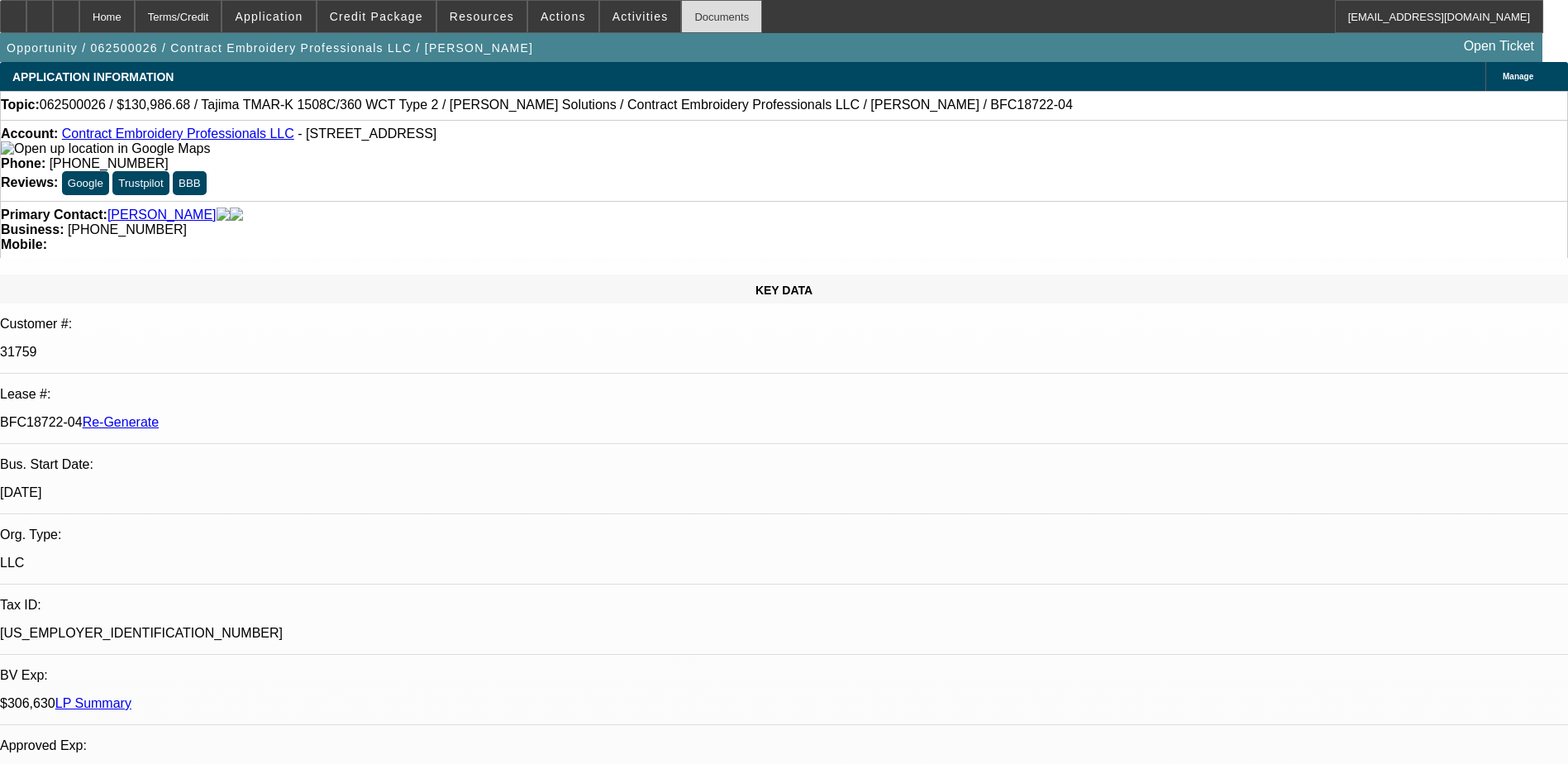
click at [682, 6] on div "Documents" at bounding box center [722, 17] width 81 height 33
